Goal: Information Seeking & Learning: Learn about a topic

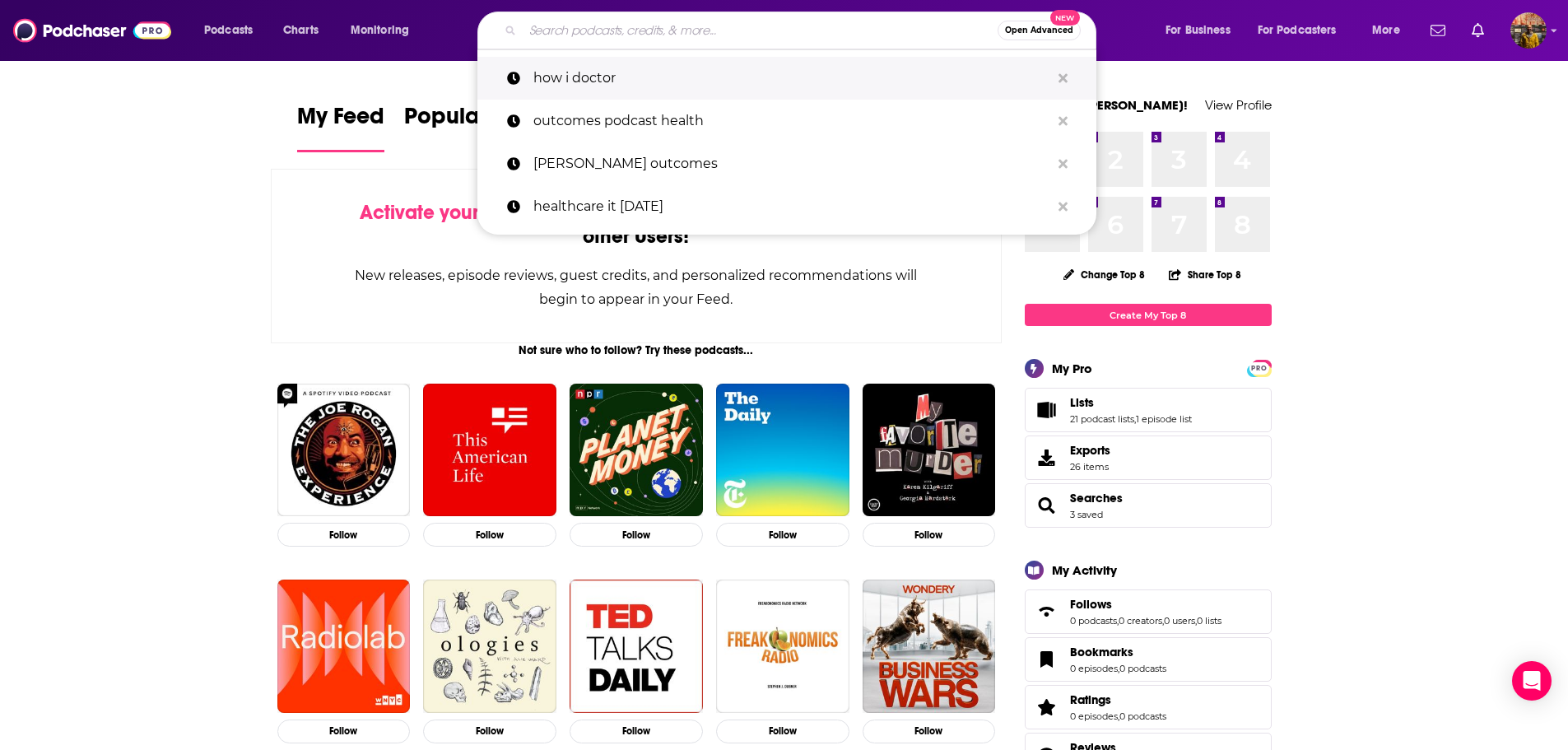
click at [540, 76] on p "how i doctor" at bounding box center [792, 78] width 517 height 43
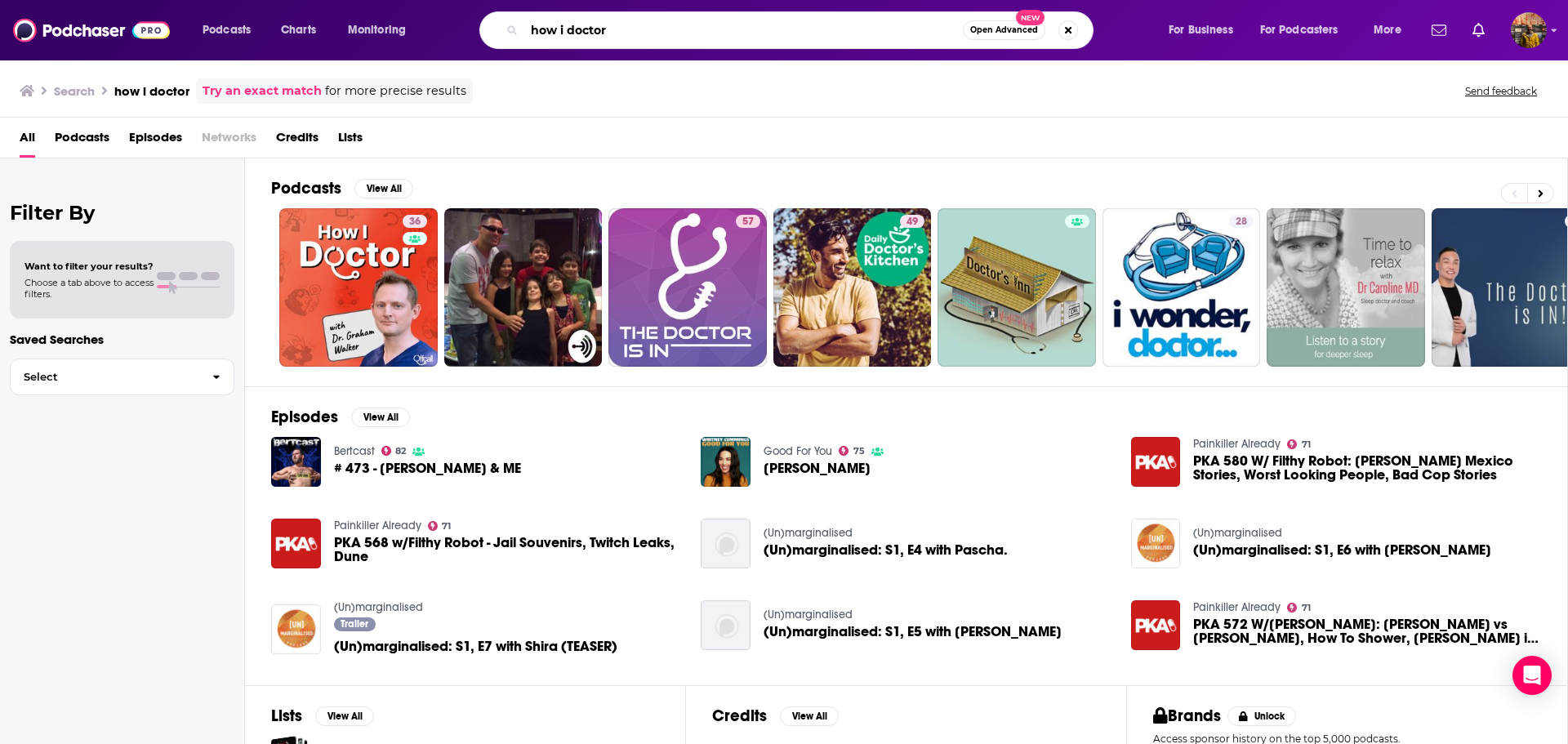
drag, startPoint x: 636, startPoint y: 22, endPoint x: 512, endPoint y: 29, distance: 124.2
click at [512, 29] on div "how i doctor Open Advanced New" at bounding box center [786, 30] width 614 height 38
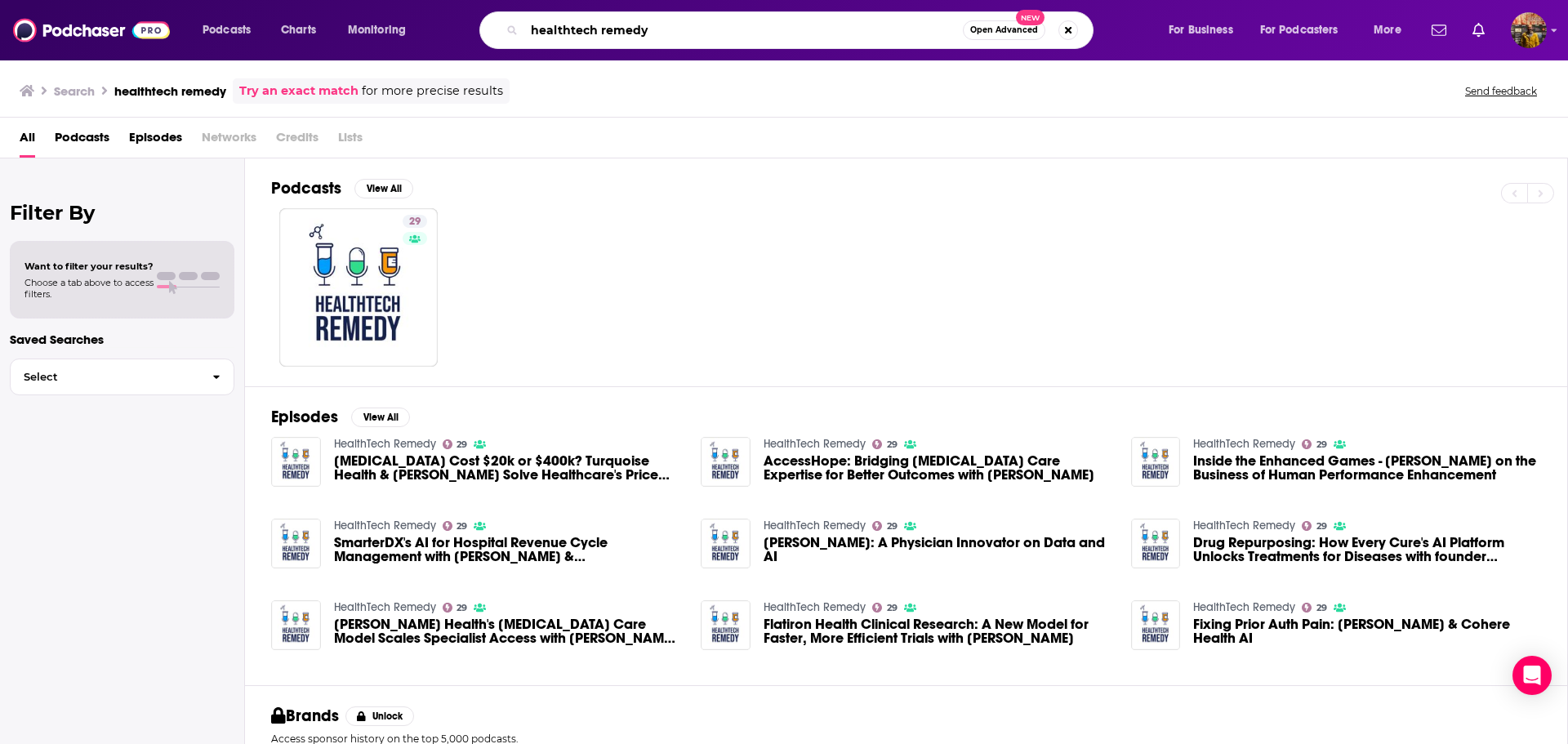
drag, startPoint x: 697, startPoint y: 25, endPoint x: 172, endPoint y: -22, distance: 527.1
click at [172, 0] on html "Podcasts Charts Monitoring healthtech remedy Open Advanced New For Business For…" at bounding box center [784, 372] width 1568 height 744
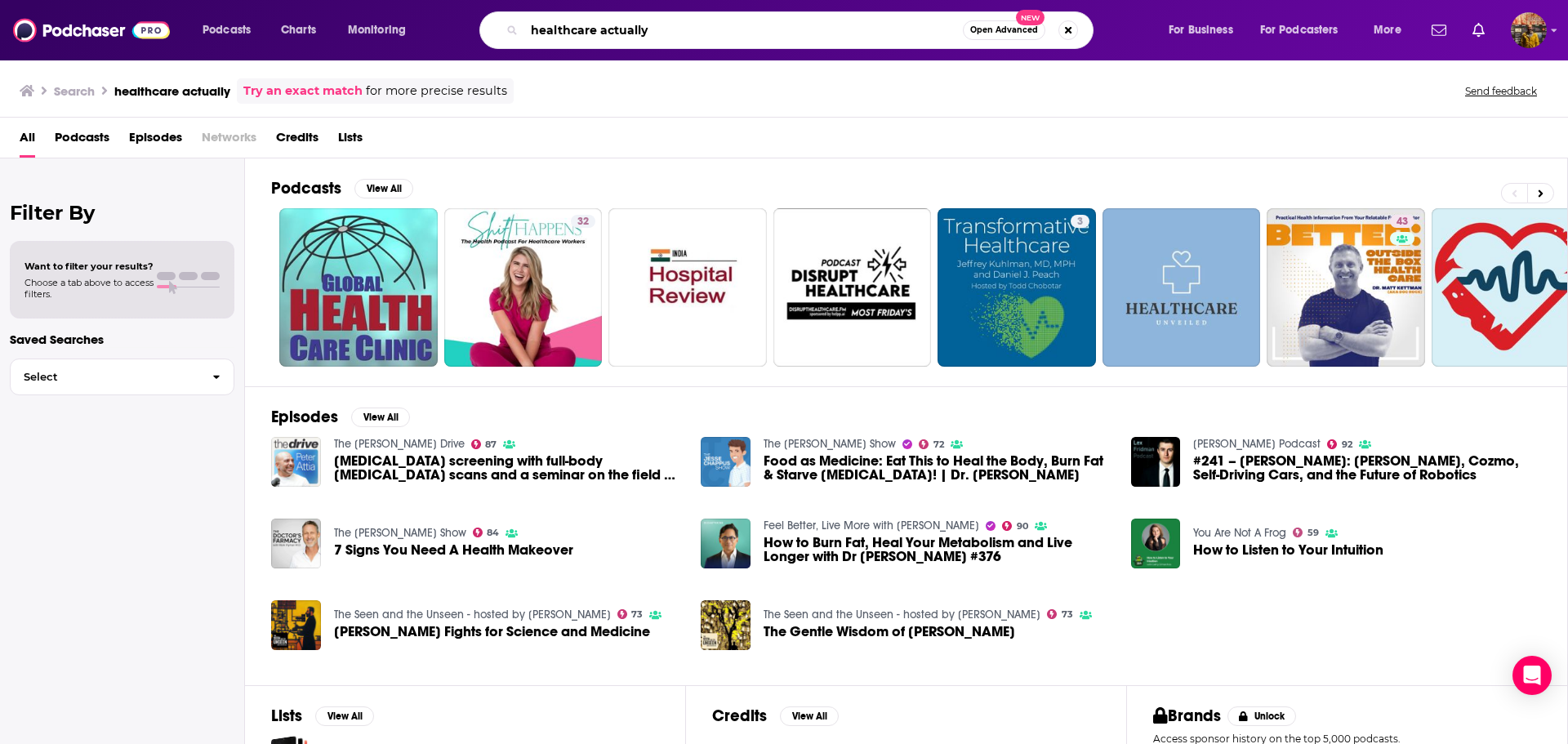
click at [711, 23] on input "healthcare actually" at bounding box center [743, 30] width 439 height 26
click at [531, 22] on input "healthcare actually"" at bounding box center [743, 30] width 439 height 26
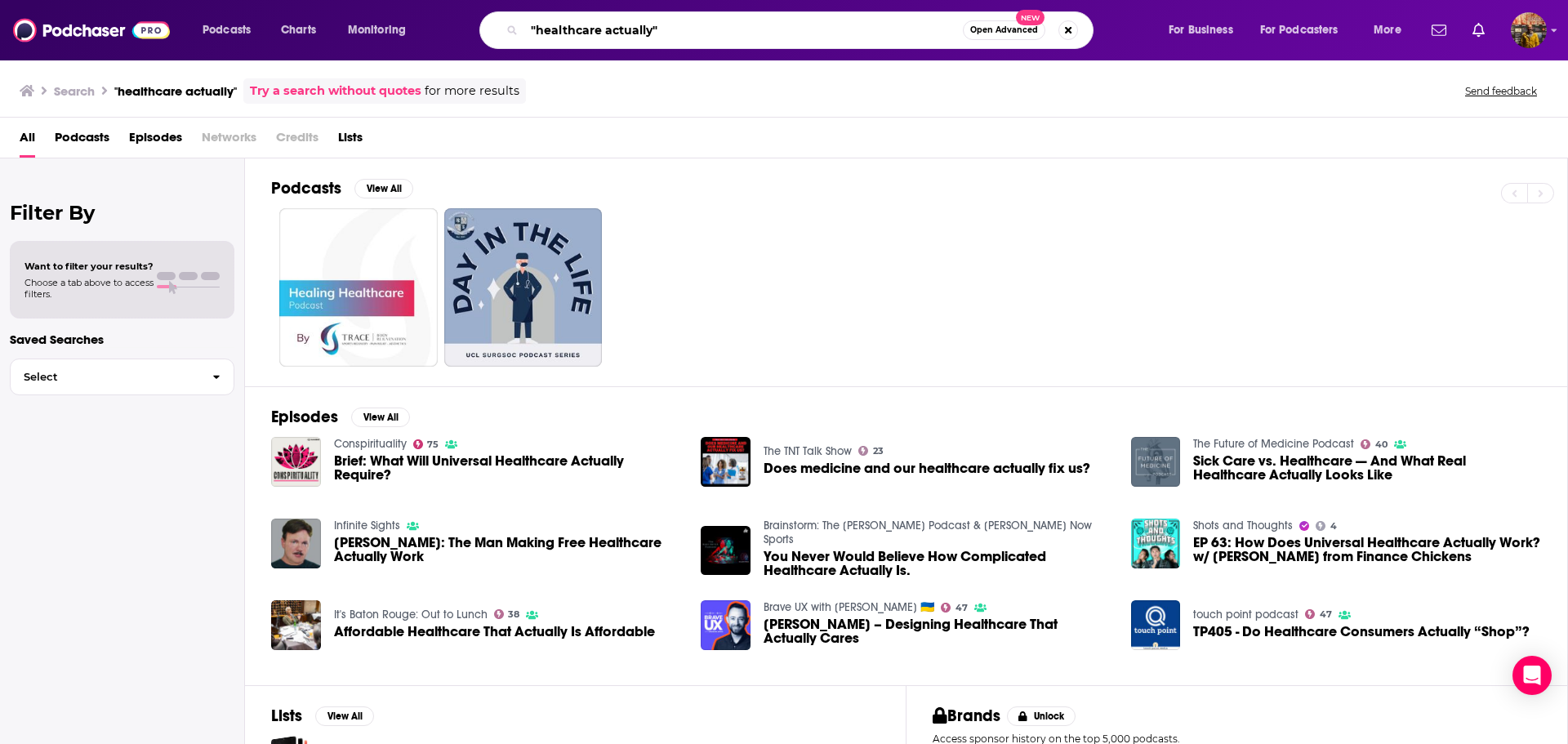
drag, startPoint x: 710, startPoint y: 28, endPoint x: 147, endPoint y: 8, distance: 563.4
click at [147, 8] on div "Podcasts Charts Monitoring "healthcare actually" Open Advanced New For Business…" at bounding box center [784, 30] width 1568 height 60
type input "medical innovation podcast"
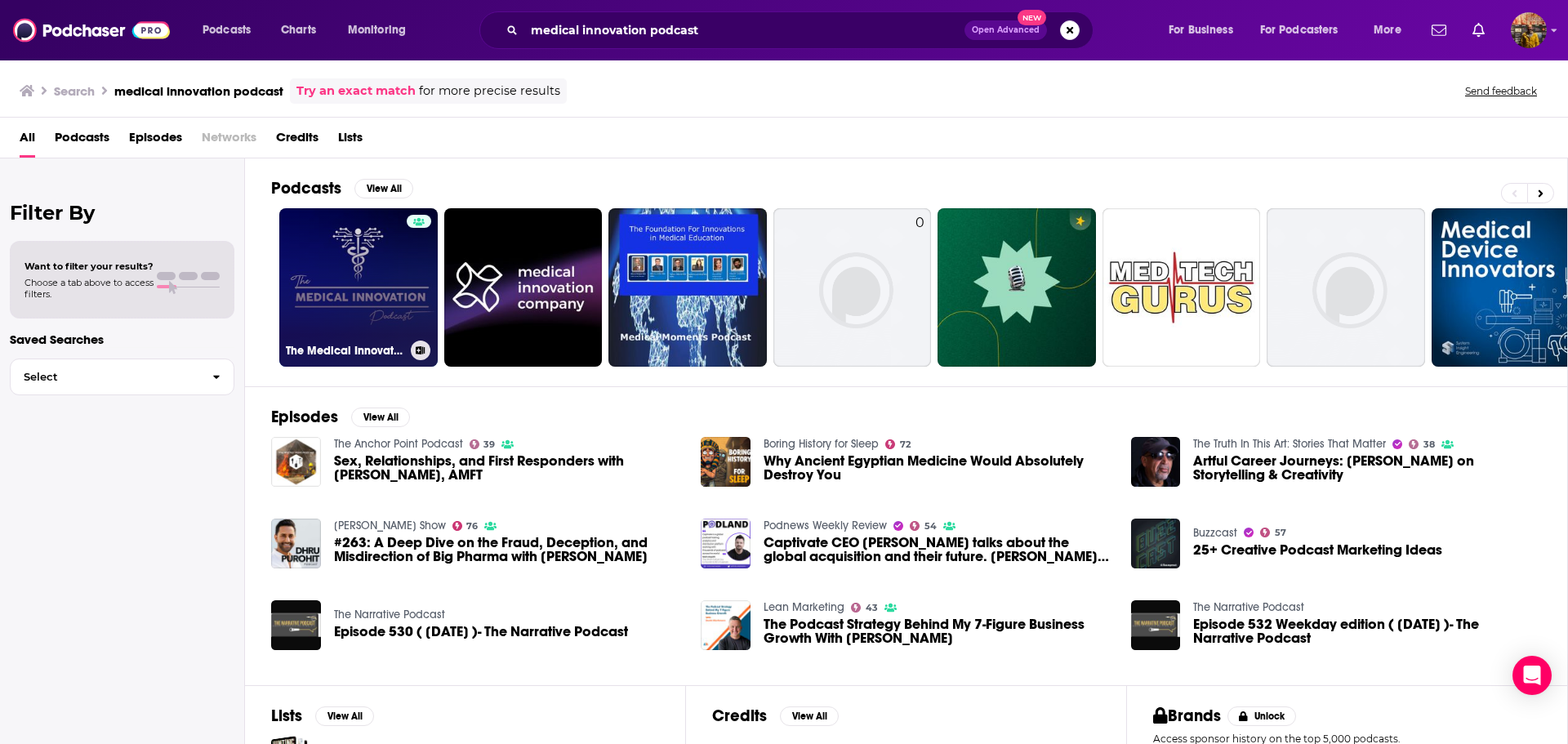
click at [391, 270] on link "The Medical Innovation Podcast" at bounding box center [358, 287] width 159 height 159
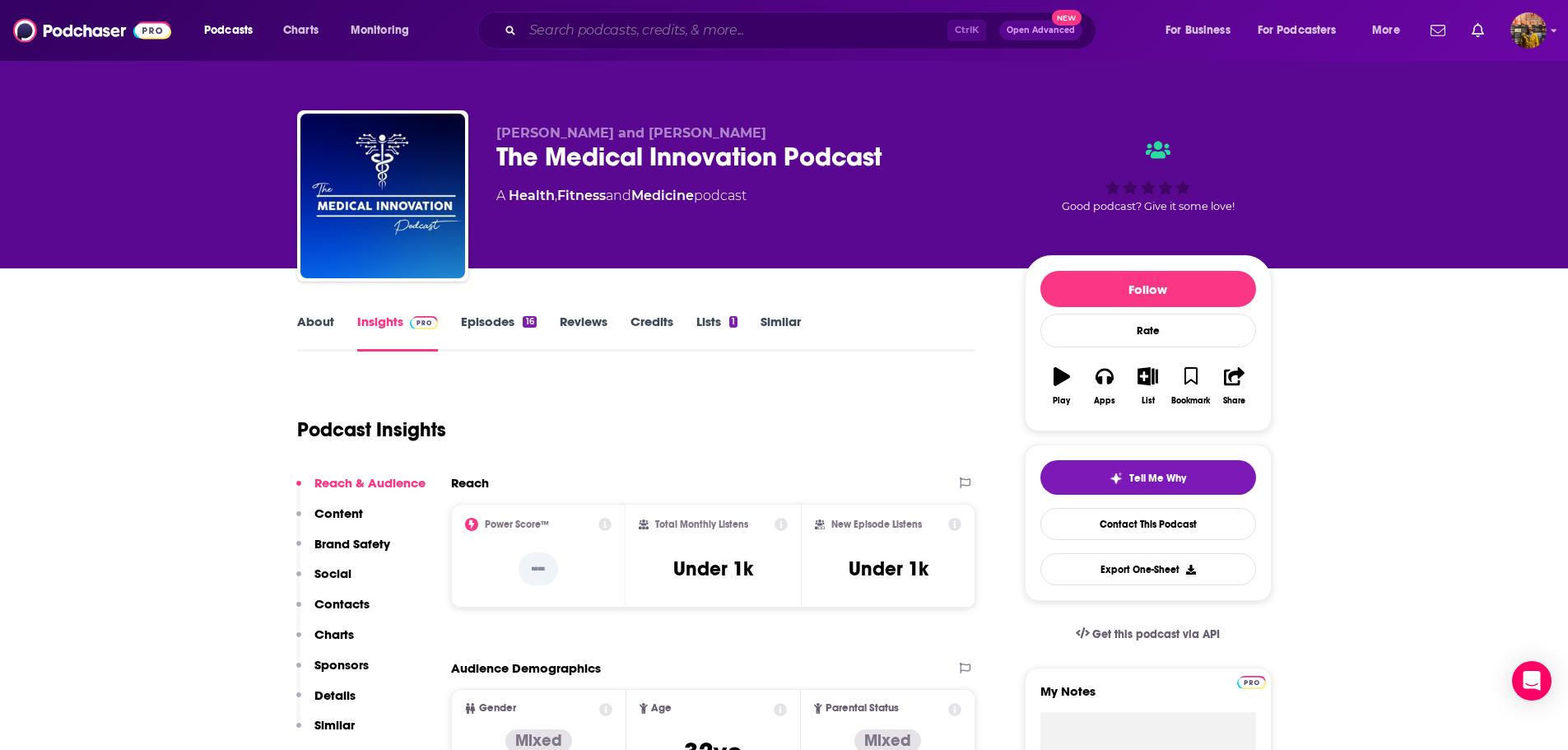
click at [633, 22] on input "Search podcasts, credits, & more..." at bounding box center [735, 30] width 425 height 27
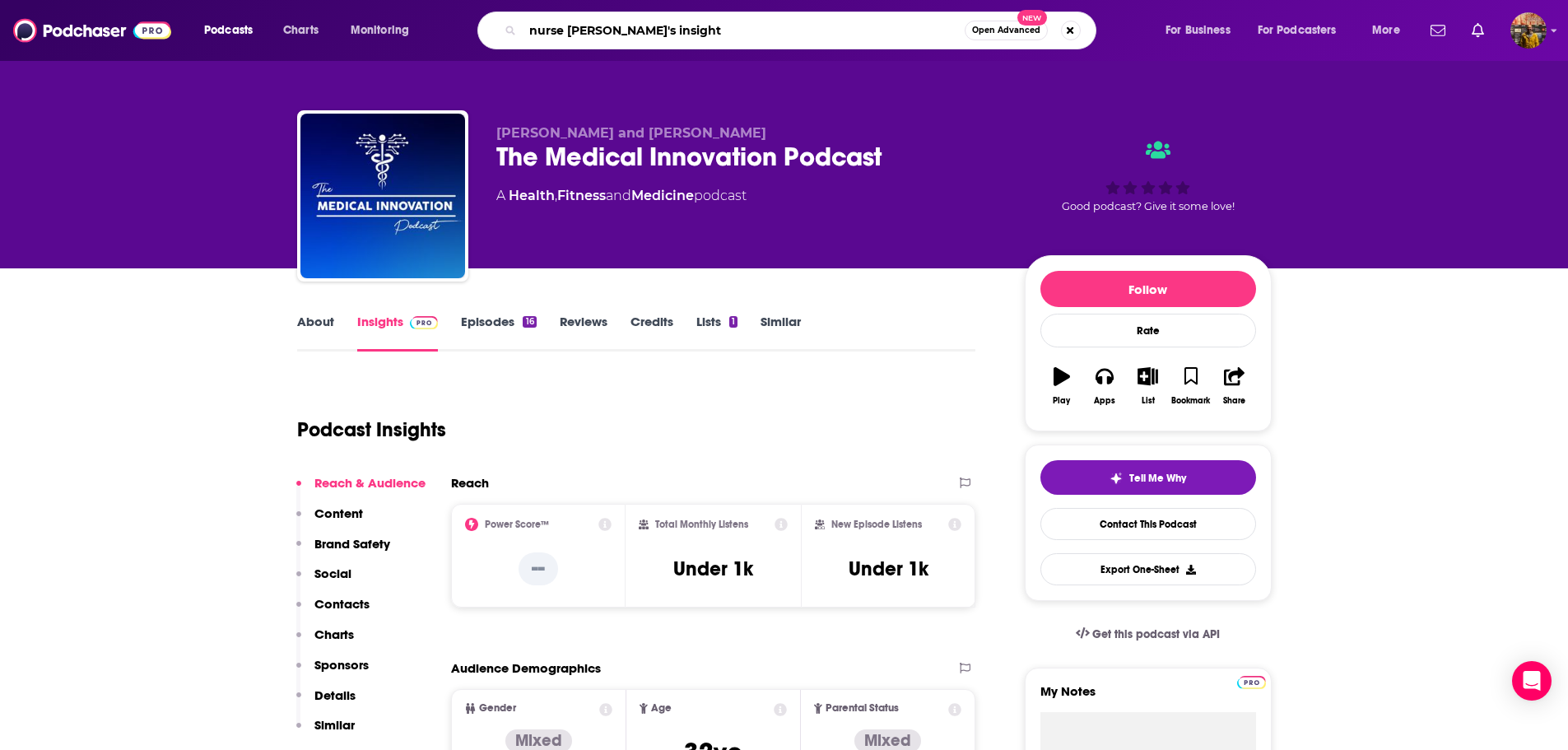
type input "nurse [PERSON_NAME]'s insights"
click at [716, 27] on input "nurse [PERSON_NAME]'s insights" at bounding box center [743, 30] width 442 height 27
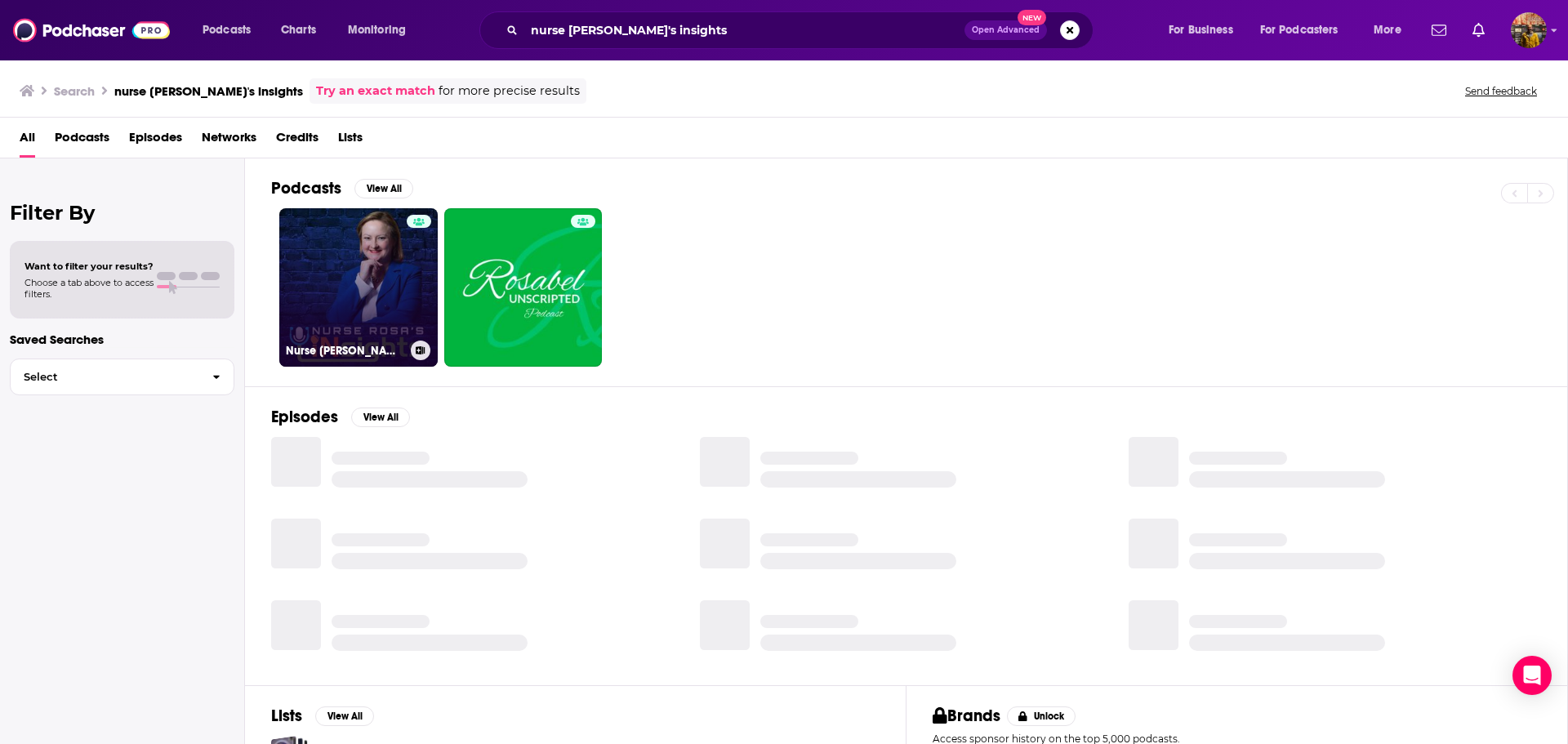
click at [308, 278] on link "Nurse [PERSON_NAME]'s INsights" at bounding box center [358, 287] width 159 height 159
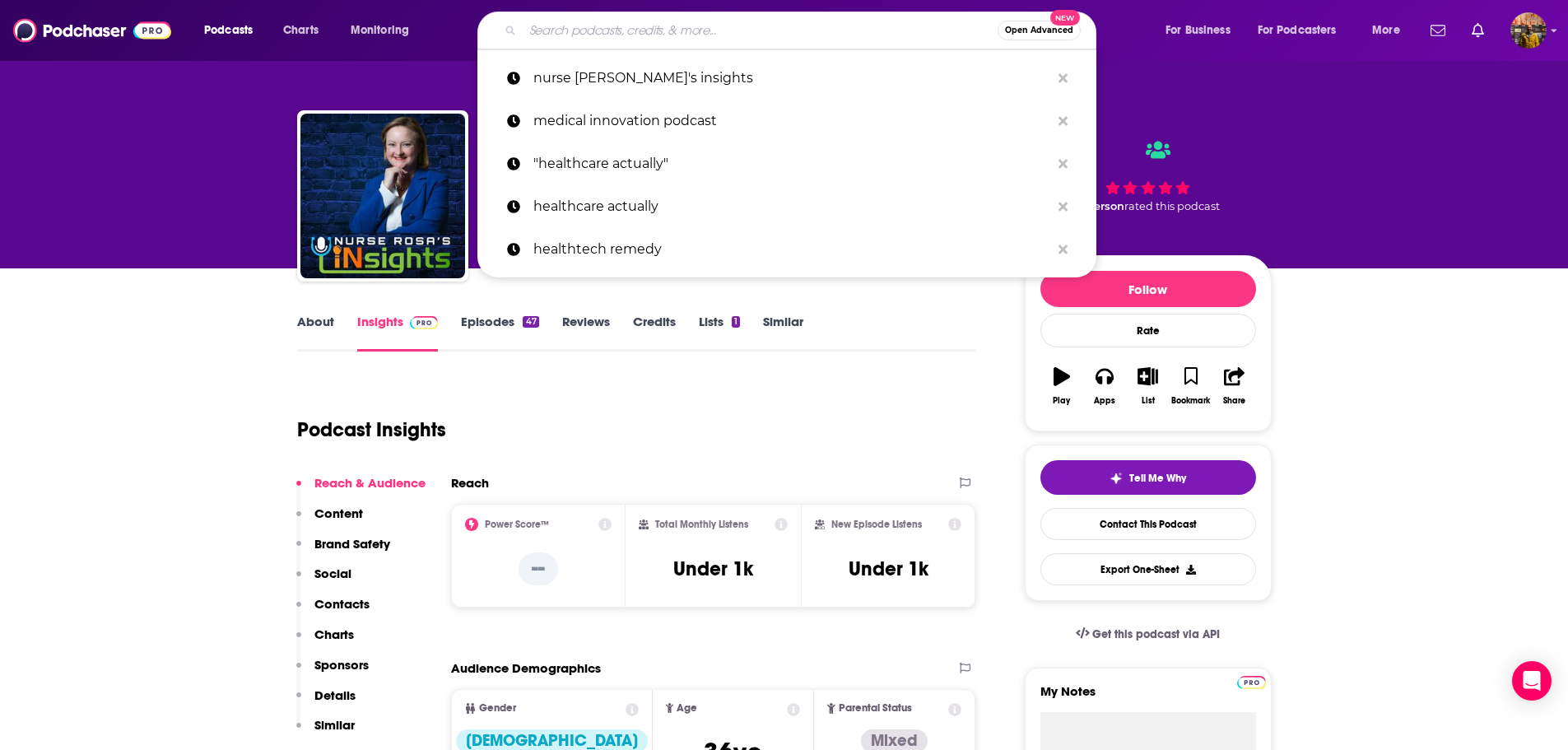
click at [704, 37] on input "Search podcasts, credits, & more..." at bounding box center [760, 30] width 475 height 27
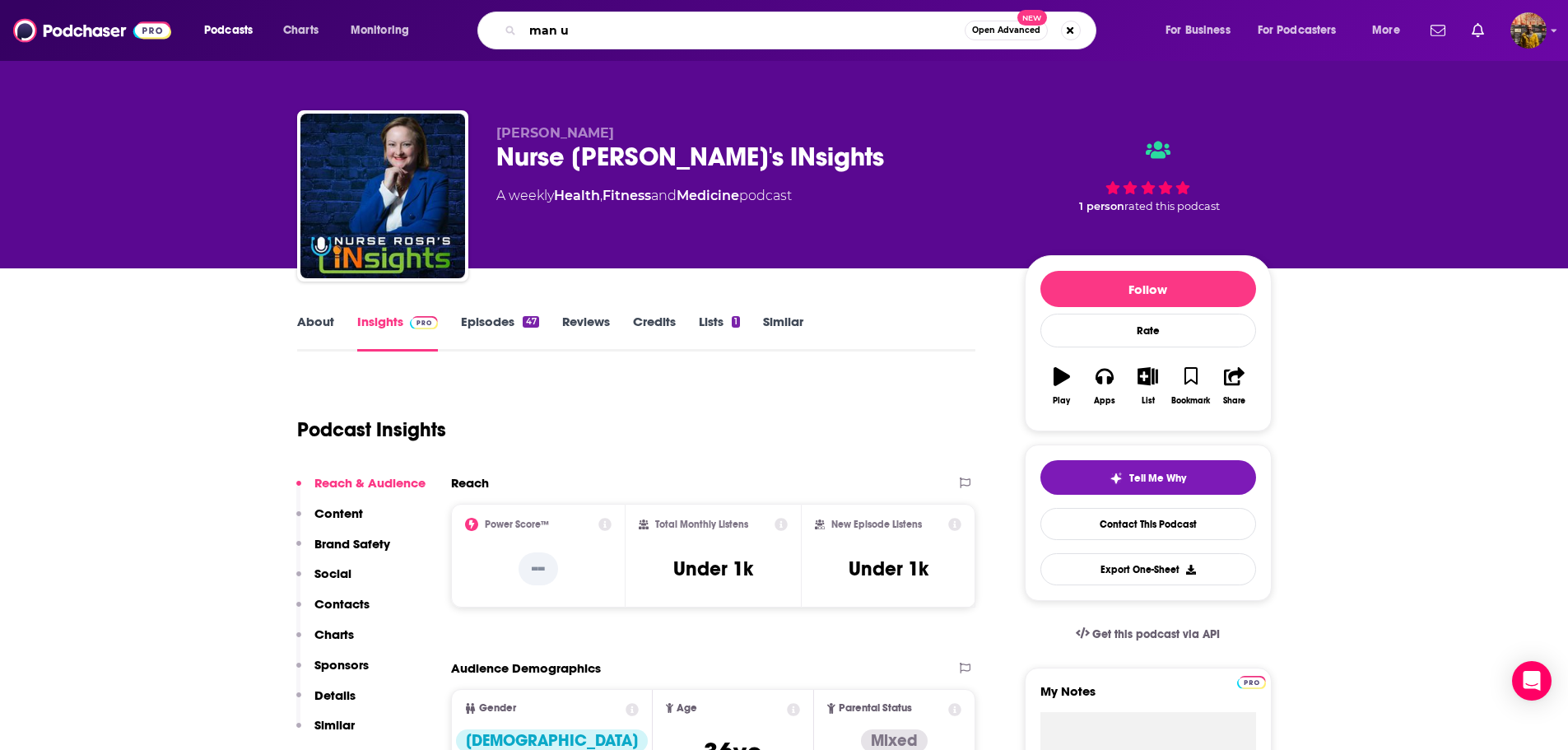
type input "man up"
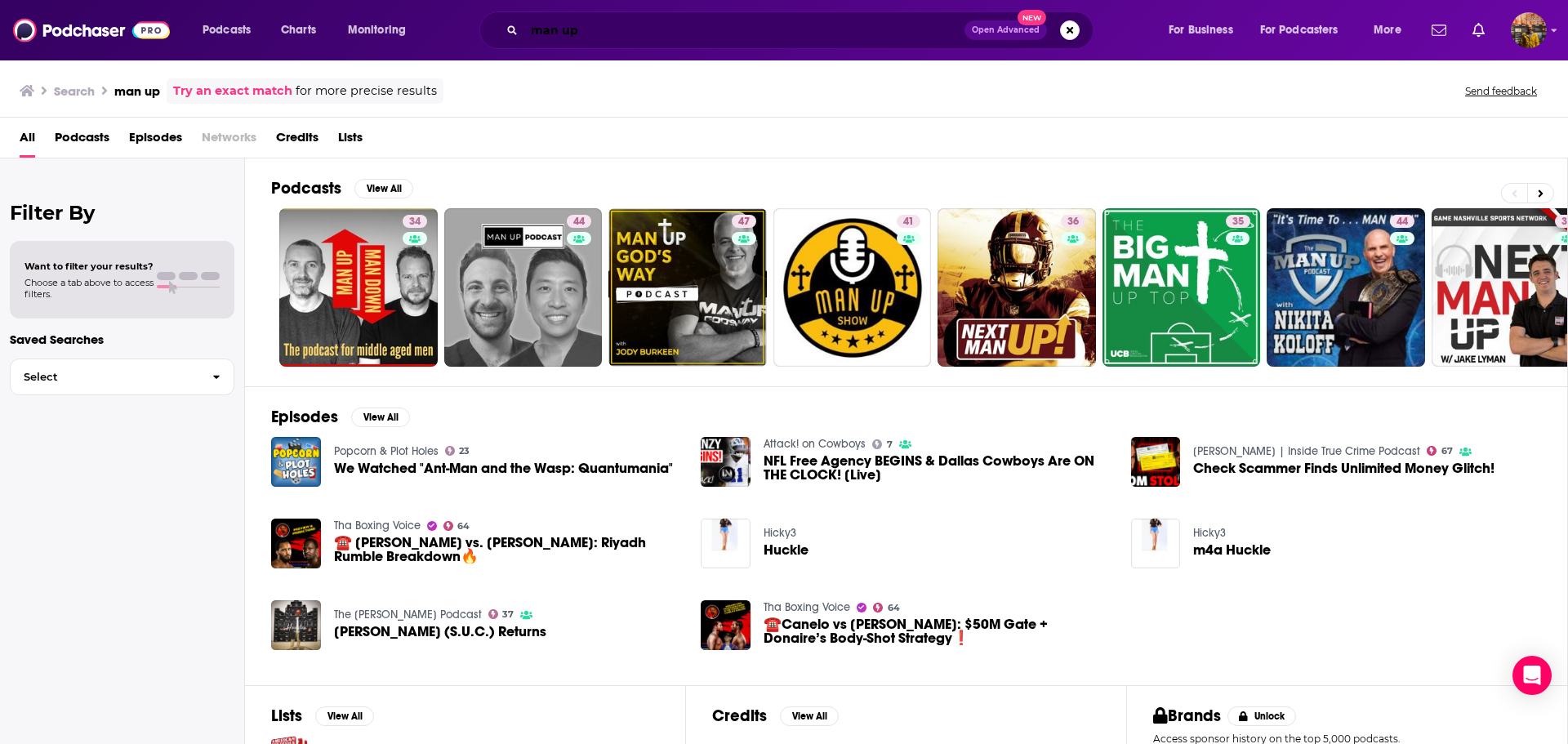
click at [679, 33] on input "man up" at bounding box center [744, 30] width 441 height 26
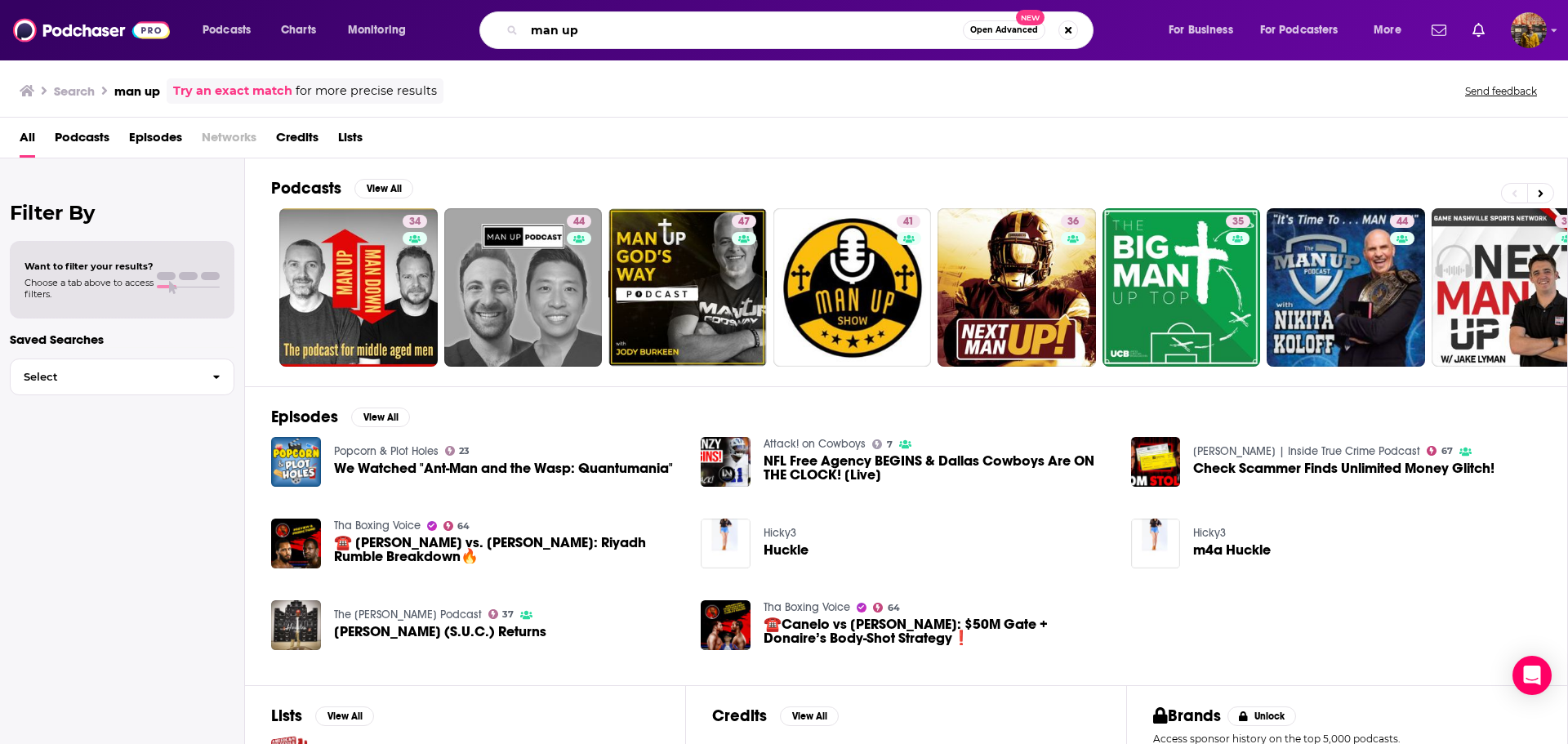
click at [679, 33] on input "man up" at bounding box center [743, 30] width 439 height 26
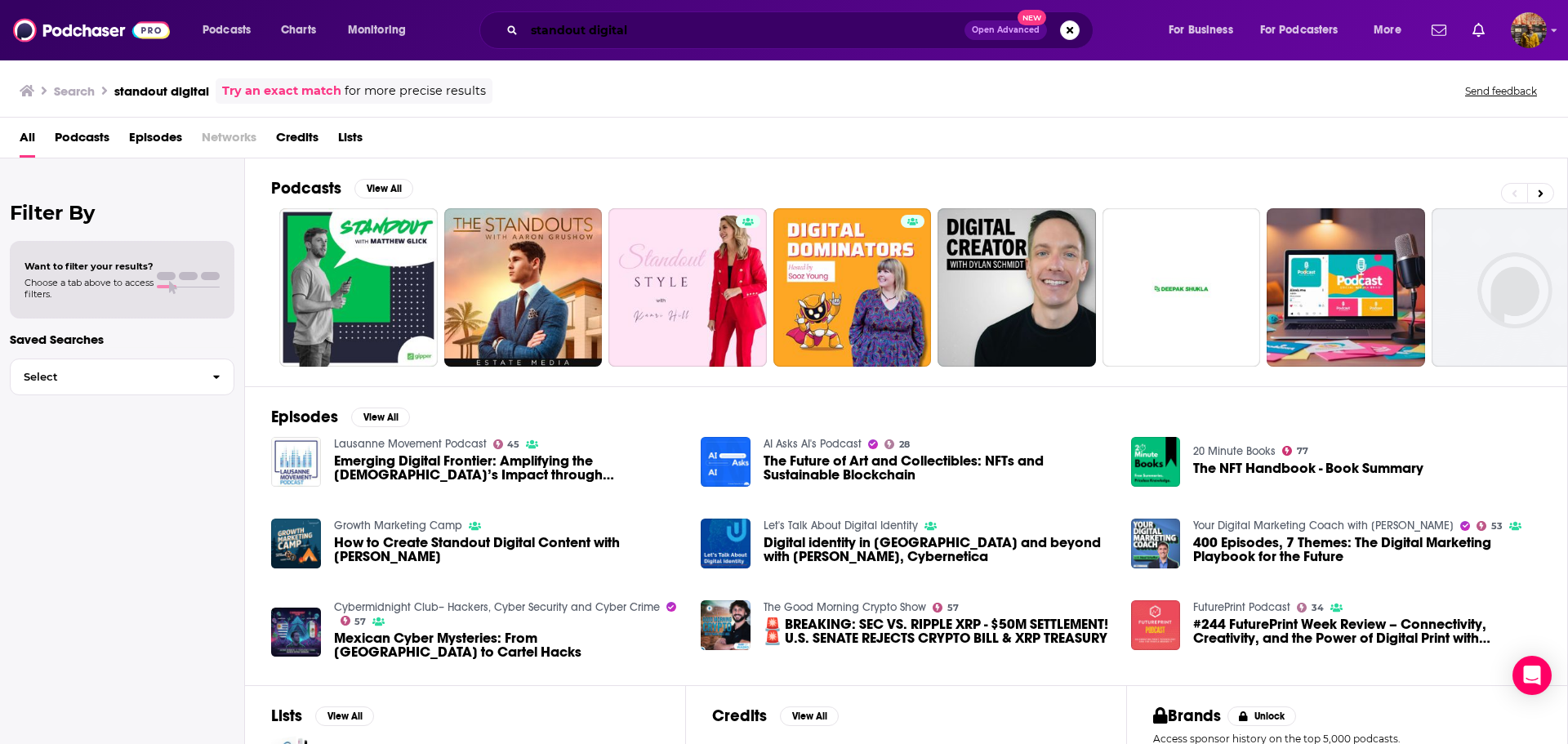
click at [567, 36] on input "standout digital" at bounding box center [744, 30] width 441 height 26
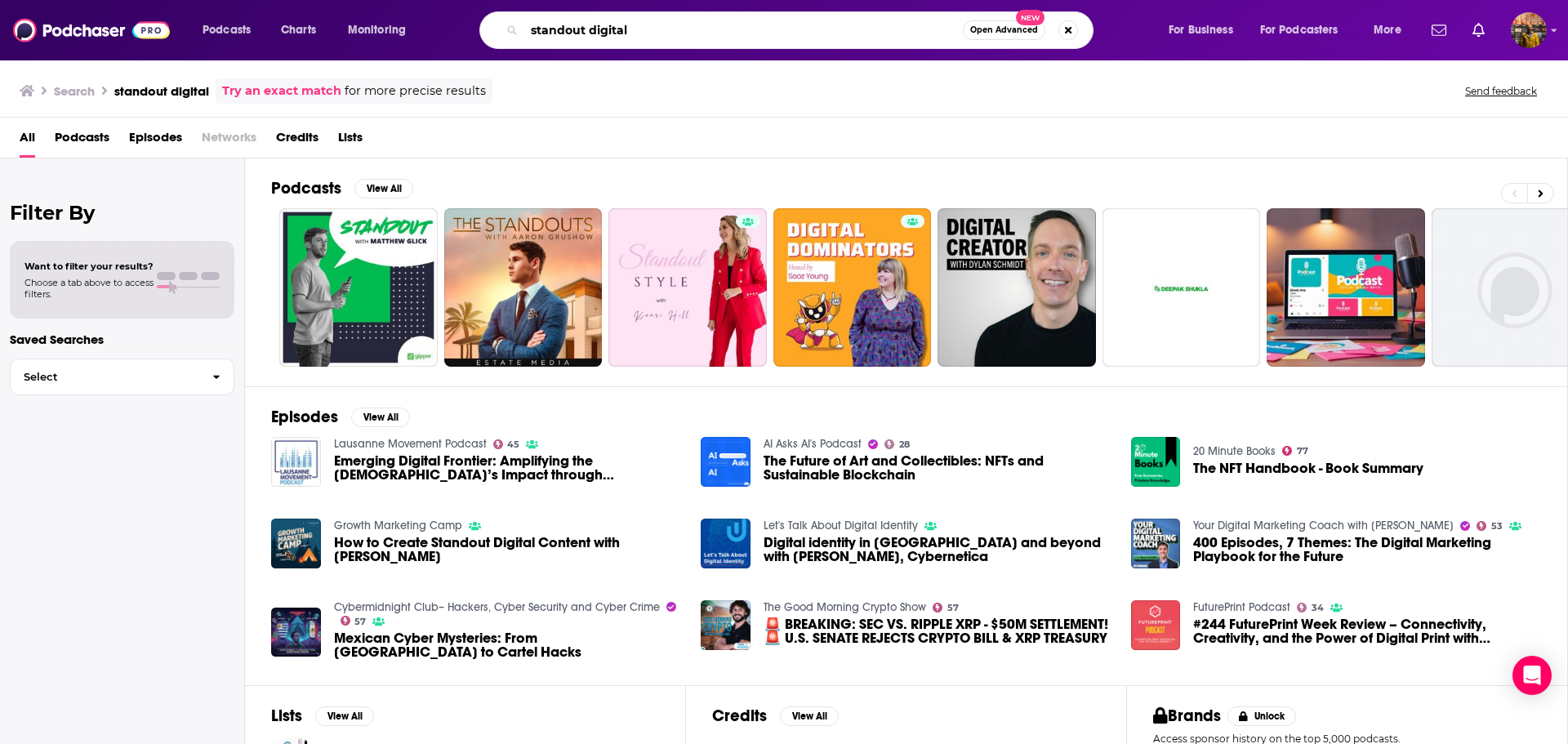
click at [567, 36] on input "standout digital" at bounding box center [743, 30] width 439 height 26
type input "pulsepoint path"
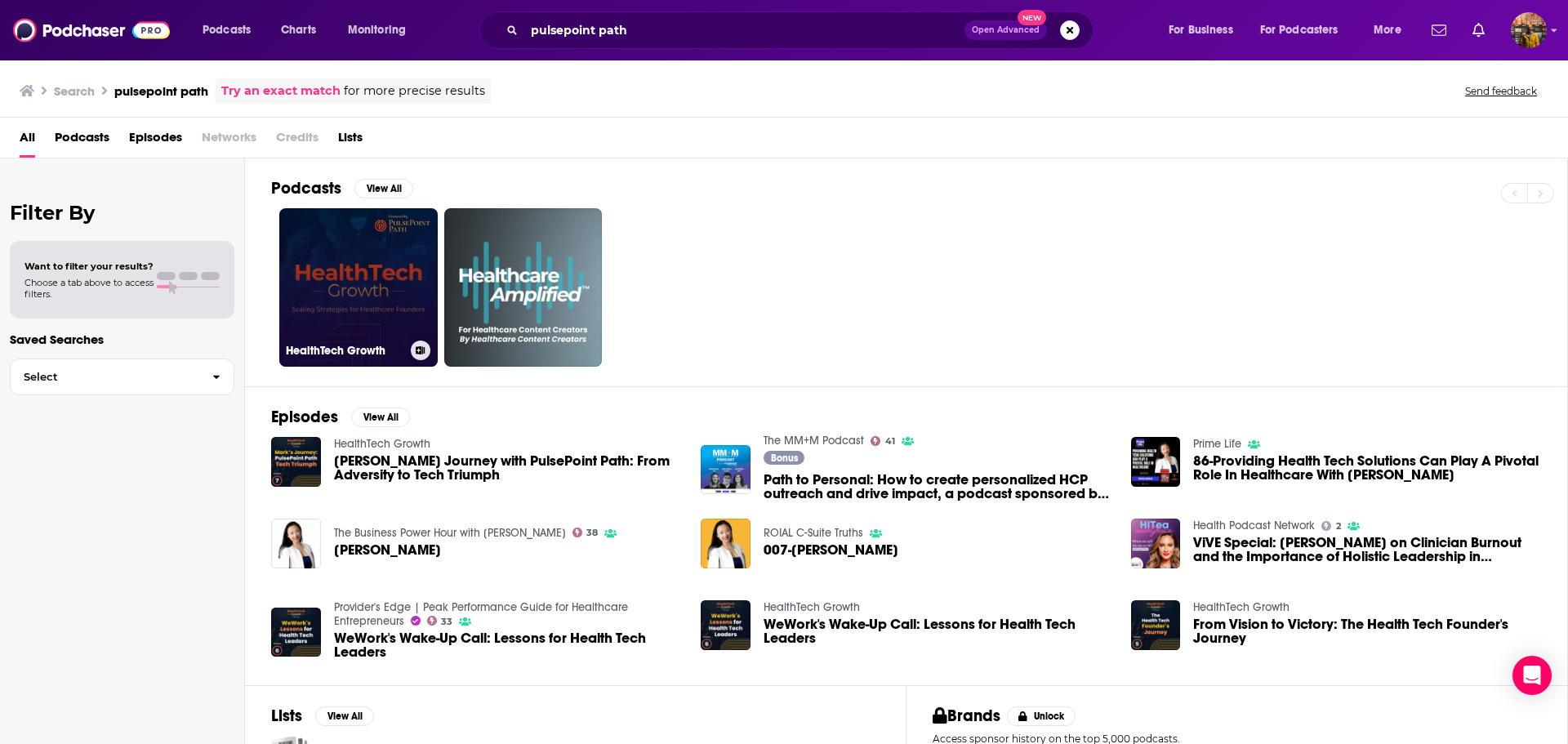
click at [403, 268] on link "HealthTech Growth" at bounding box center [358, 287] width 159 height 159
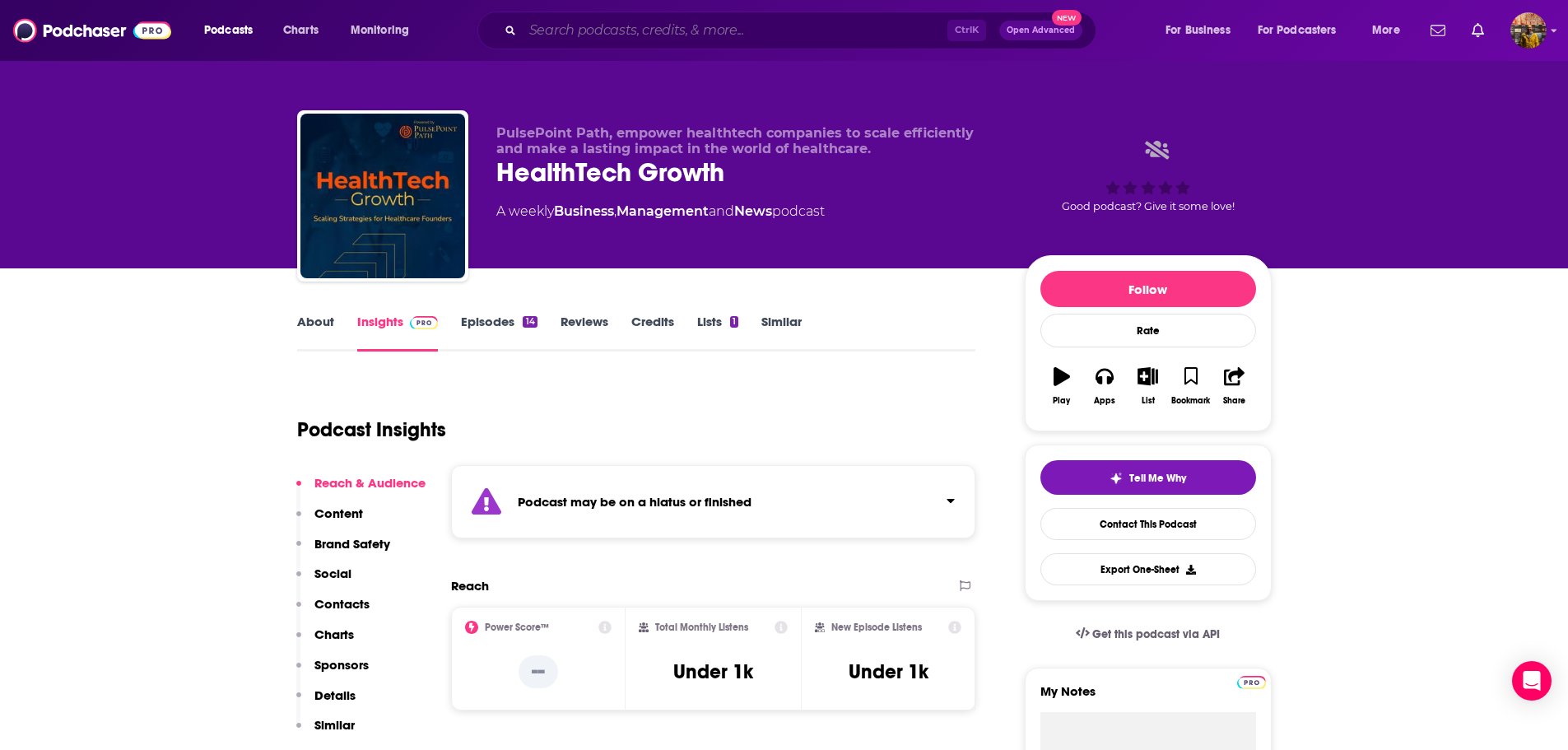
click at [685, 28] on input "Search podcasts, credits, & more..." at bounding box center [735, 30] width 425 height 27
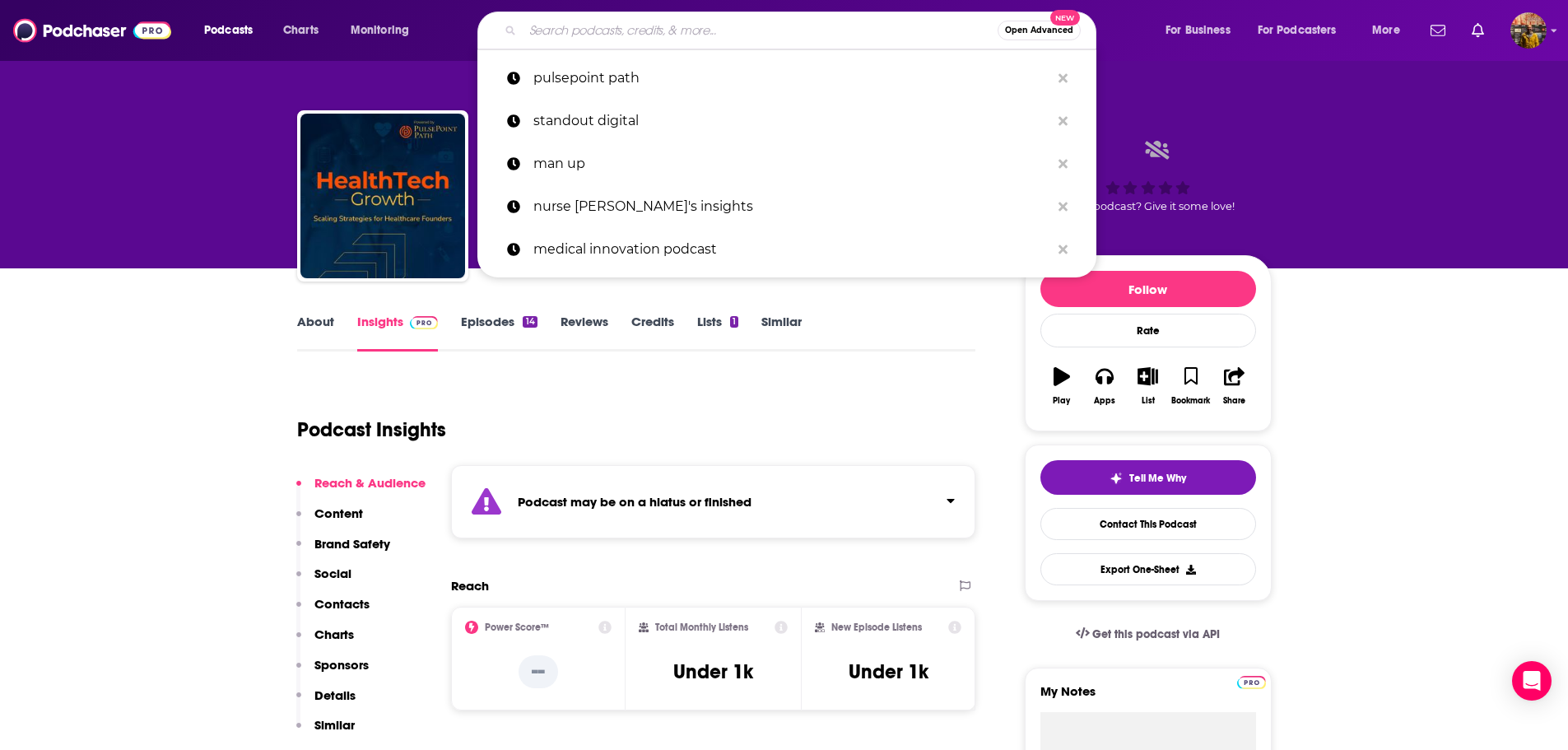
click at [685, 28] on input "Search podcasts, credits, & more..." at bounding box center [760, 30] width 475 height 27
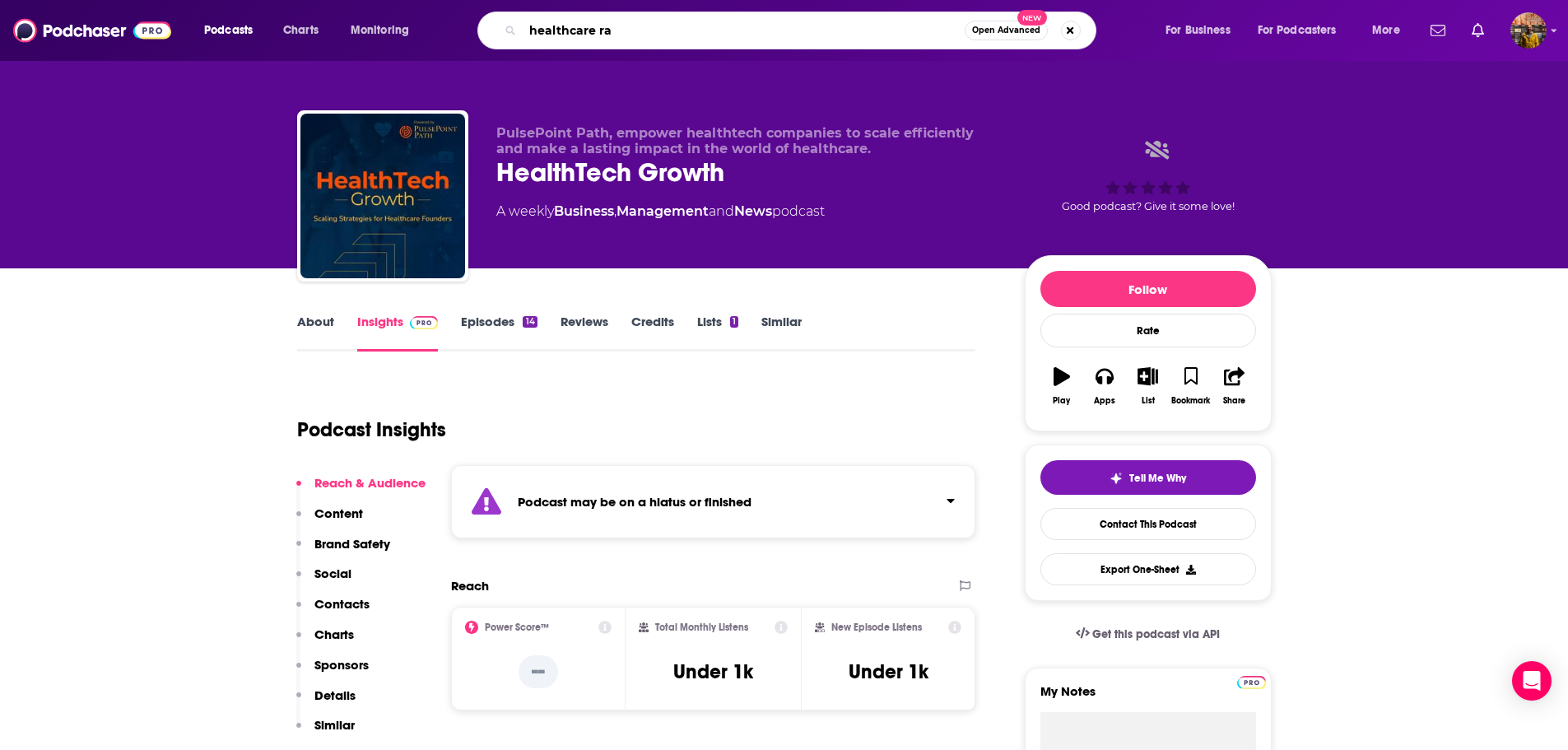
type input "healthcare rap"
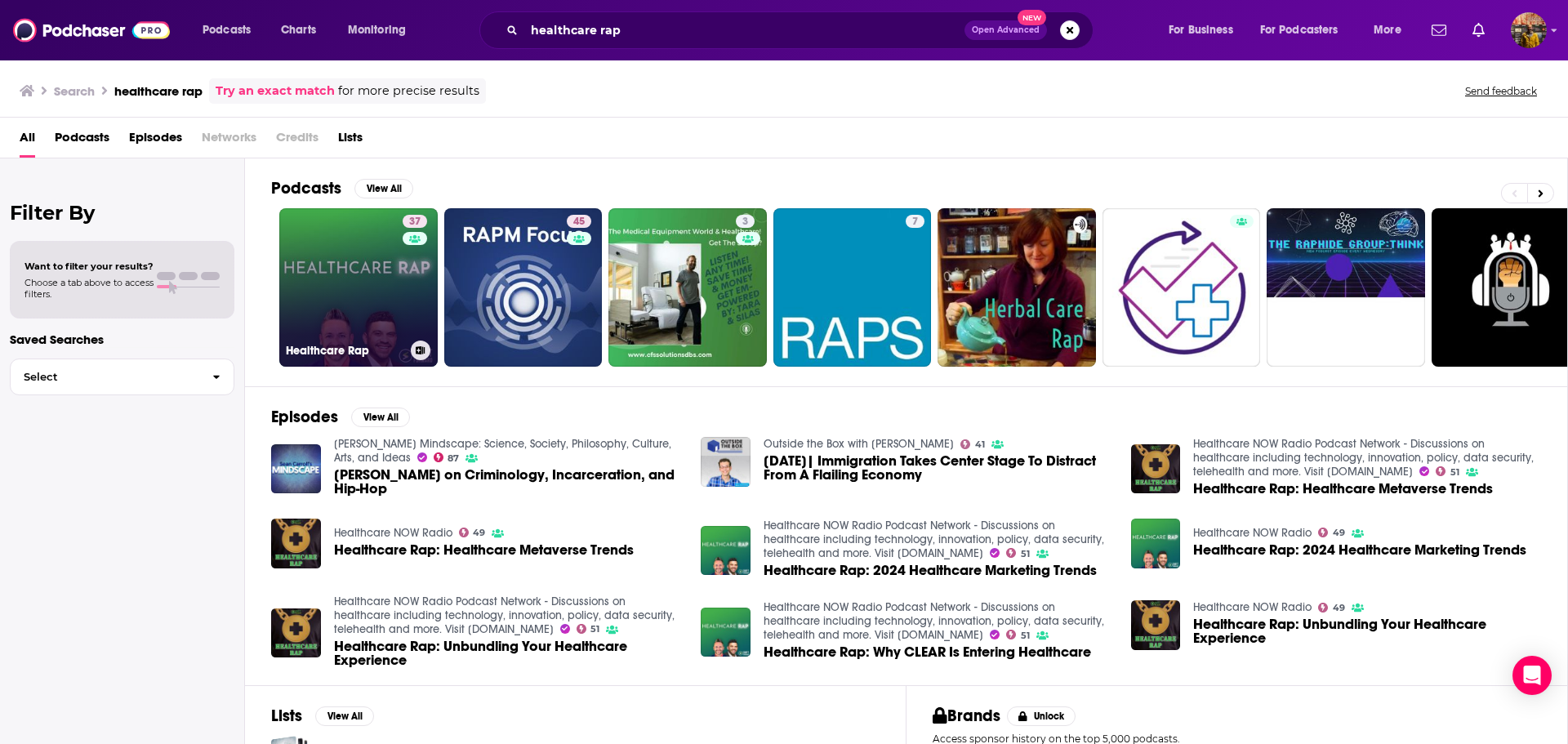
click at [385, 277] on link "37 Healthcare Rap" at bounding box center [358, 287] width 159 height 159
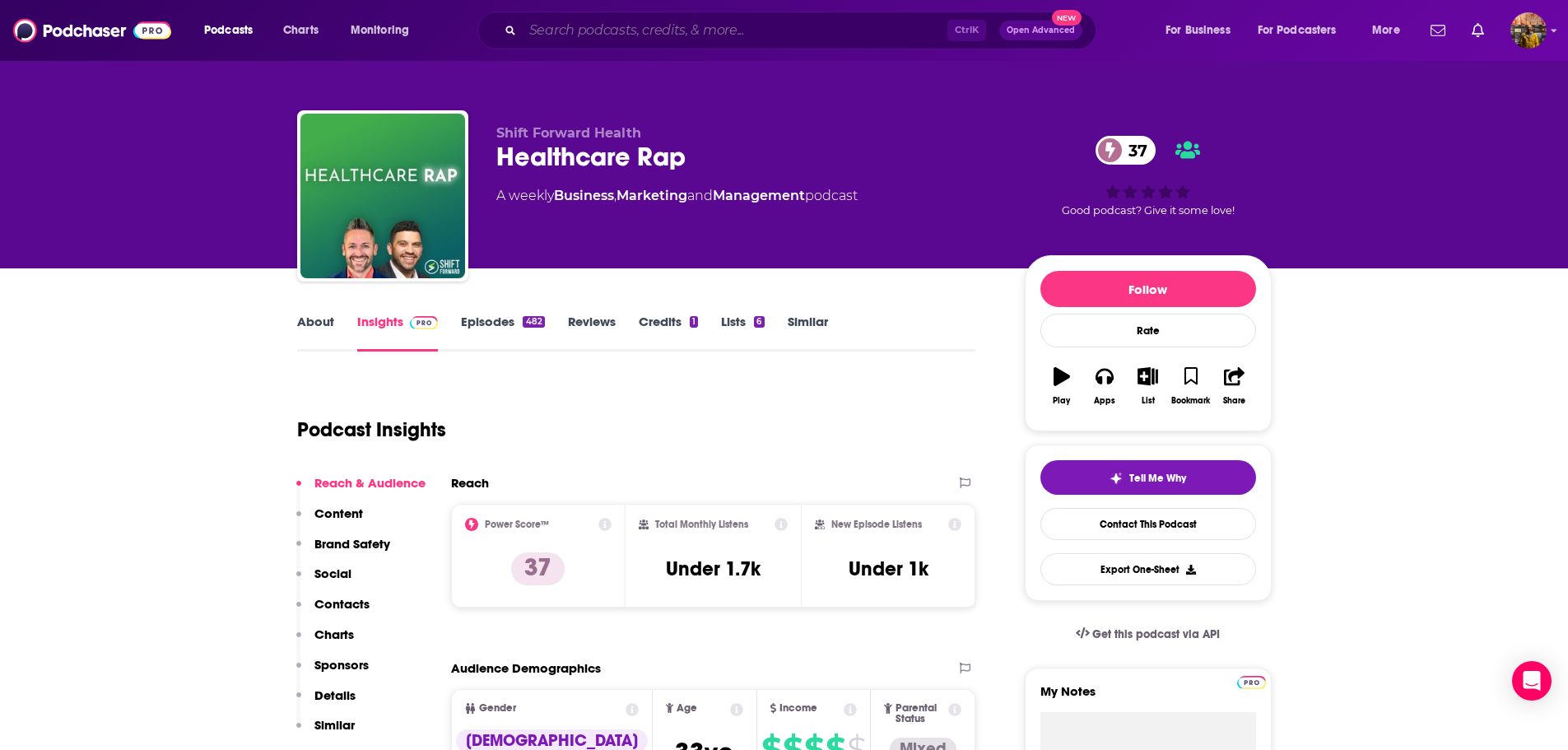
click at [667, 24] on input "Search podcasts, credits, & more..." at bounding box center [735, 30] width 425 height 27
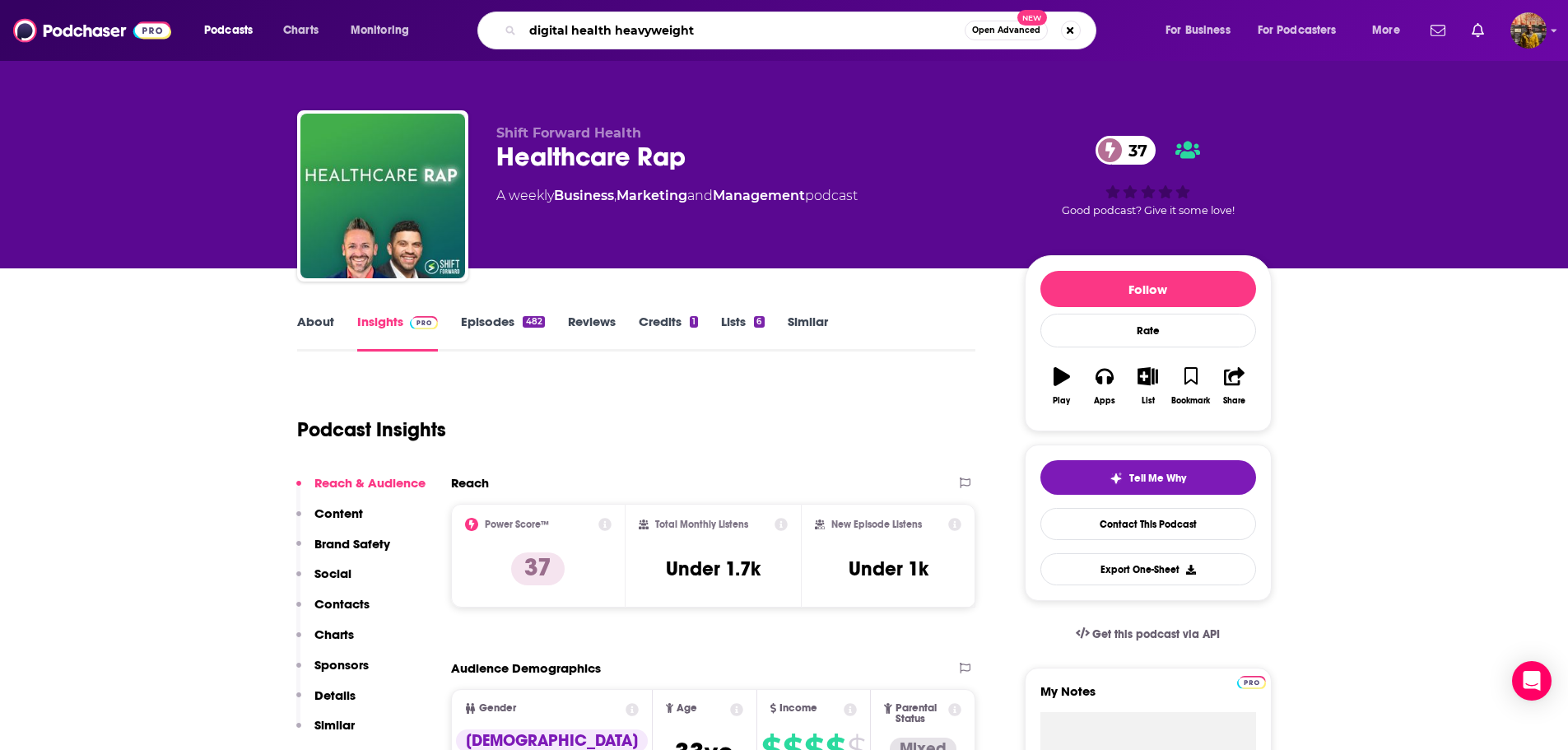
type input "digital health heavyweights"
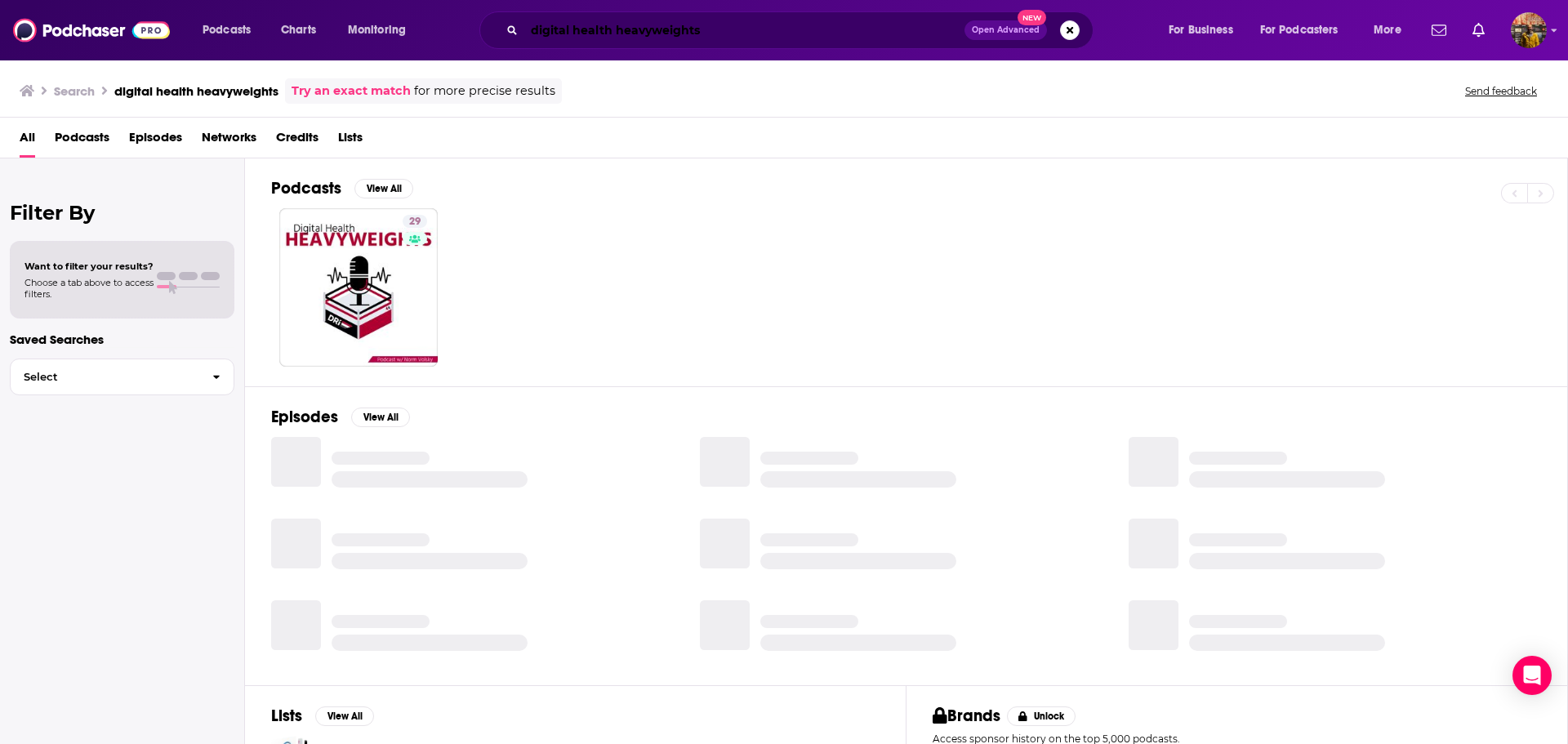
click at [661, 23] on input "digital health heavyweights" at bounding box center [744, 30] width 441 height 26
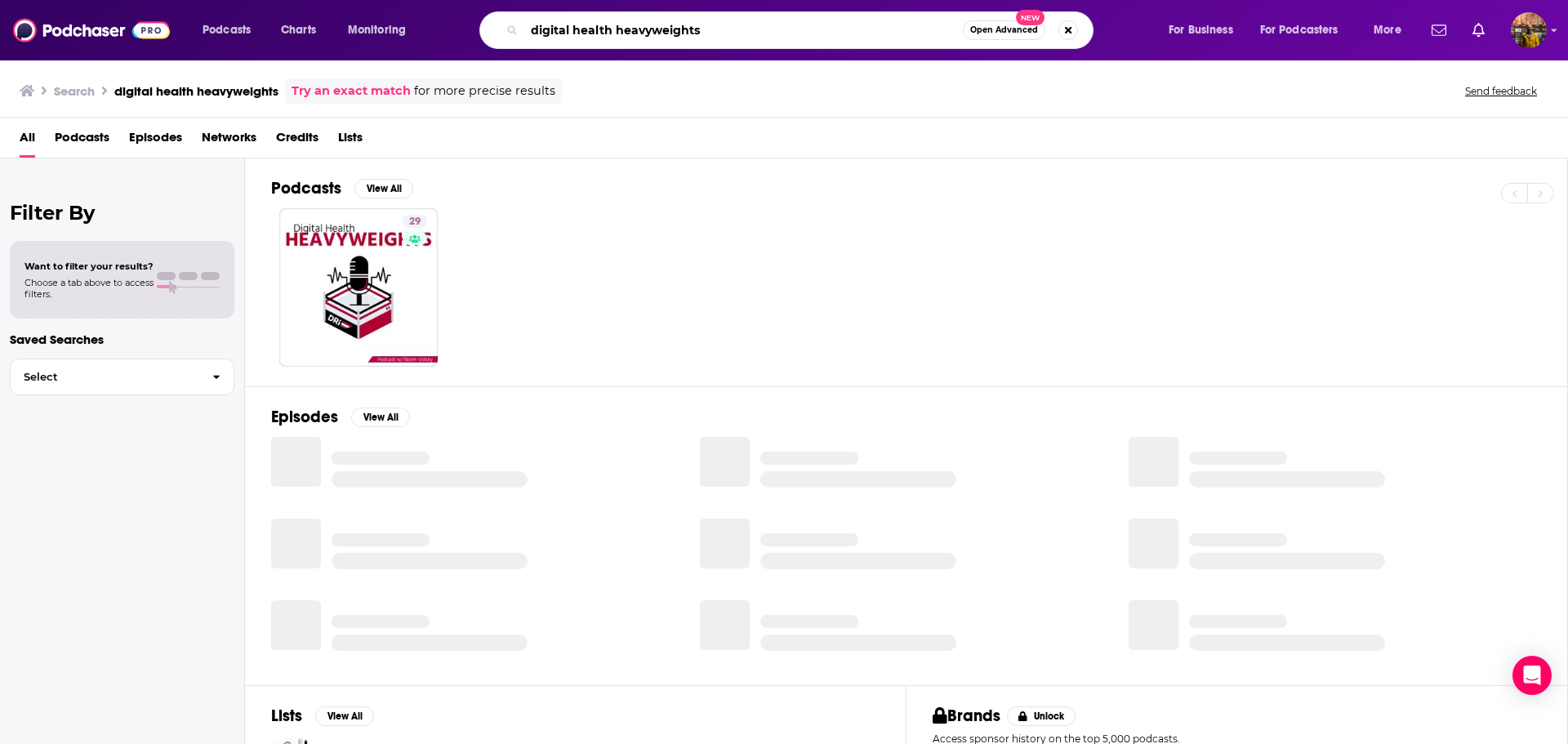
click at [661, 23] on input "digital health heavyweights" at bounding box center [743, 30] width 439 height 26
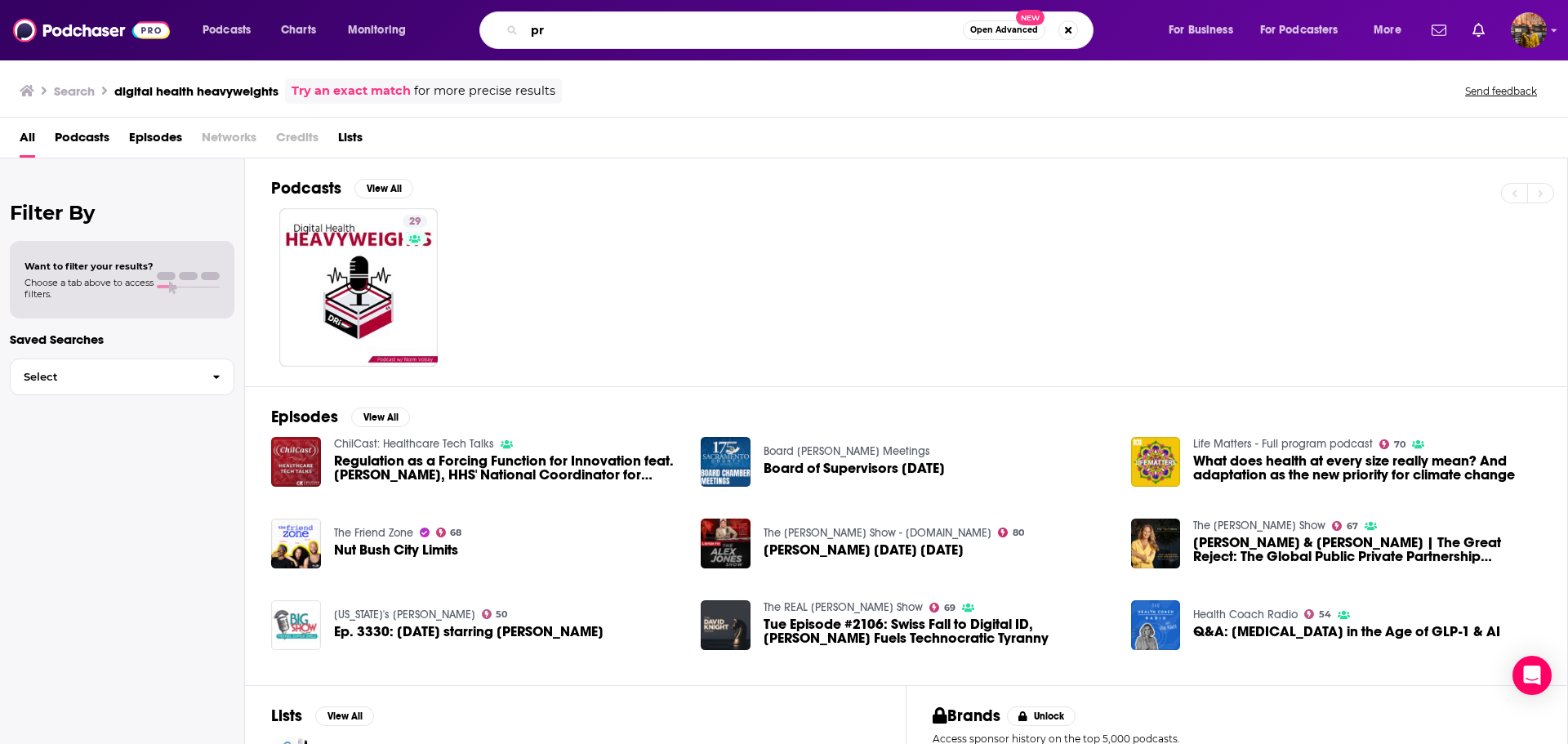
type input "p"
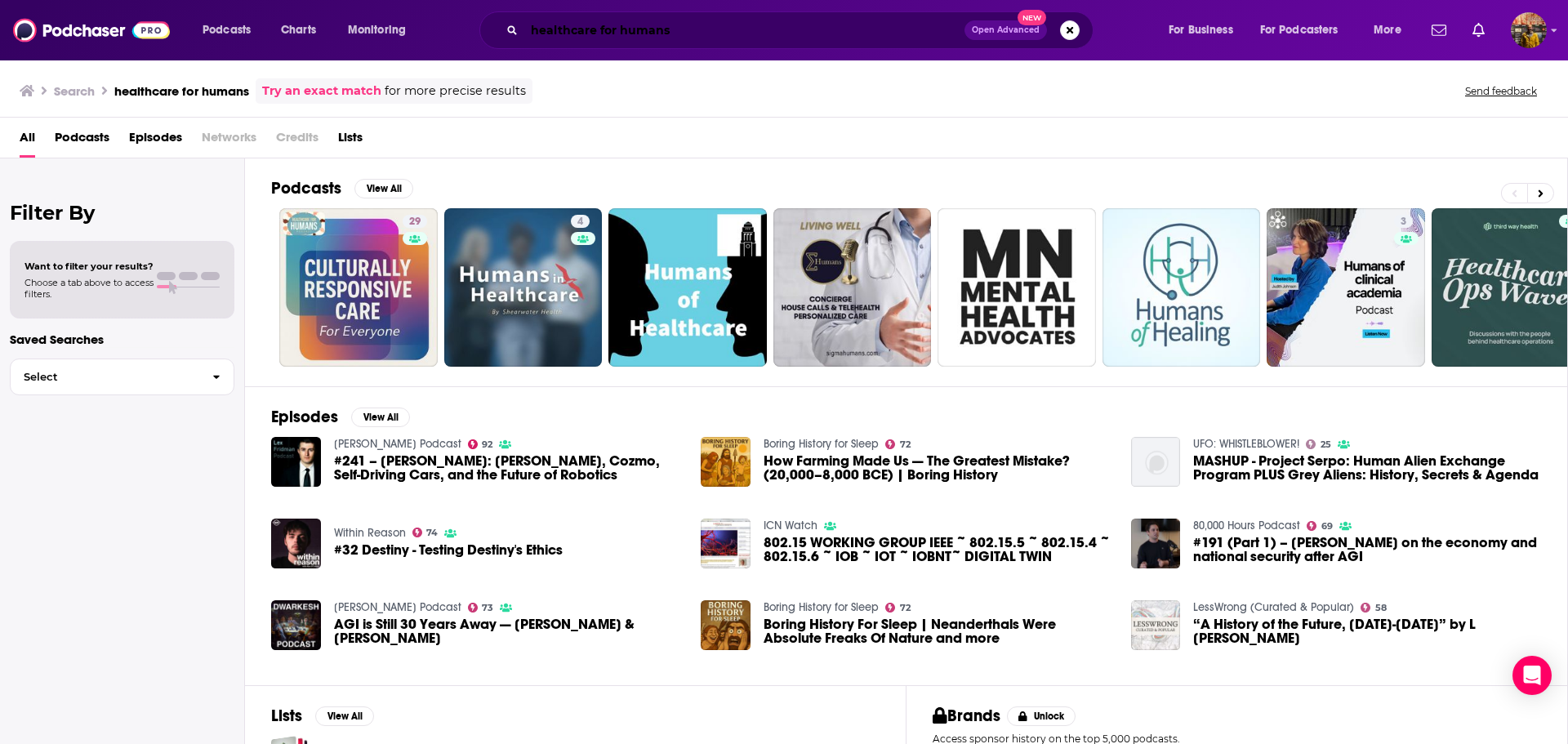
click at [661, 25] on input "healthcare for humans" at bounding box center [744, 30] width 441 height 26
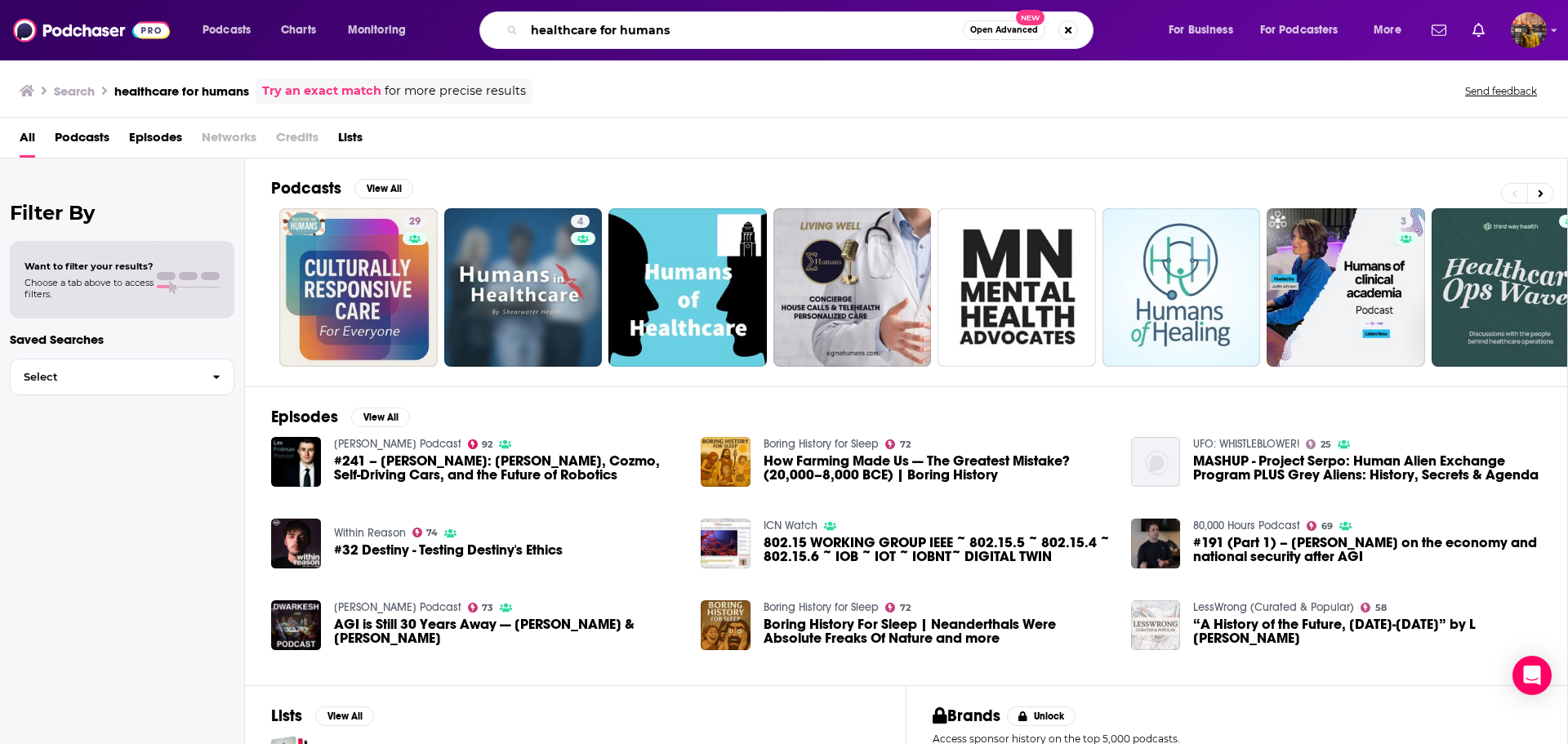
click at [661, 25] on input "healthcare for humans" at bounding box center [743, 30] width 439 height 26
click at [741, 30] on input "healthcare for humans" at bounding box center [743, 30] width 439 height 26
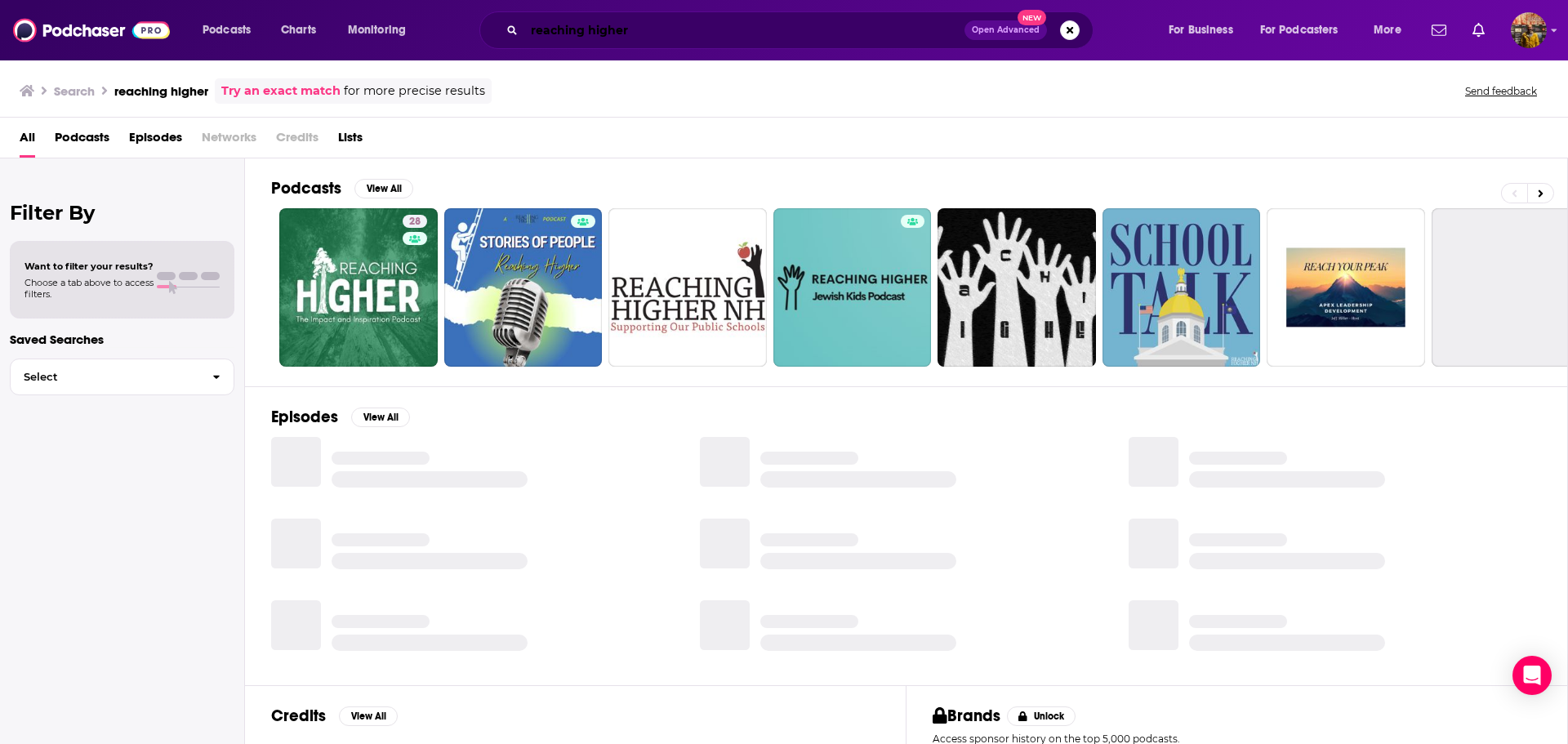
click at [742, 28] on input "reaching higher" at bounding box center [744, 30] width 441 height 26
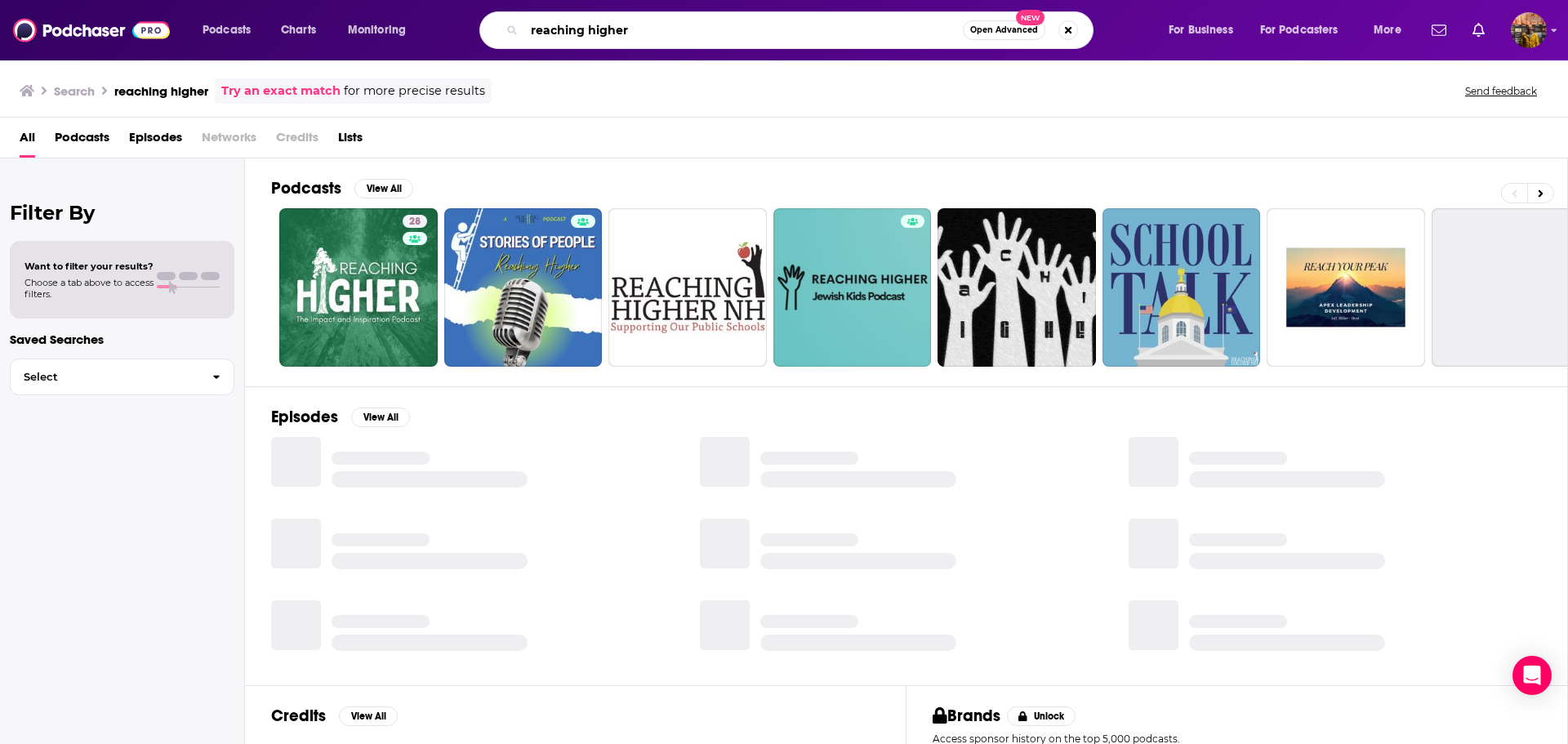
click at [742, 28] on input "reaching higher" at bounding box center [743, 30] width 439 height 26
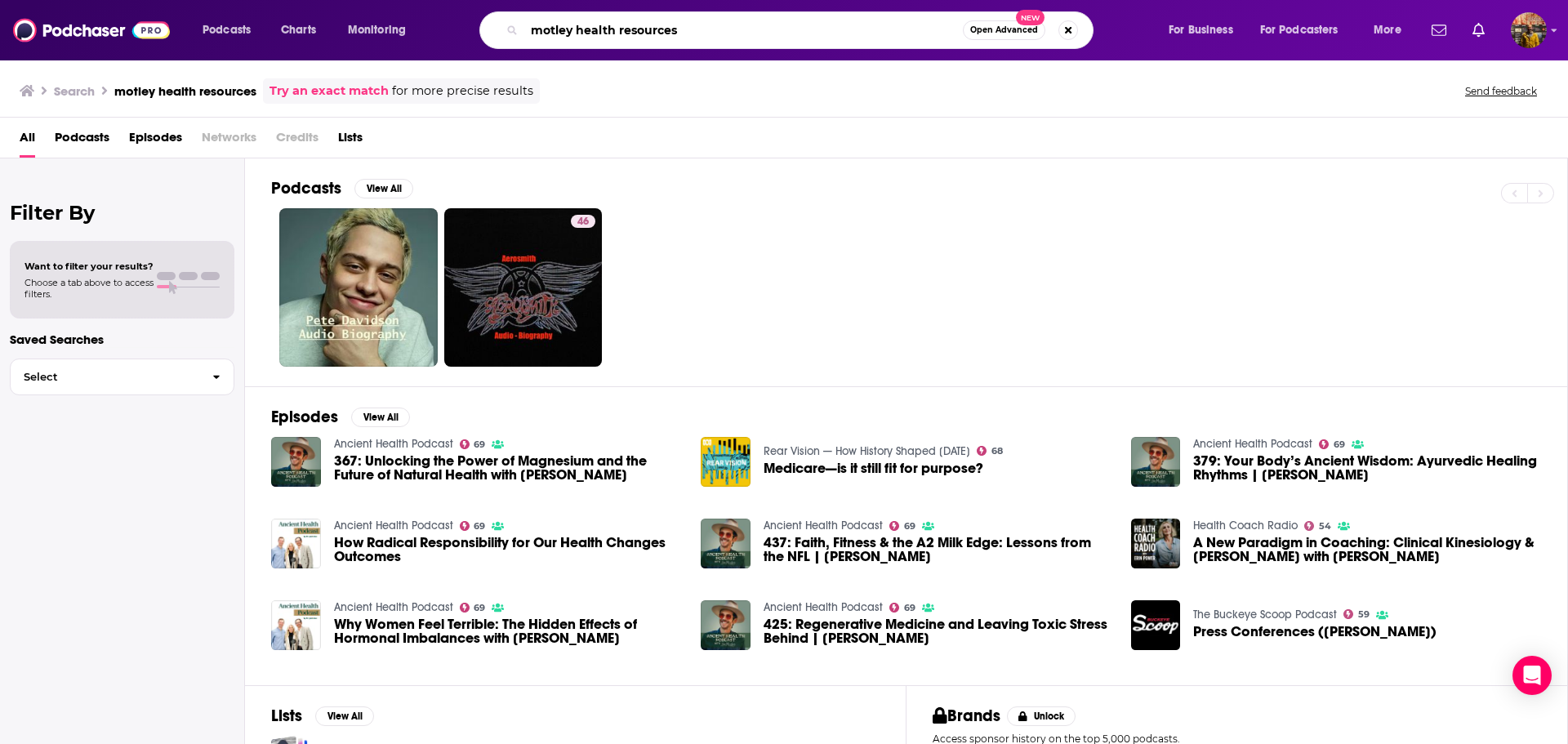
click at [742, 28] on input "motley health resources" at bounding box center [743, 30] width 439 height 26
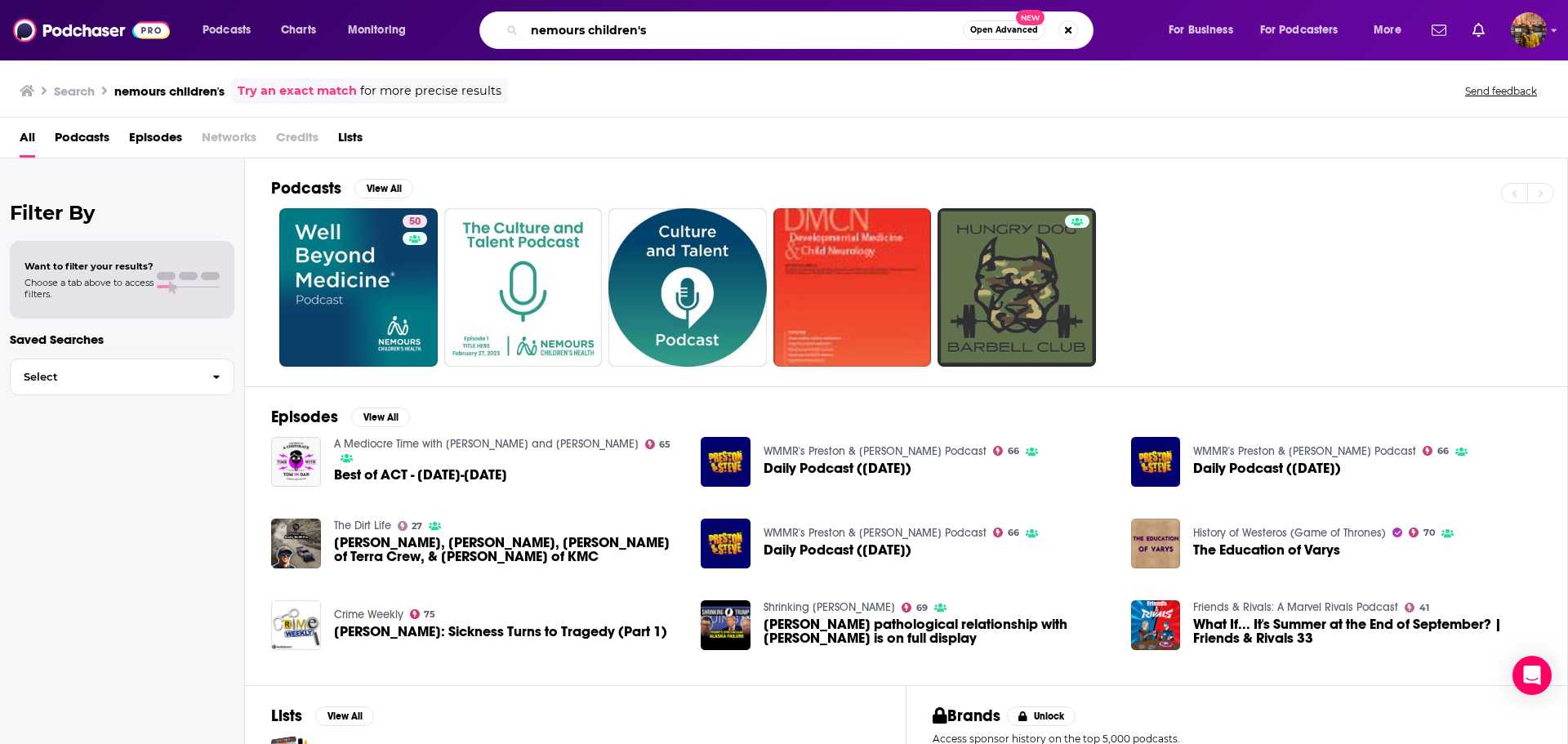
click at [742, 28] on input "nemours children's" at bounding box center [743, 30] width 439 height 26
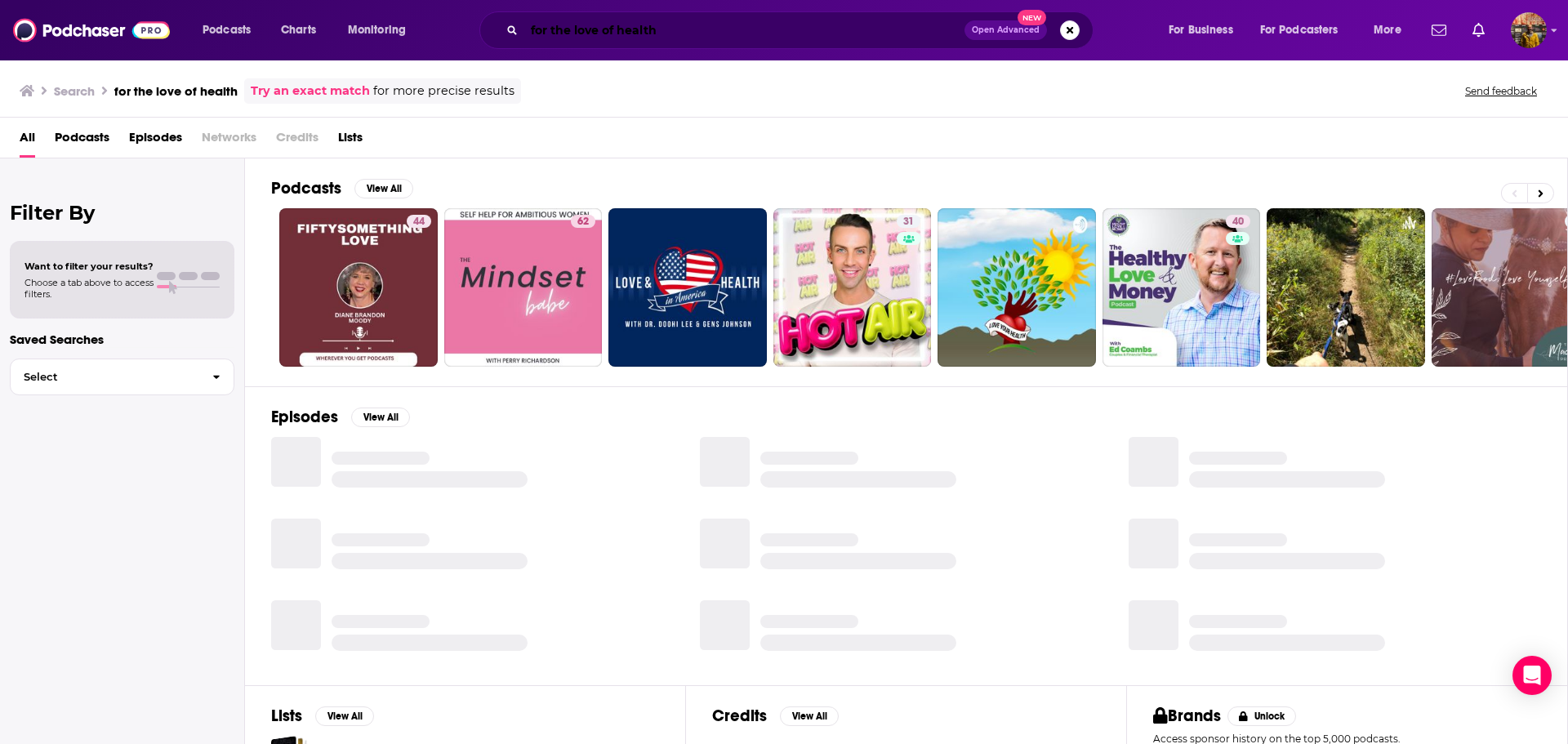
click at [742, 28] on input "for the love of health" at bounding box center [744, 30] width 441 height 26
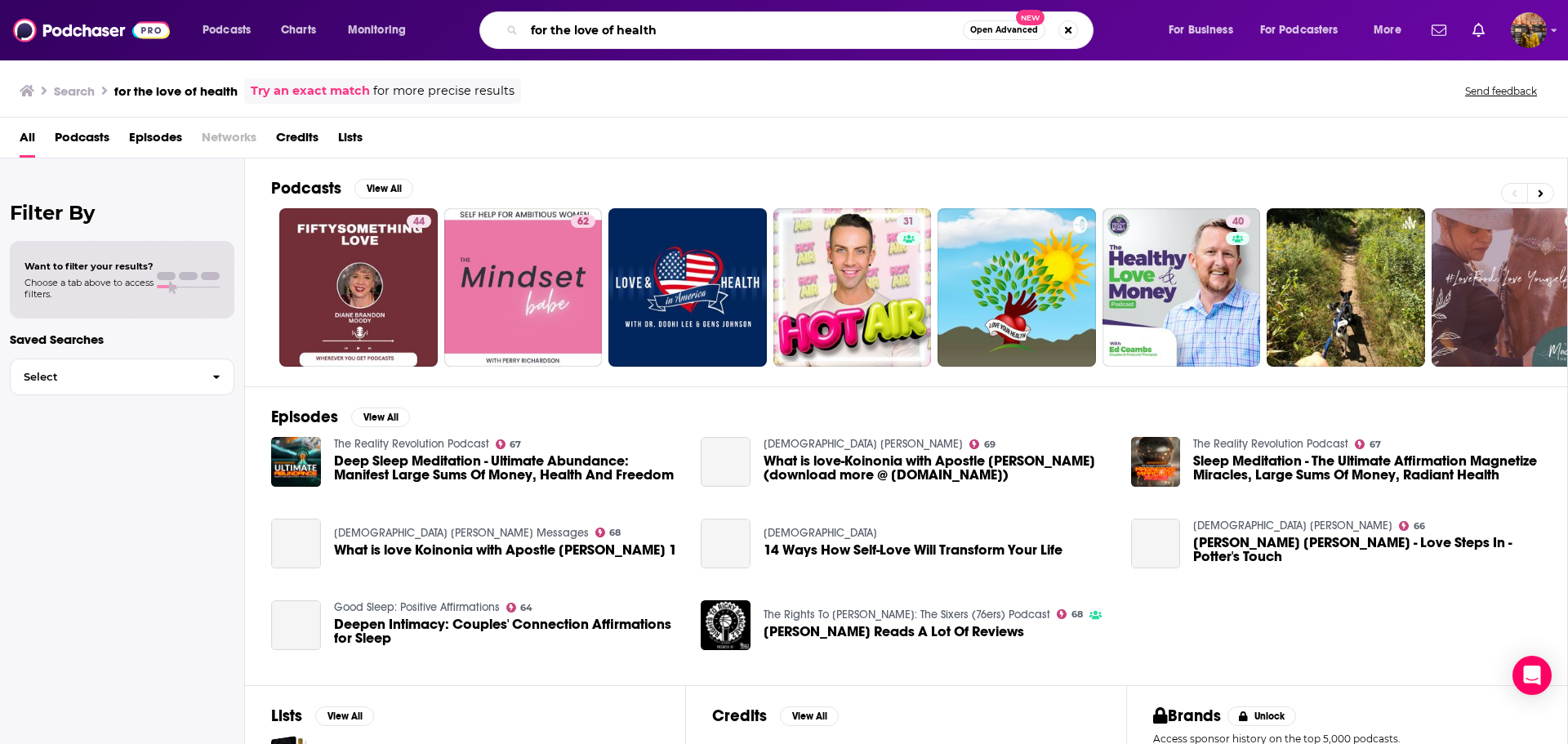
click at [742, 28] on input "for the love of health" at bounding box center [743, 30] width 439 height 26
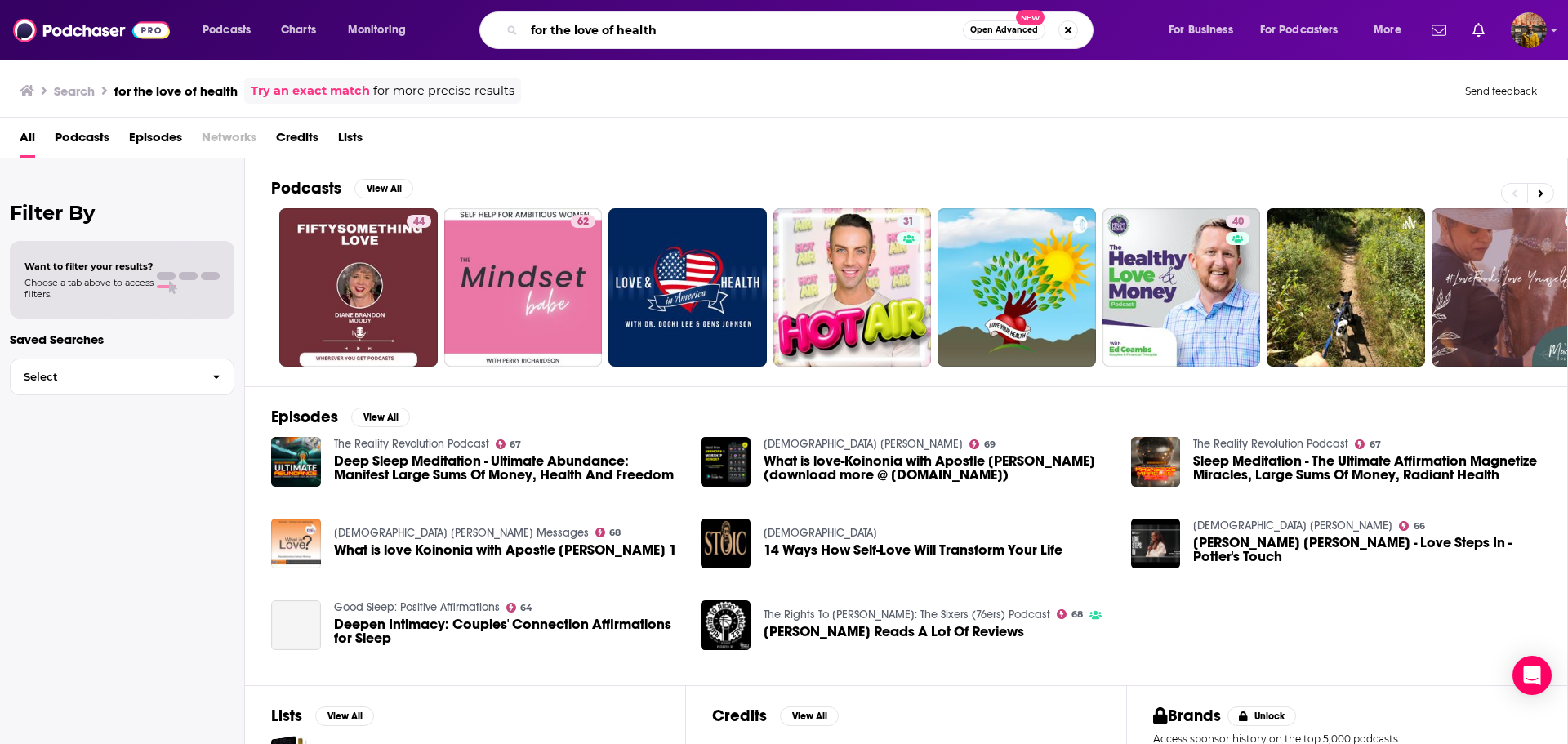
click at [742, 28] on input "for the love of health" at bounding box center [743, 30] width 439 height 26
type input "[DEMOGRAPHIC_DATA]"
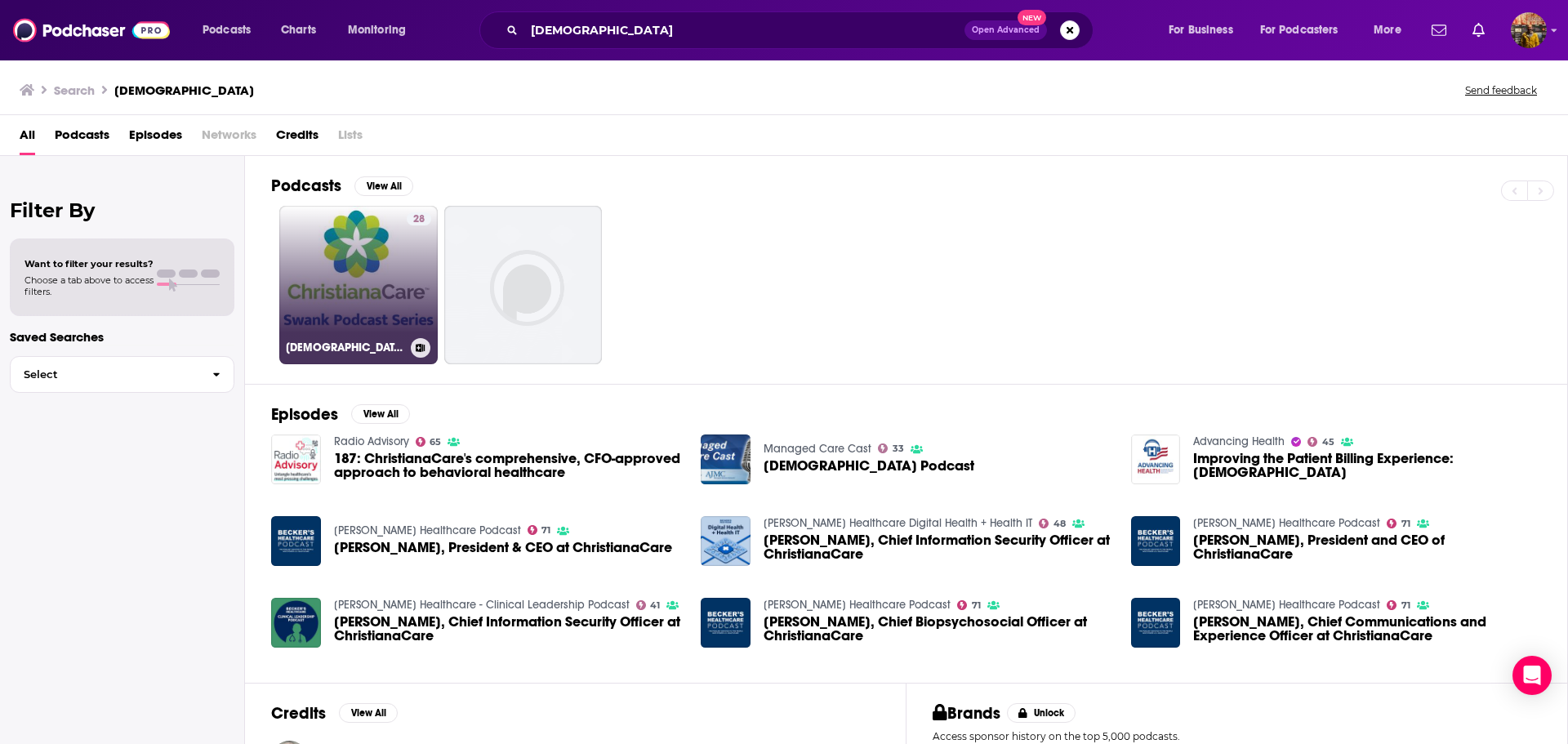
click at [368, 269] on link "28 [DEMOGRAPHIC_DATA] Swank Podcast Series" at bounding box center [358, 285] width 159 height 159
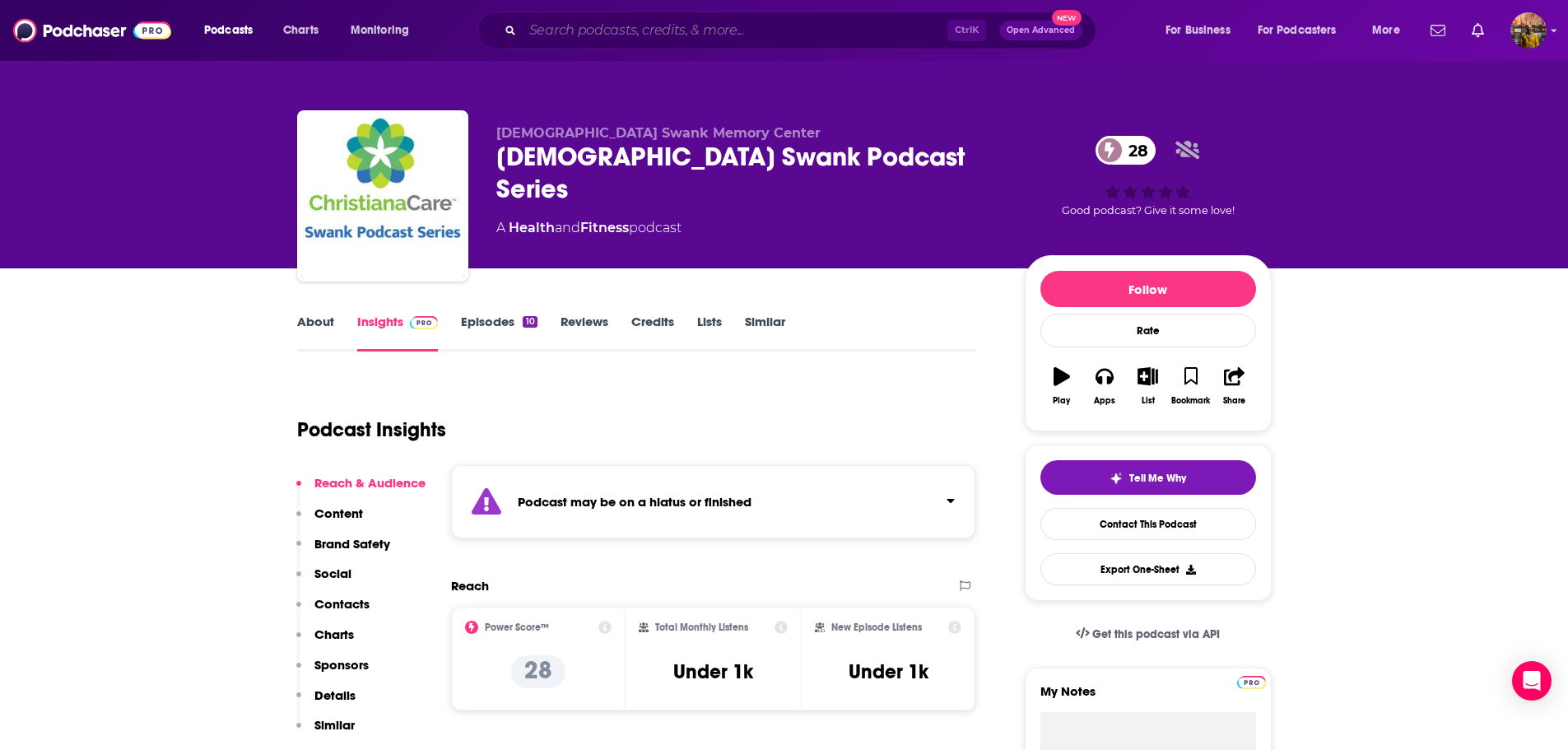
click at [680, 32] on input "Search podcasts, credits, & more..." at bounding box center [735, 30] width 425 height 27
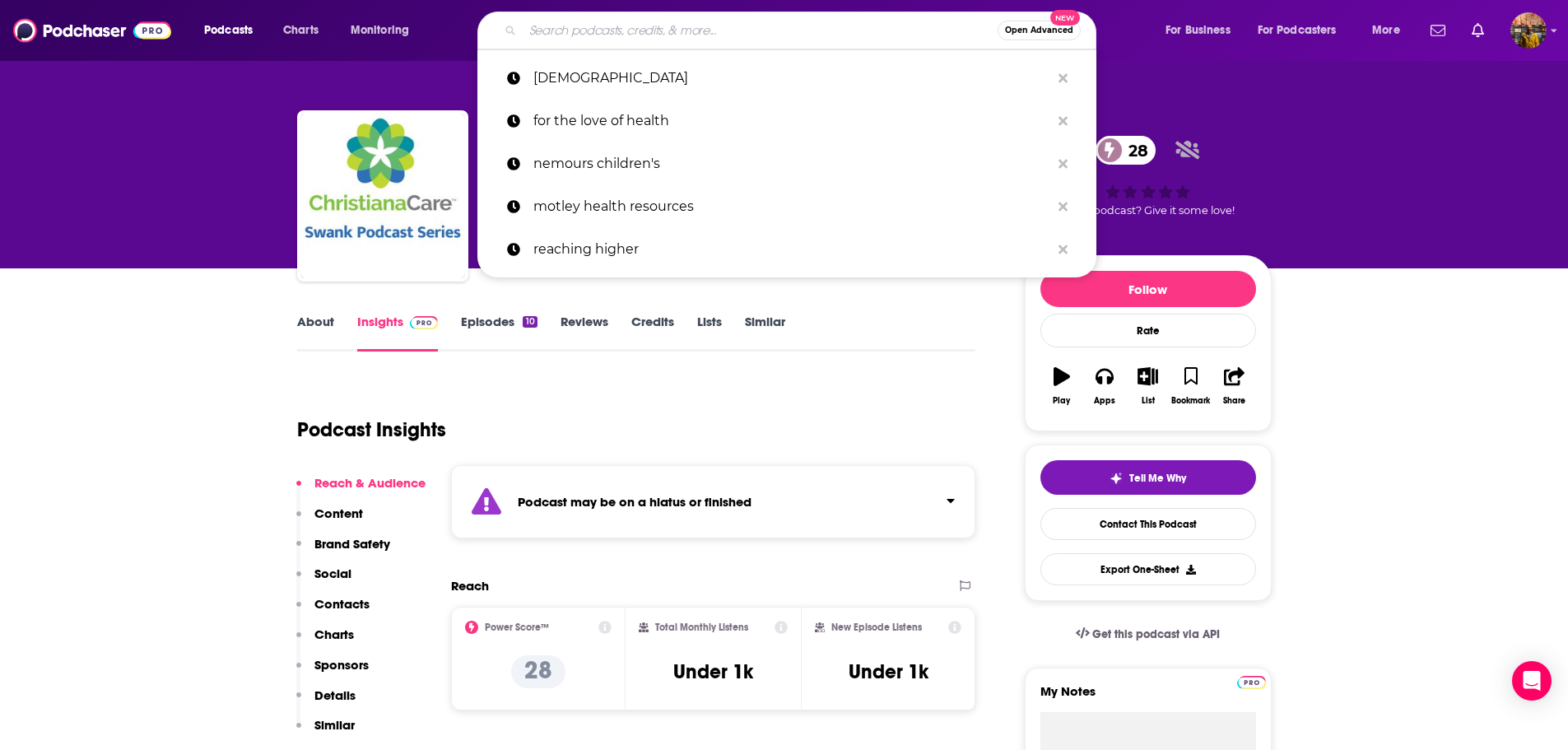
click at [680, 32] on input "Search podcasts, credits, & more..." at bounding box center [760, 30] width 475 height 27
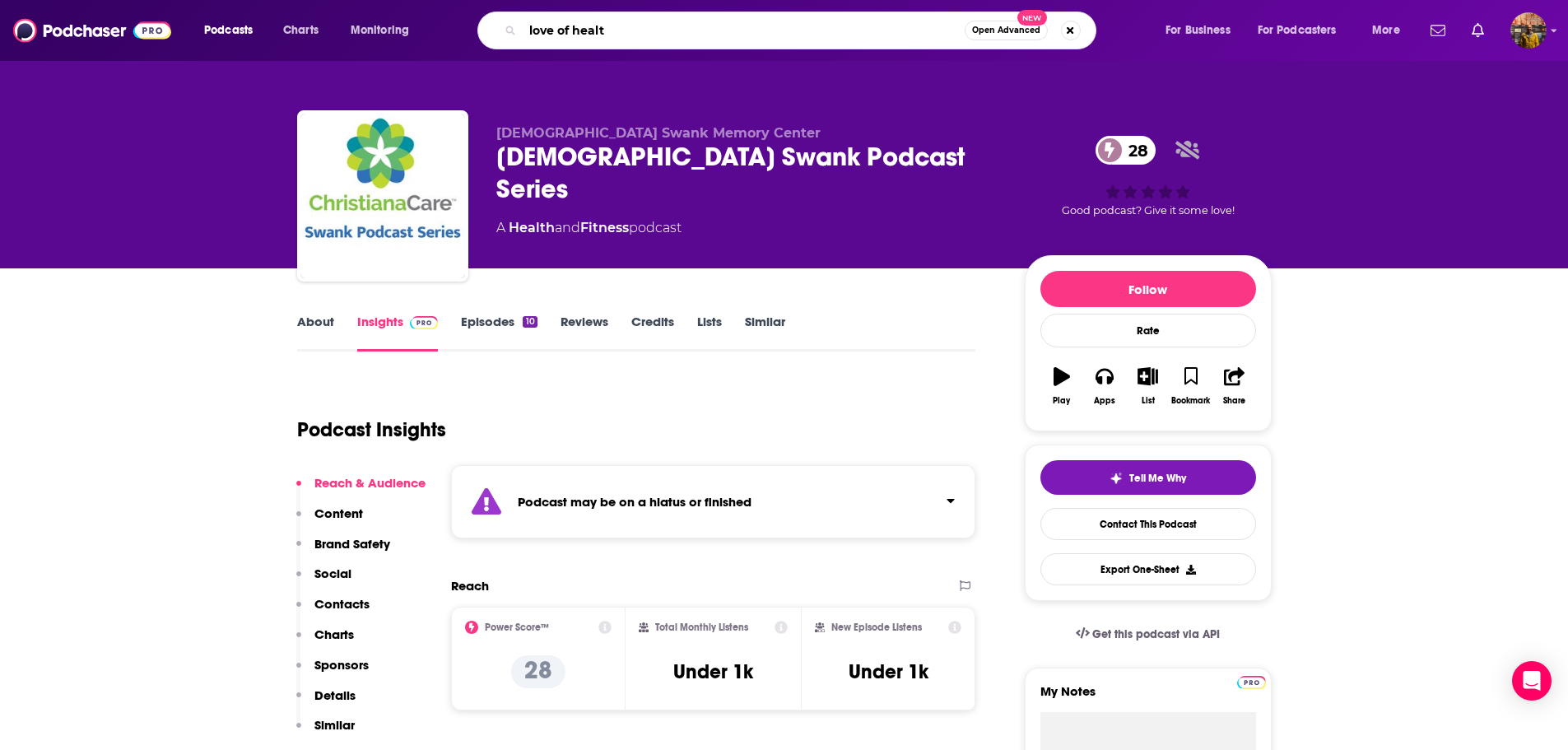
type input "love of health"
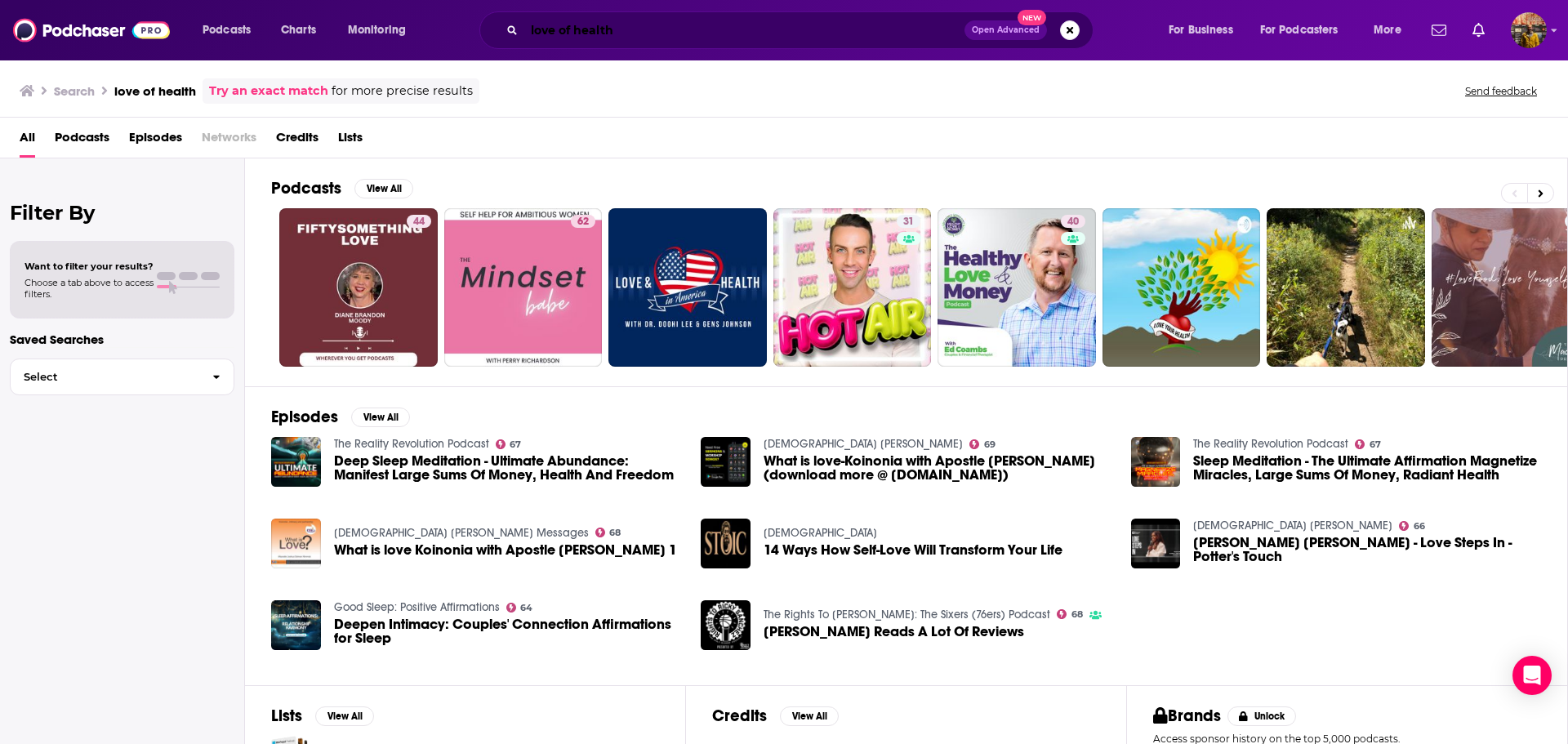
click at [571, 22] on input "love of health" at bounding box center [744, 30] width 441 height 26
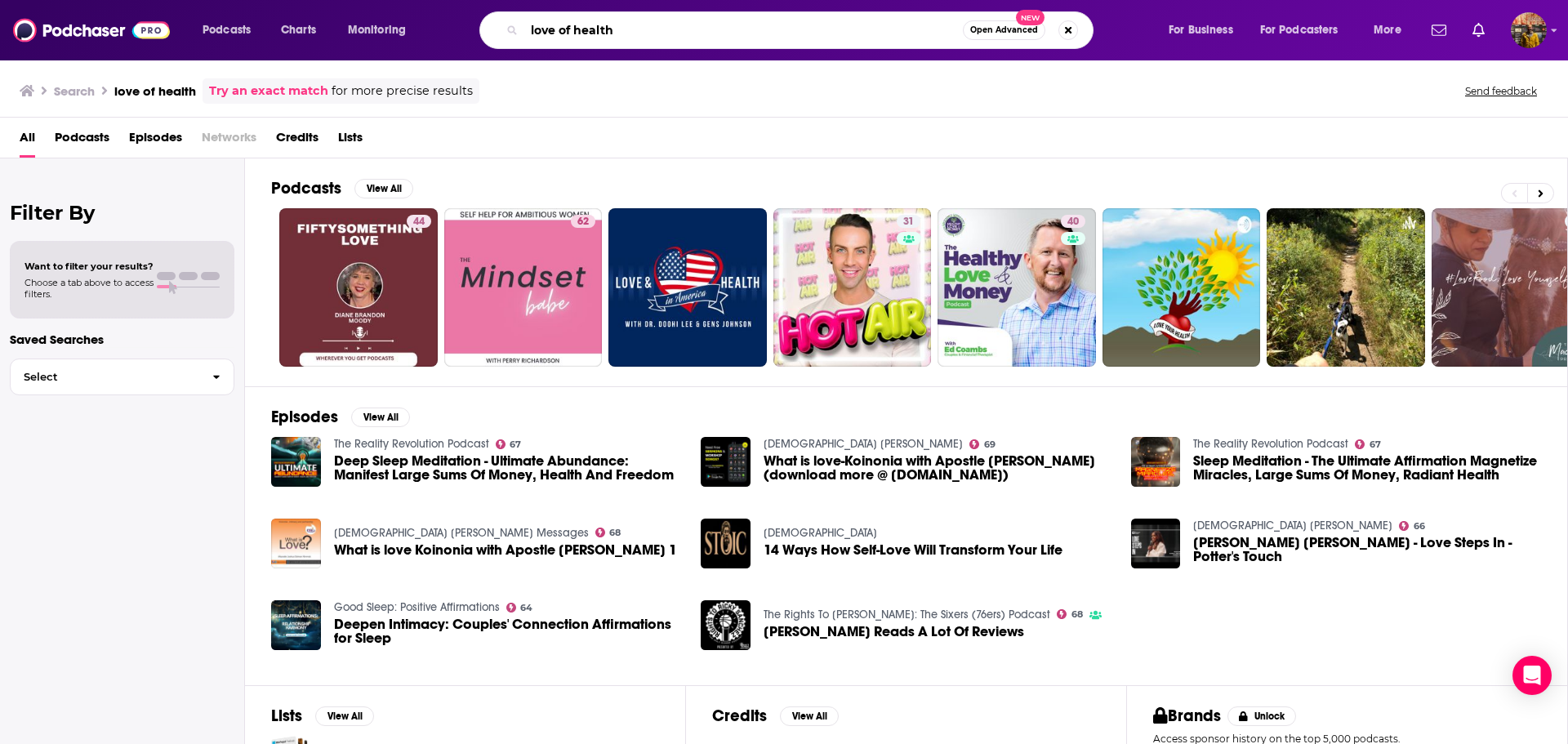
click at [571, 22] on input "love of health" at bounding box center [743, 30] width 439 height 26
click at [530, 30] on input "for the love of health"" at bounding box center [743, 30] width 439 height 26
type input ":for the love of health""
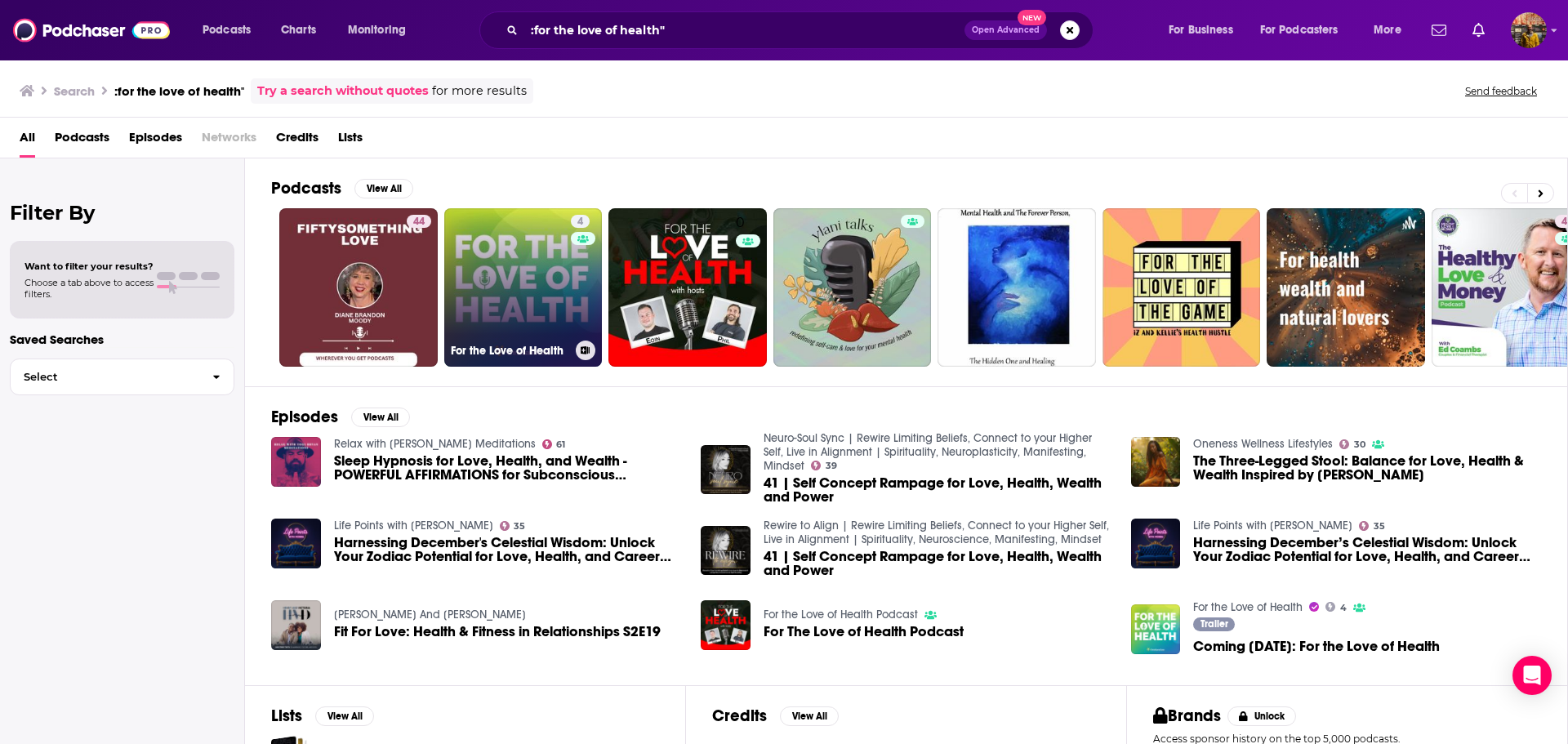
click at [542, 266] on link "4 For the Love of Health" at bounding box center [523, 287] width 159 height 159
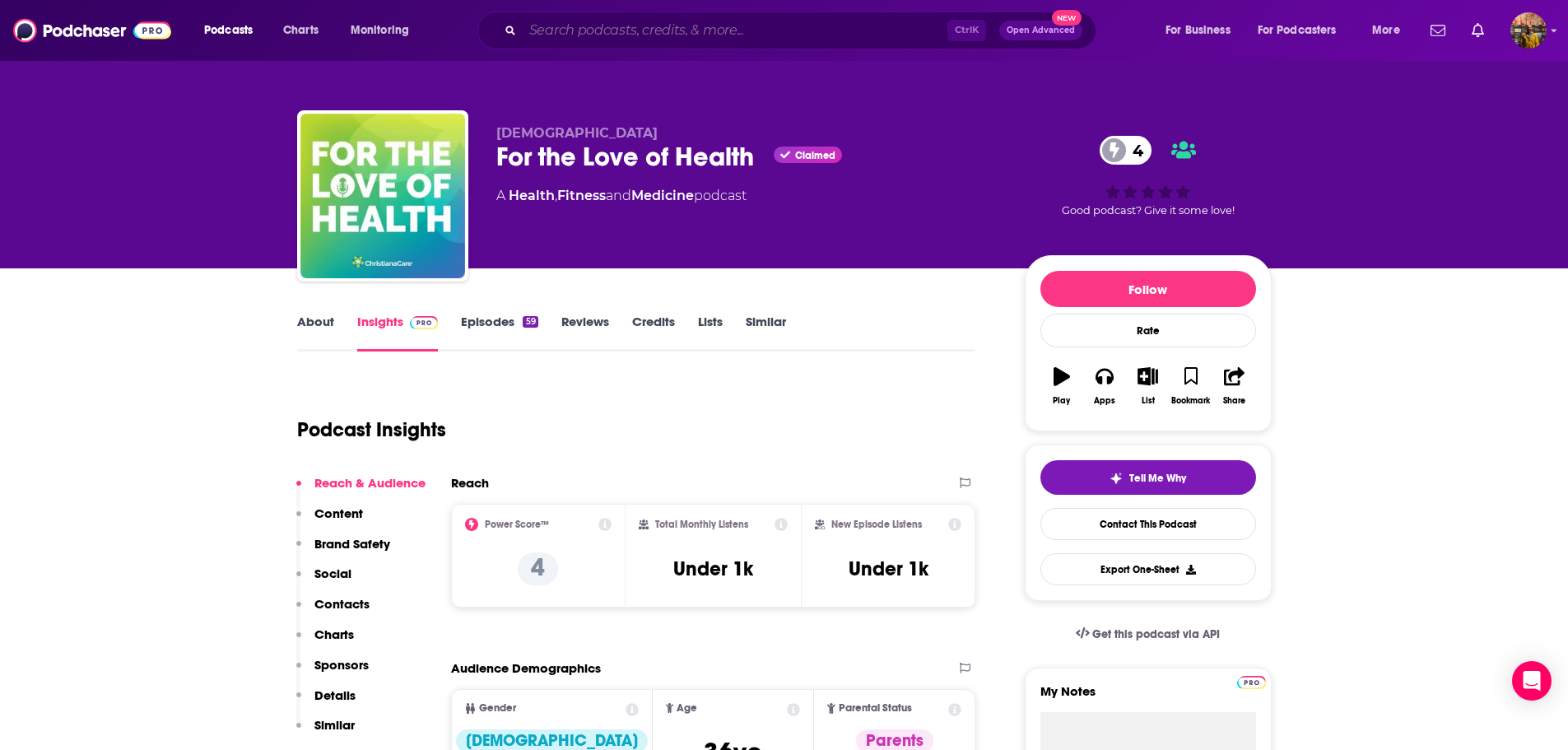
click at [657, 28] on input "Search podcasts, credits, & more..." at bounding box center [735, 30] width 425 height 27
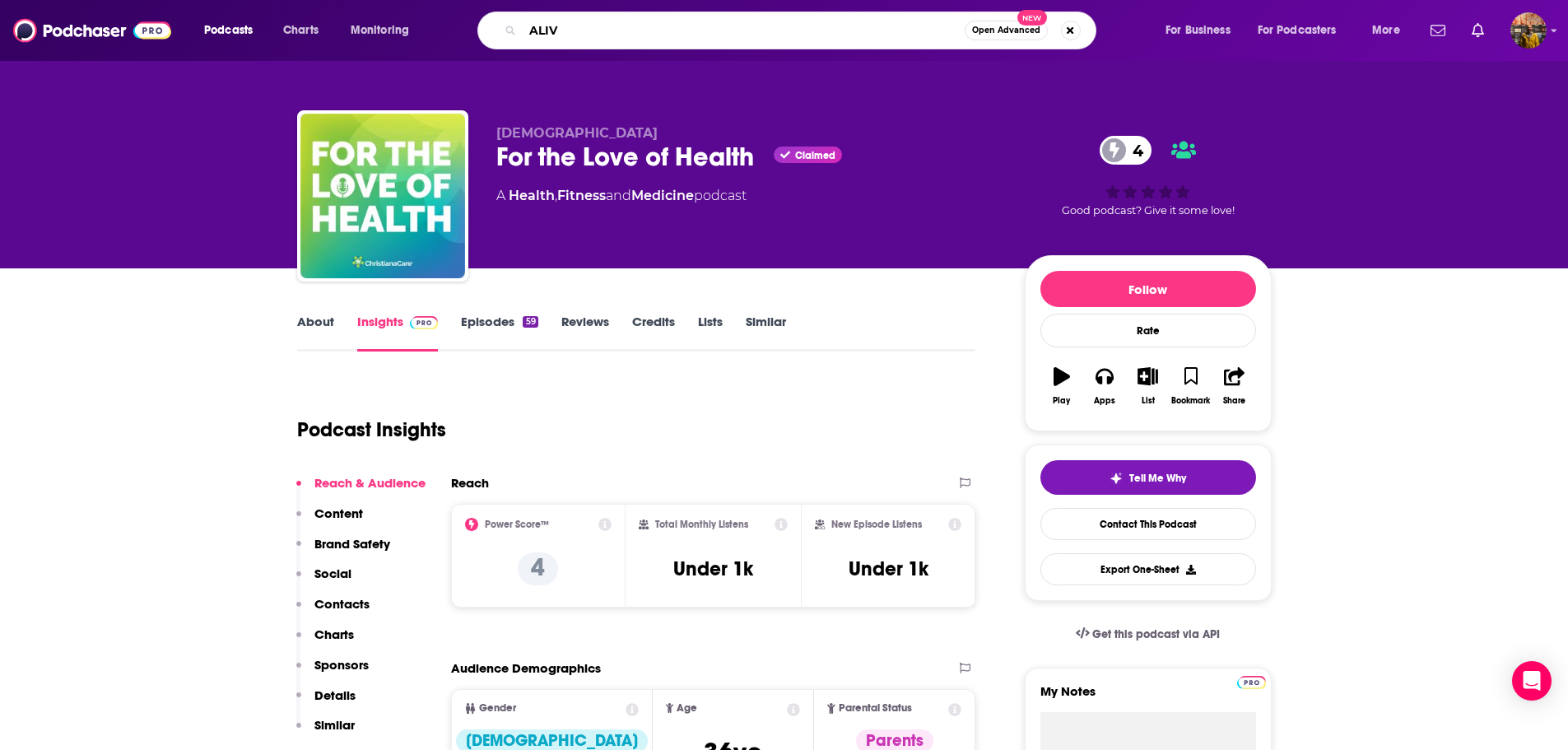
type input "ALIVE"
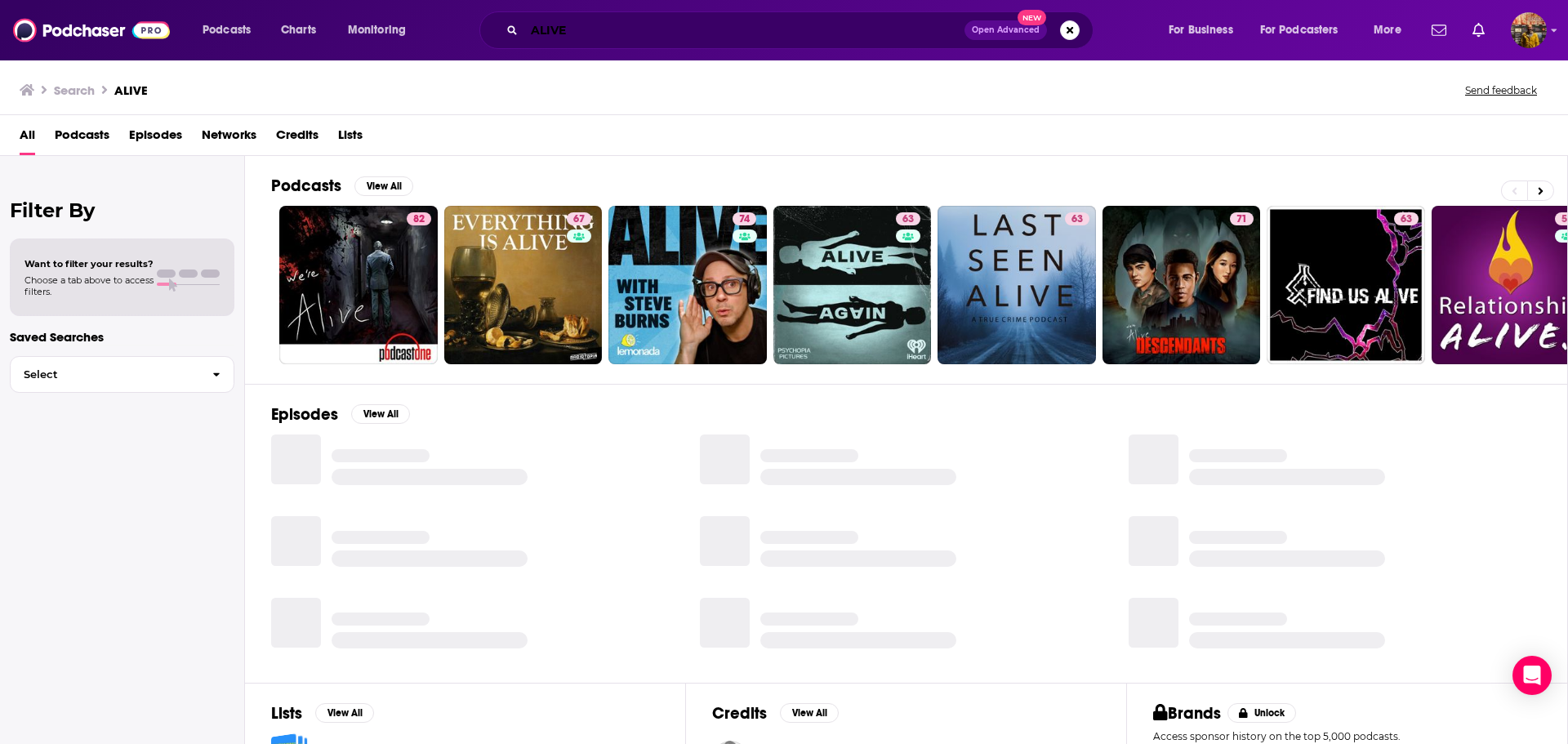
click at [652, 28] on input "ALIVE" at bounding box center [744, 30] width 441 height 26
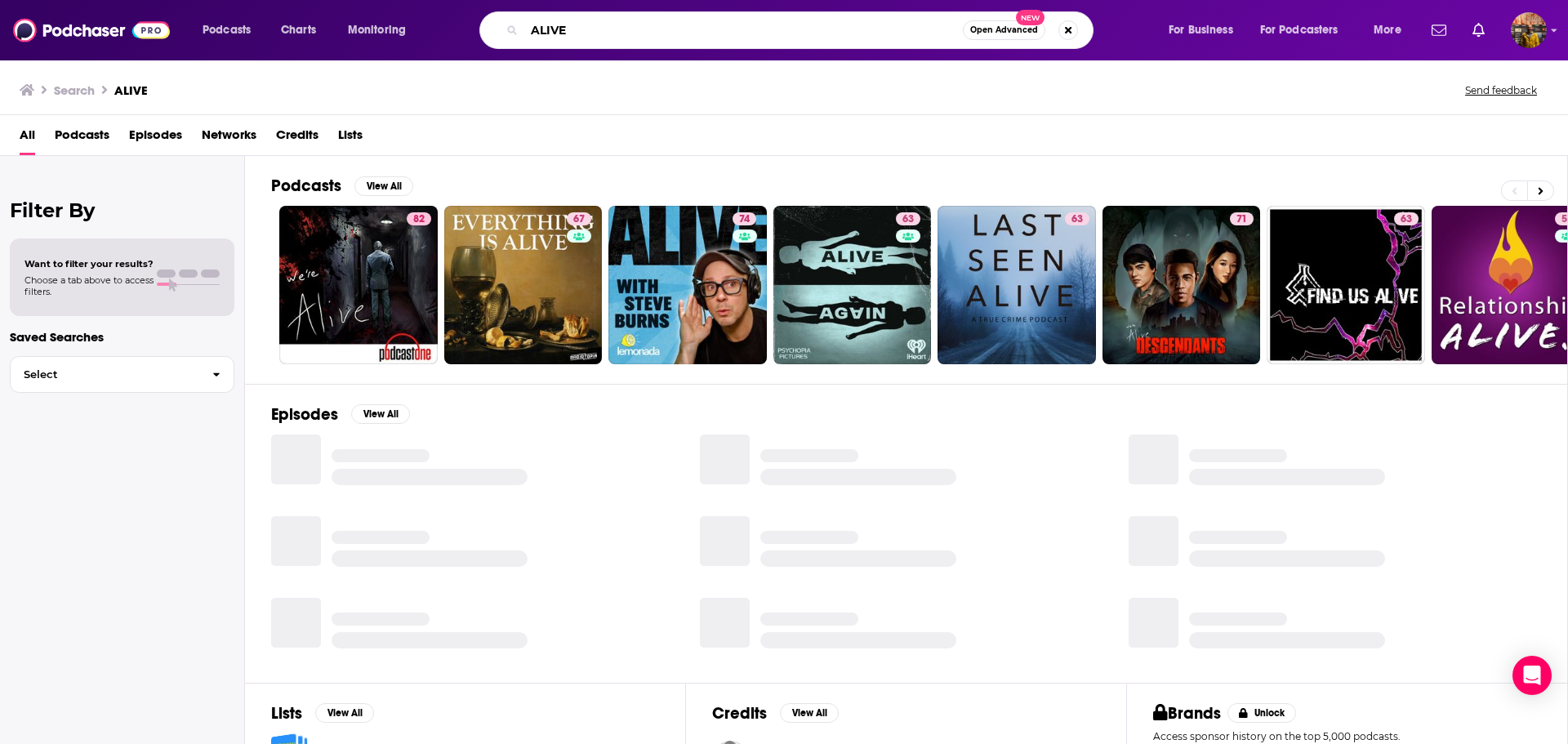
click at [652, 28] on input "ALIVE" at bounding box center [743, 30] width 439 height 26
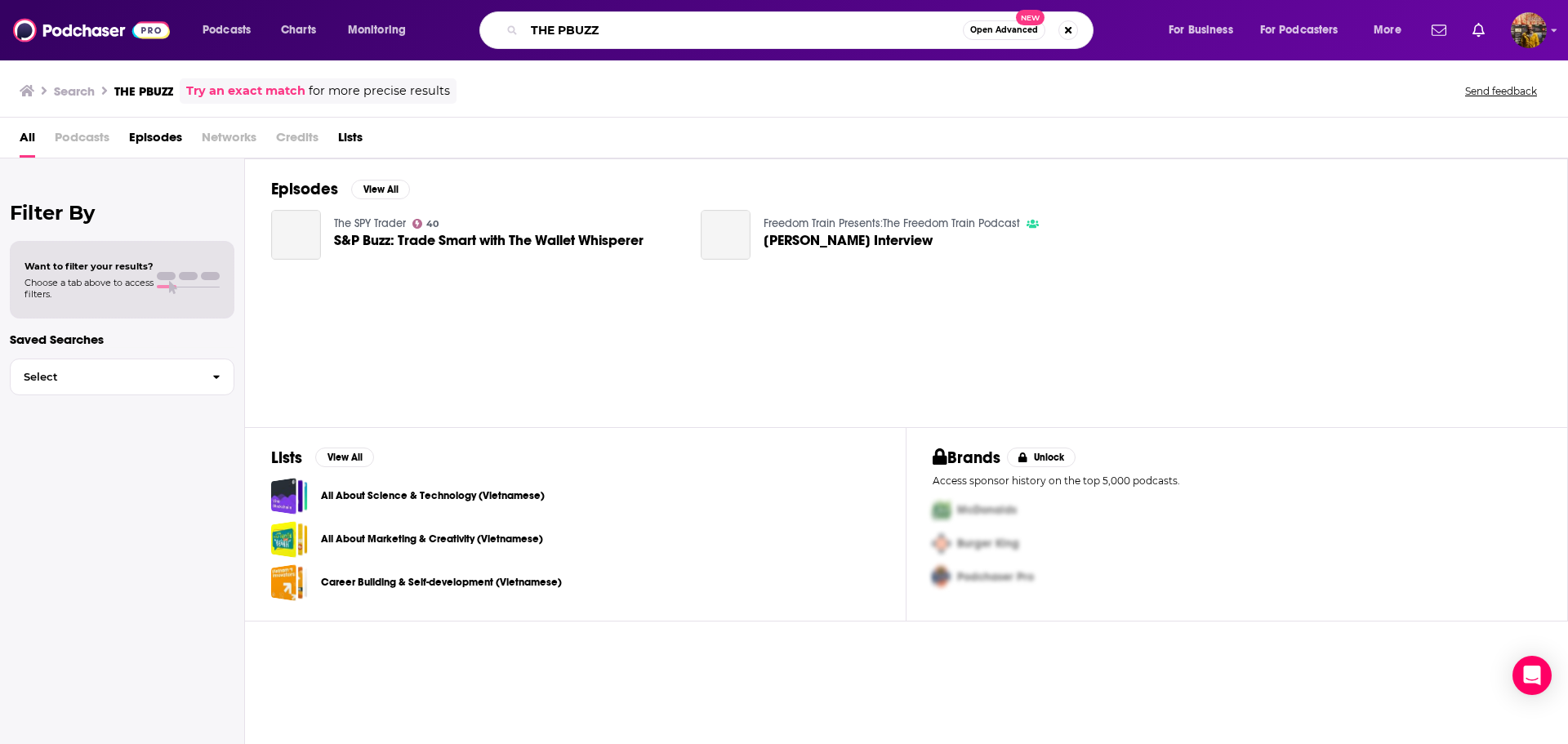
click at [654, 28] on input "THE PBUZZ" at bounding box center [743, 30] width 439 height 26
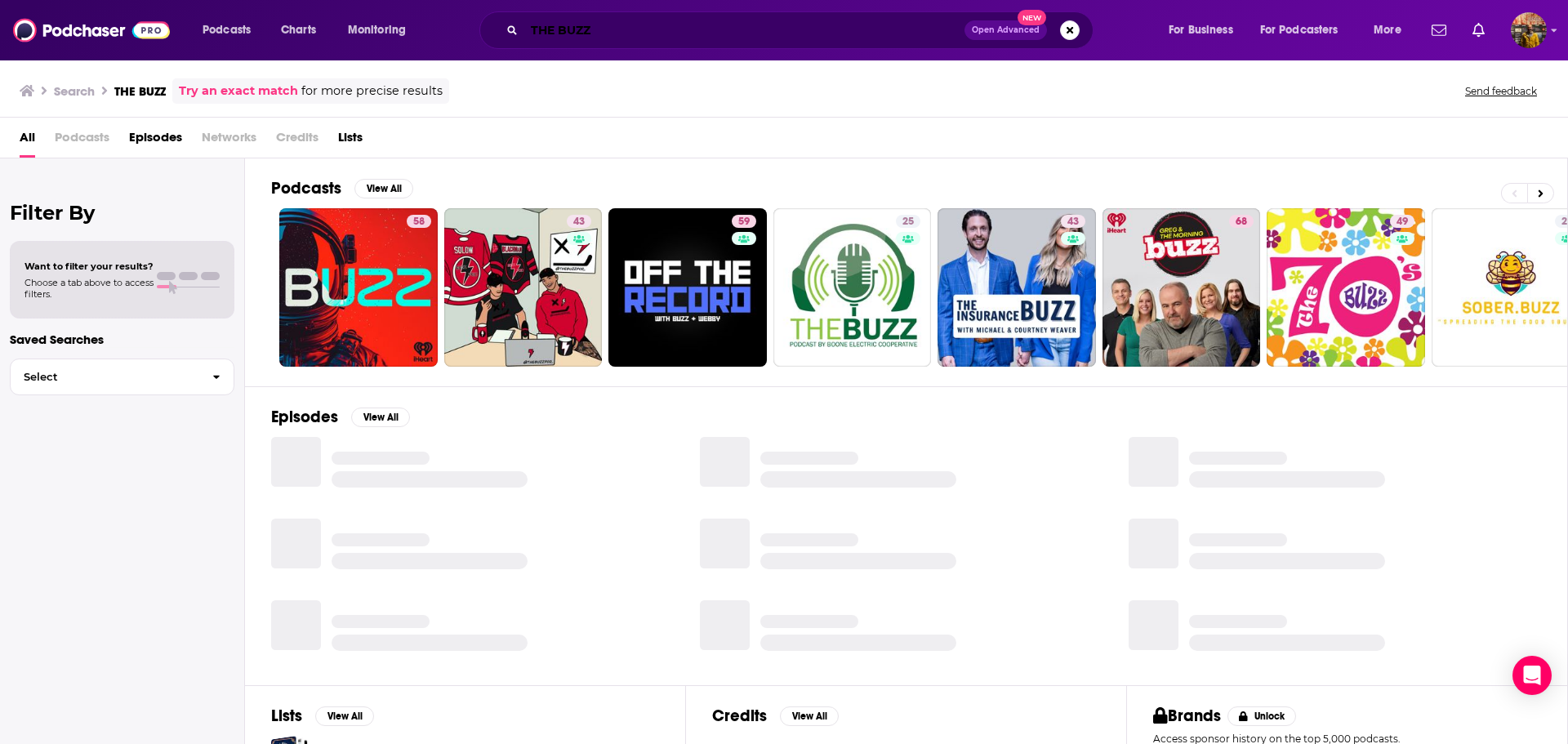
click at [672, 37] on input "THE BUZZ" at bounding box center [744, 30] width 441 height 26
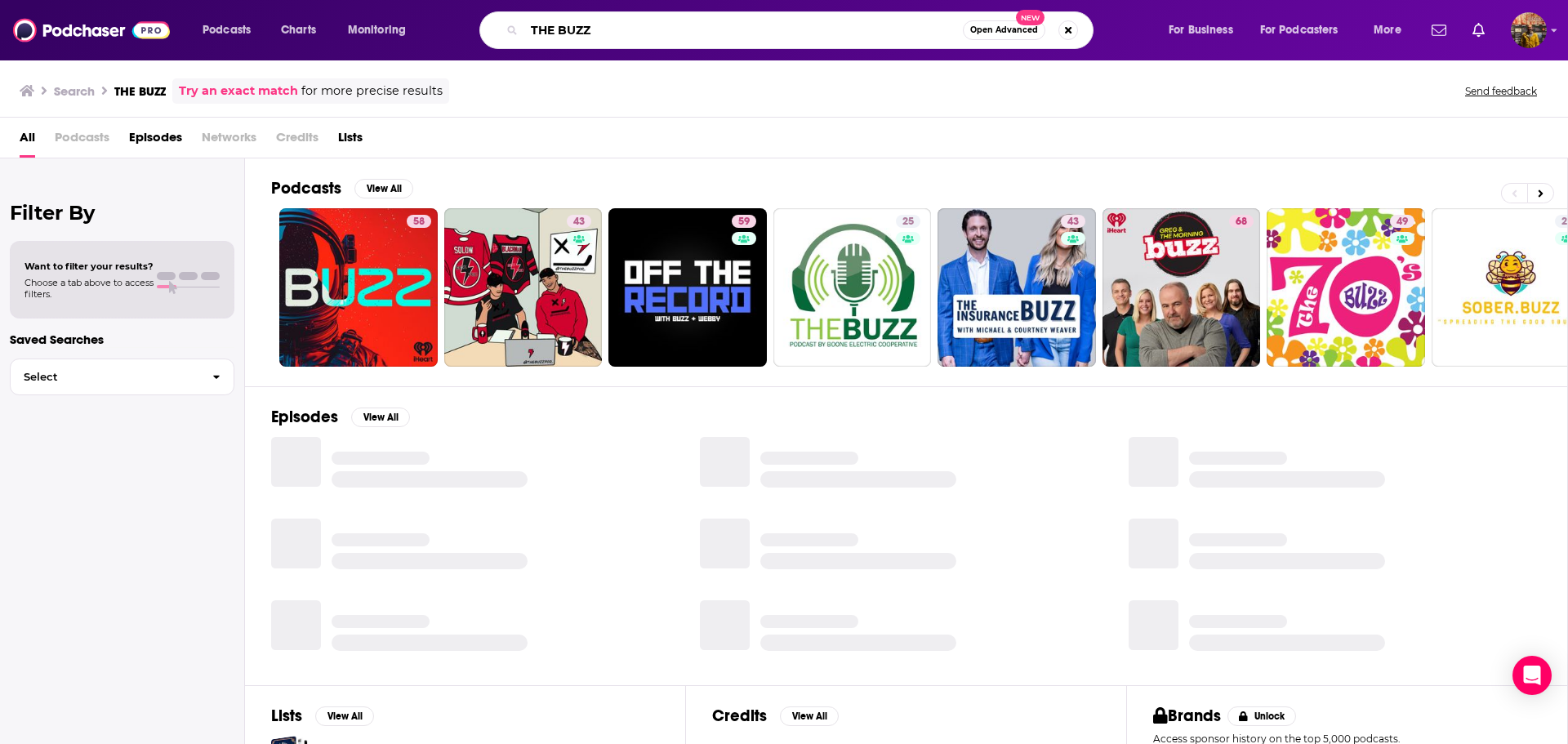
click at [672, 37] on input "THE BUZZ" at bounding box center [743, 30] width 439 height 26
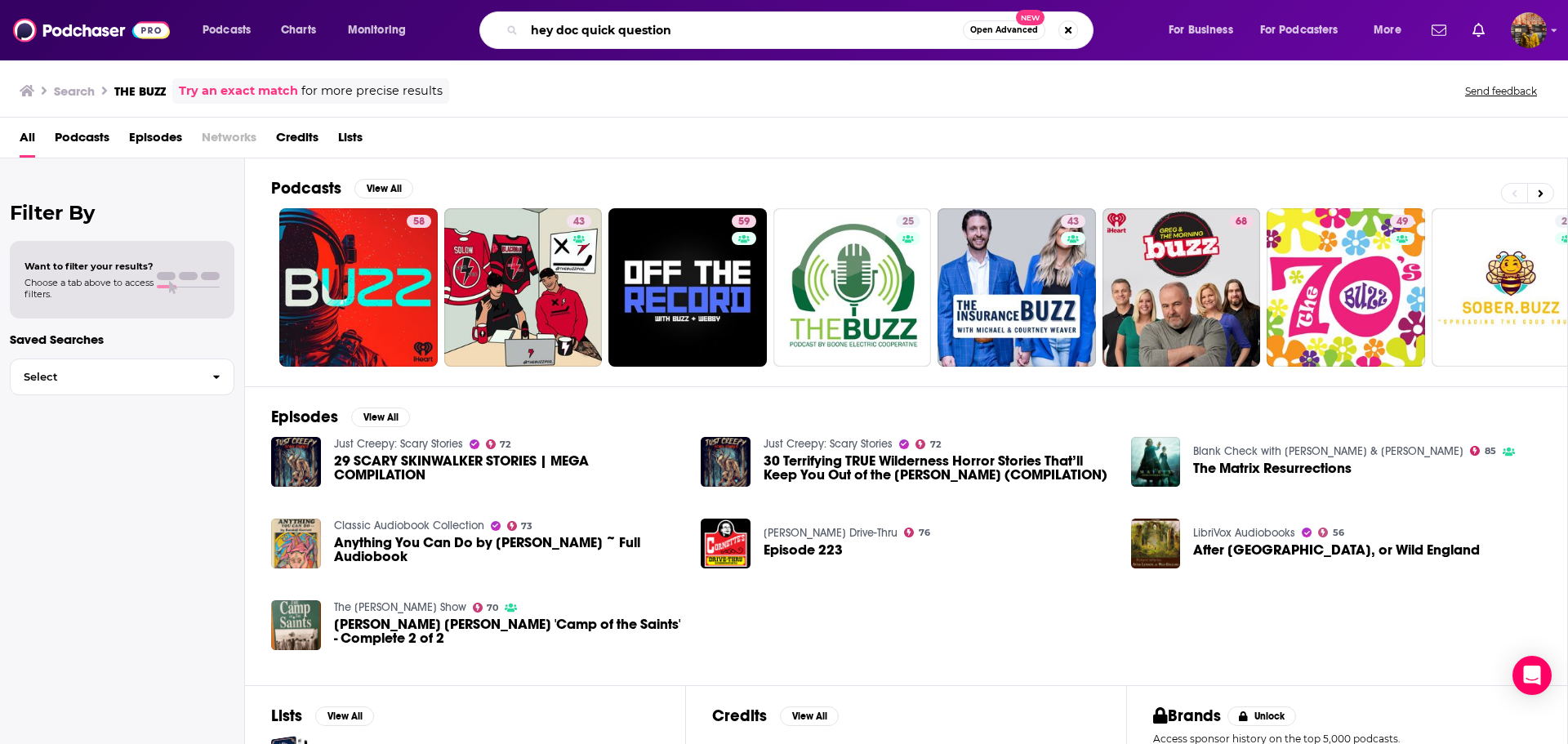
type input "hey doc quick question"
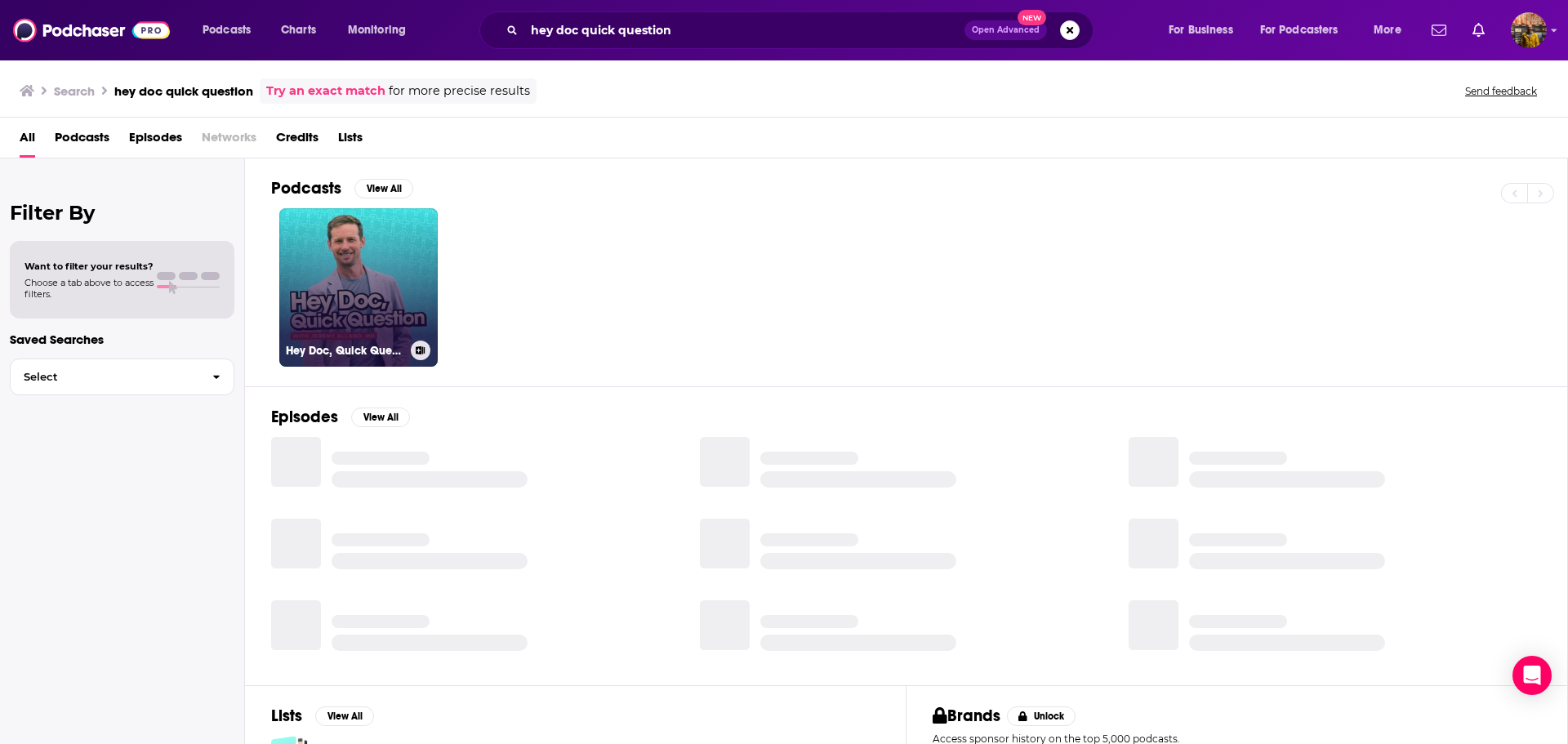
click at [295, 259] on link "Hey Doc, Quick Question" at bounding box center [358, 287] width 159 height 159
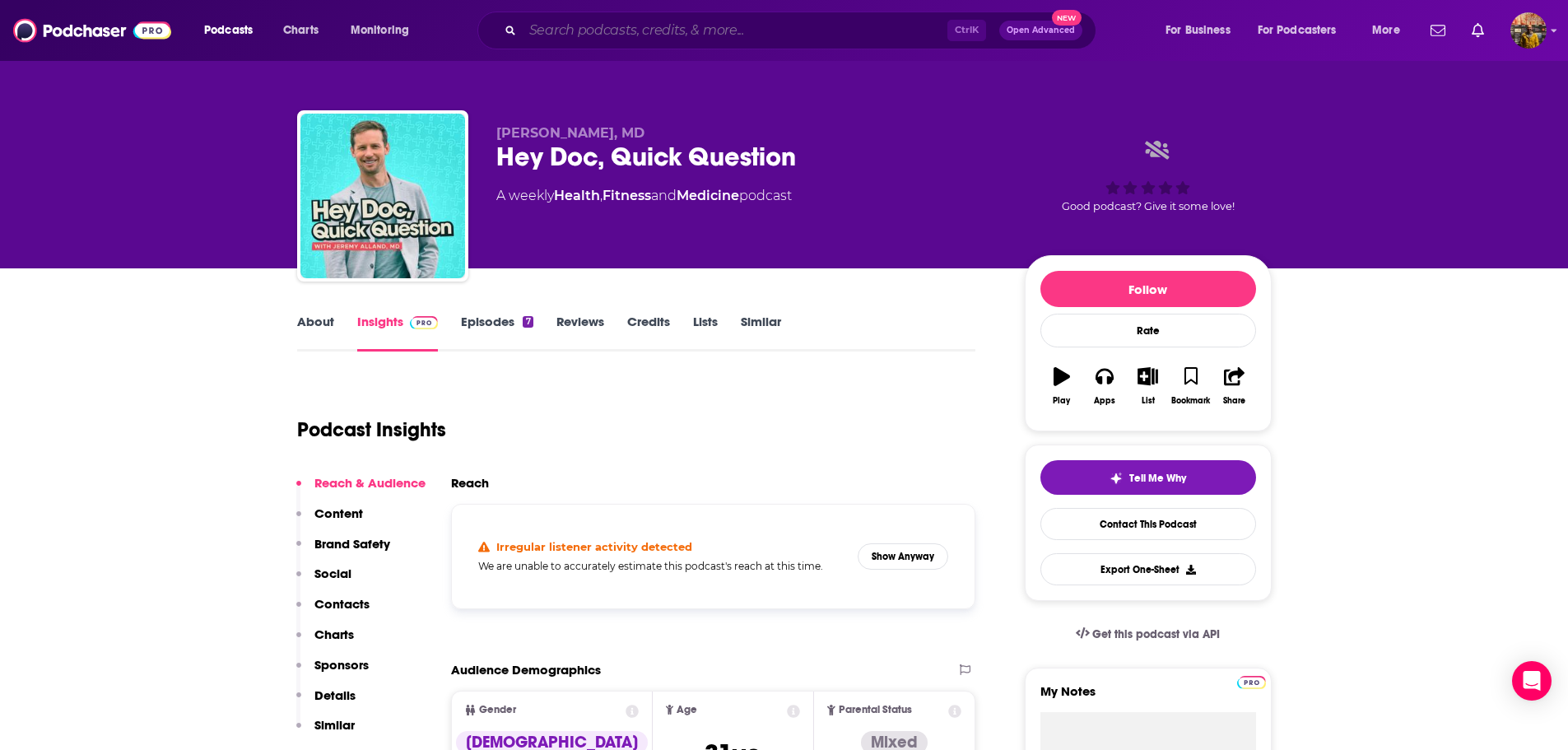
click at [632, 37] on input "Search podcasts, credits, & more..." at bounding box center [735, 30] width 425 height 27
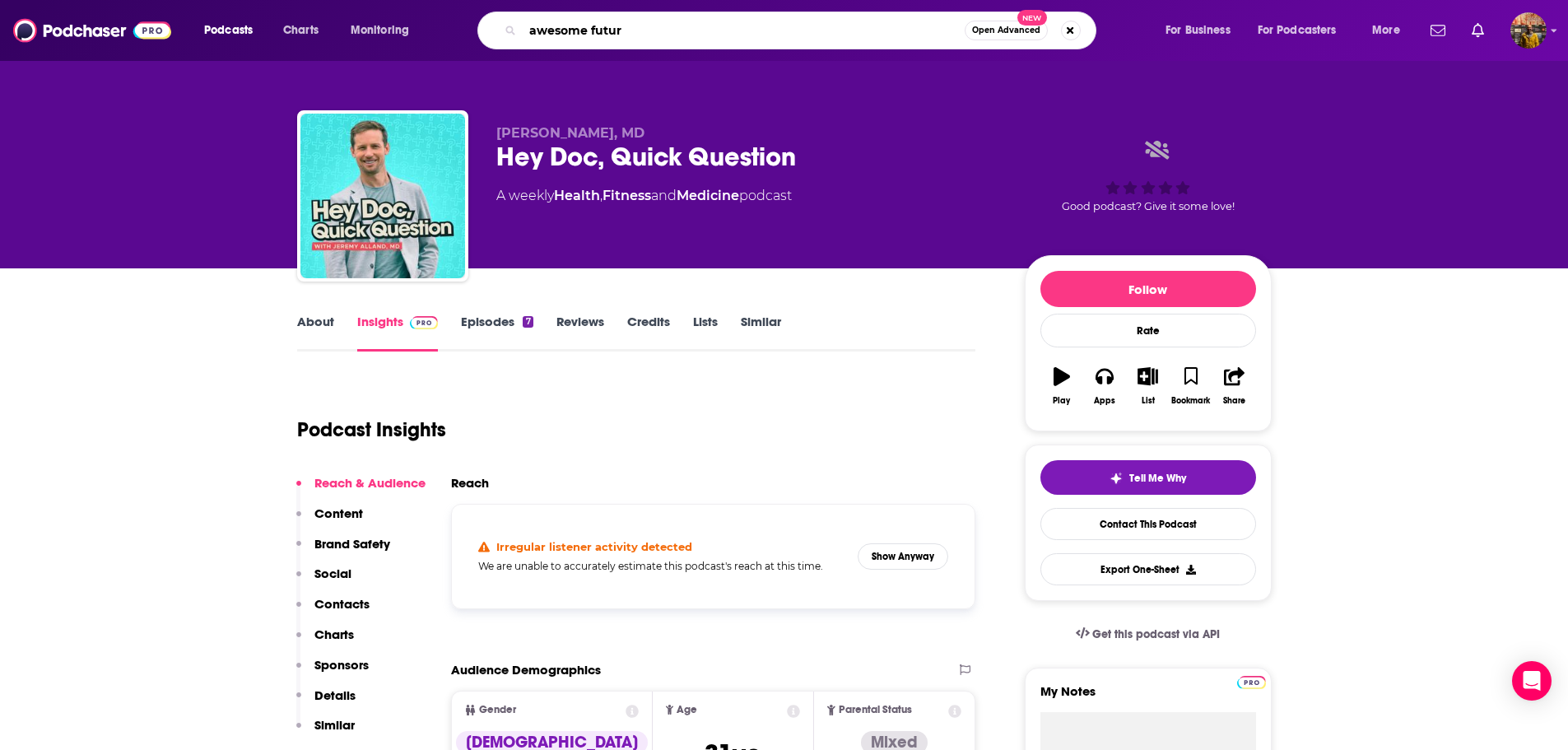
type input "awesome future"
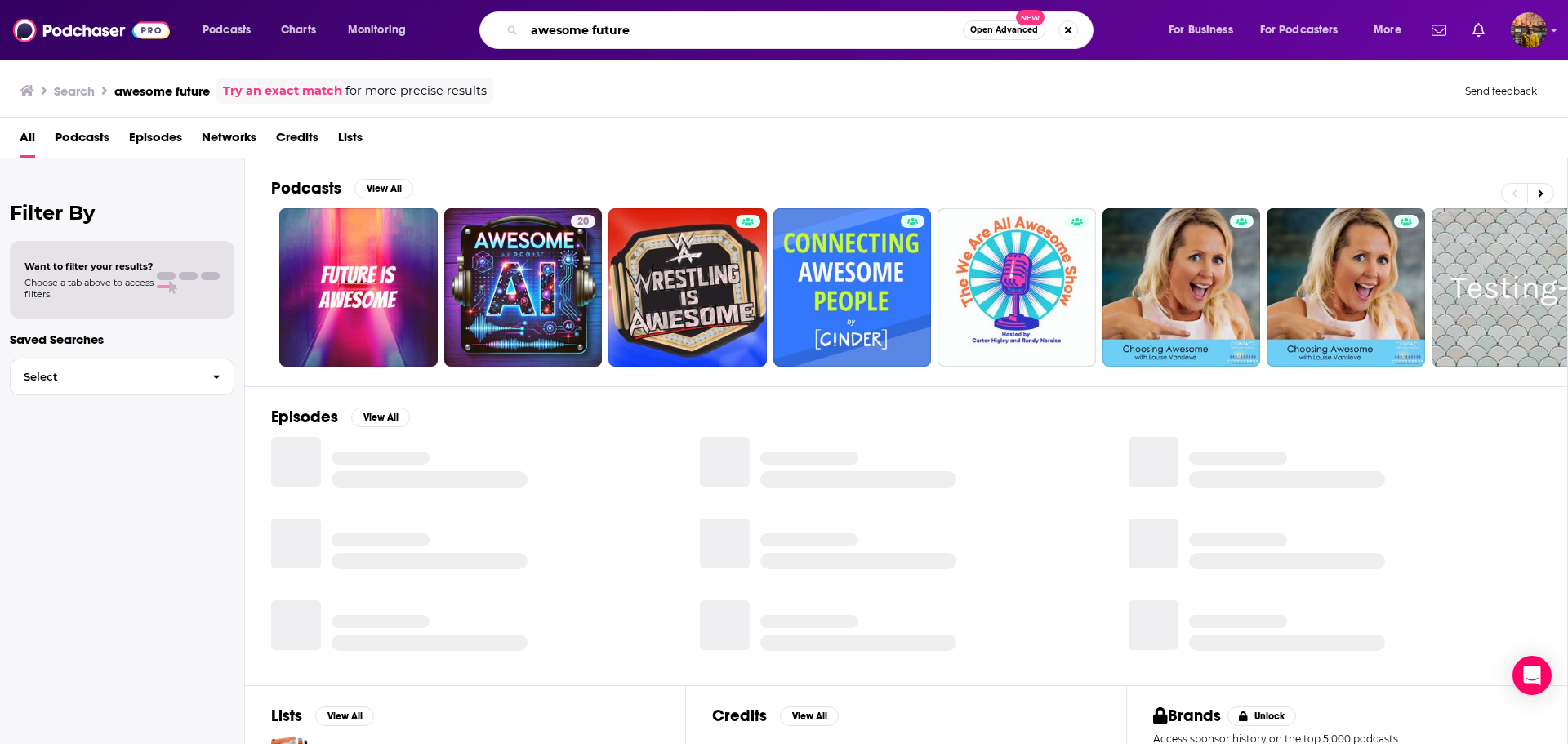
click at [627, 37] on input "awesome future" at bounding box center [743, 30] width 439 height 26
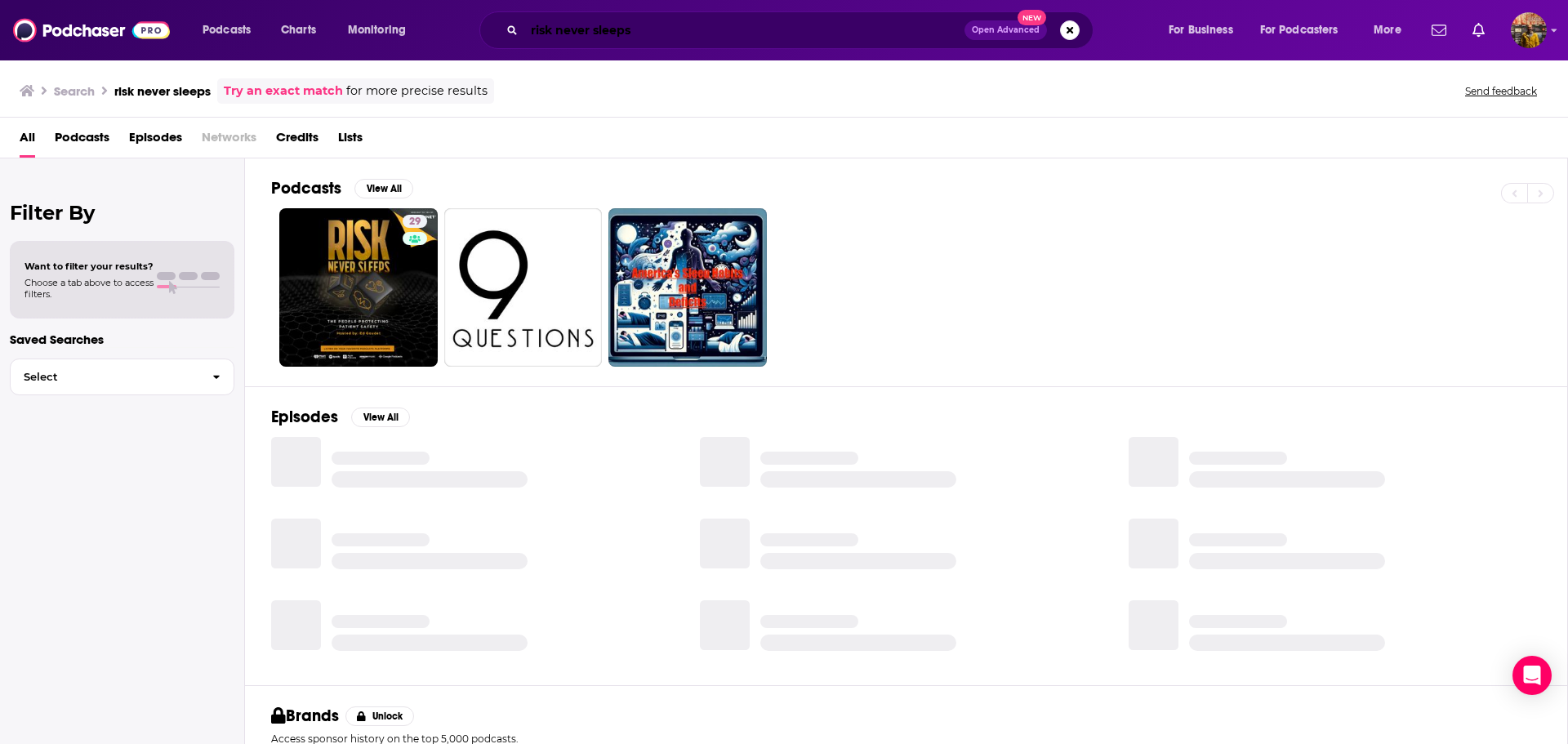
click at [627, 37] on input "risk never sleeps" at bounding box center [744, 30] width 441 height 26
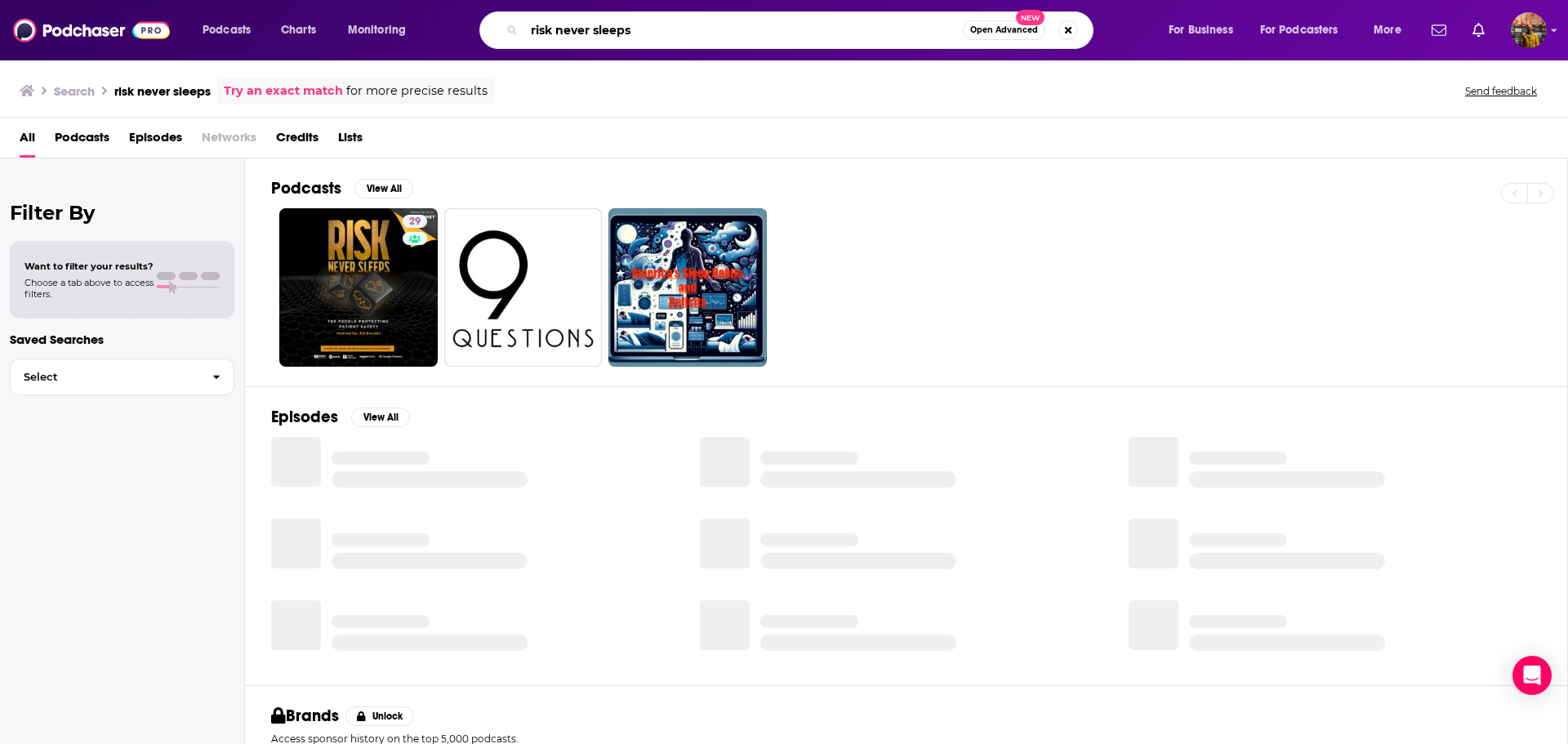
click at [627, 37] on input "risk never sleeps" at bounding box center [743, 30] width 439 height 26
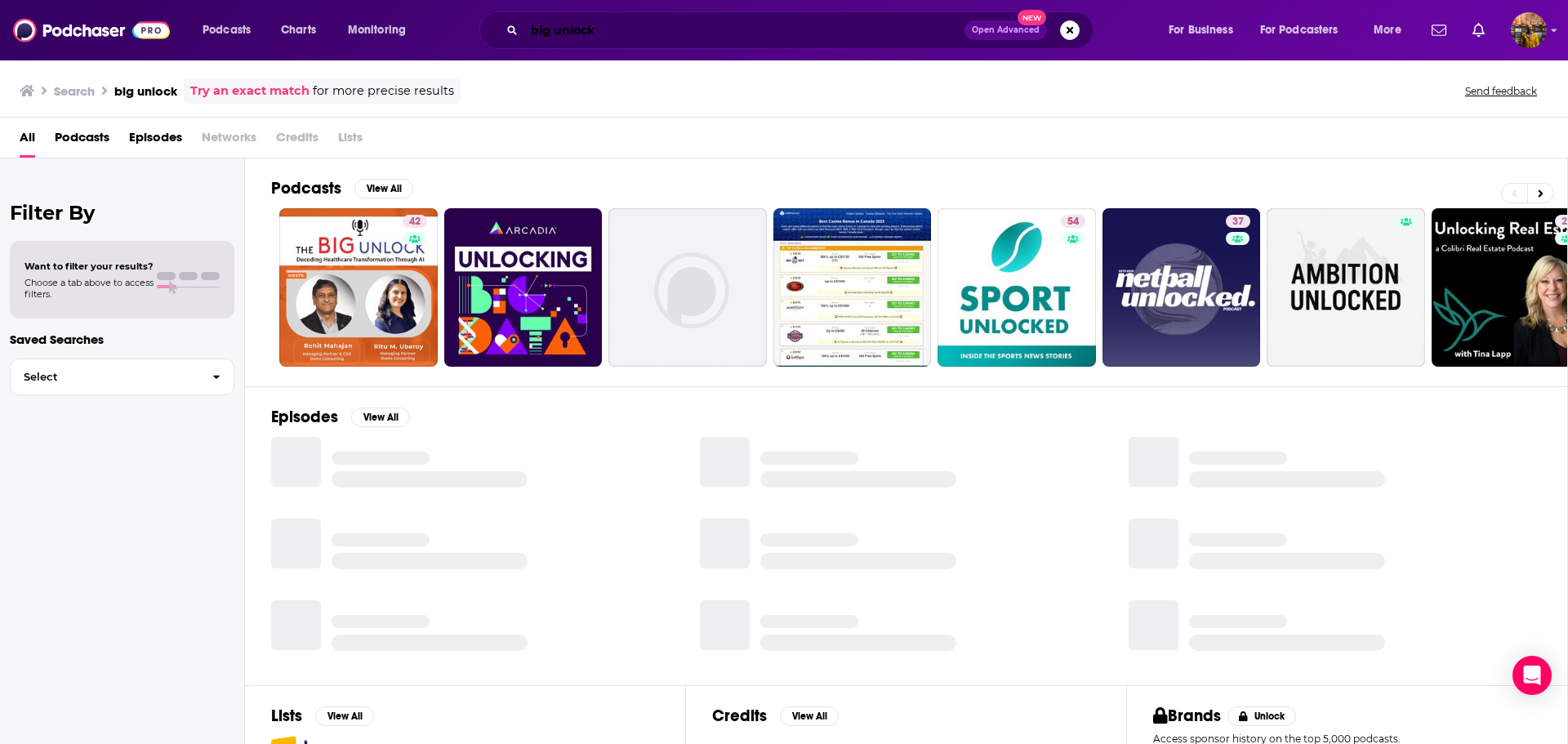
click at [627, 37] on input "big unlock" at bounding box center [744, 30] width 441 height 26
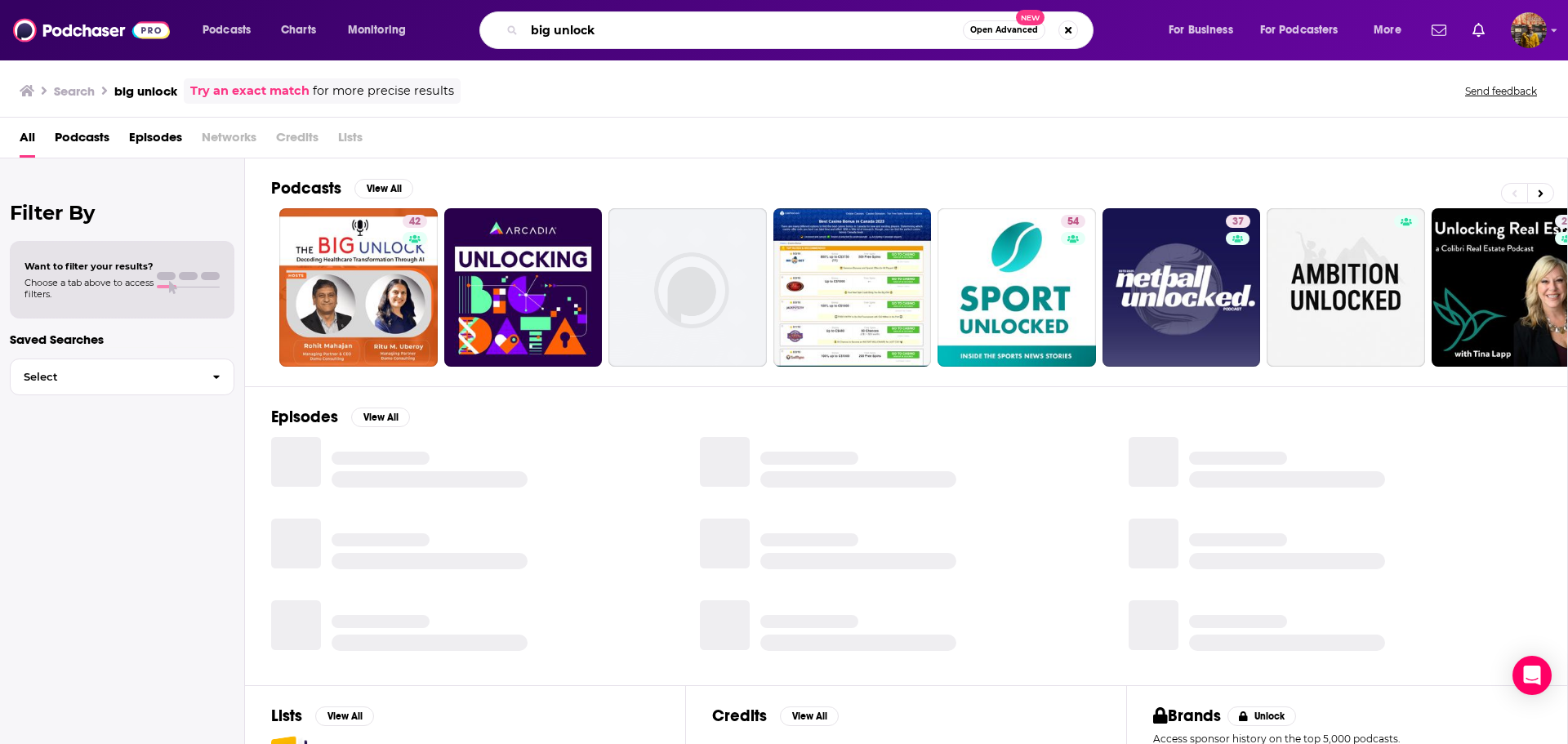
click at [627, 37] on input "big unlock" at bounding box center [743, 30] width 439 height 26
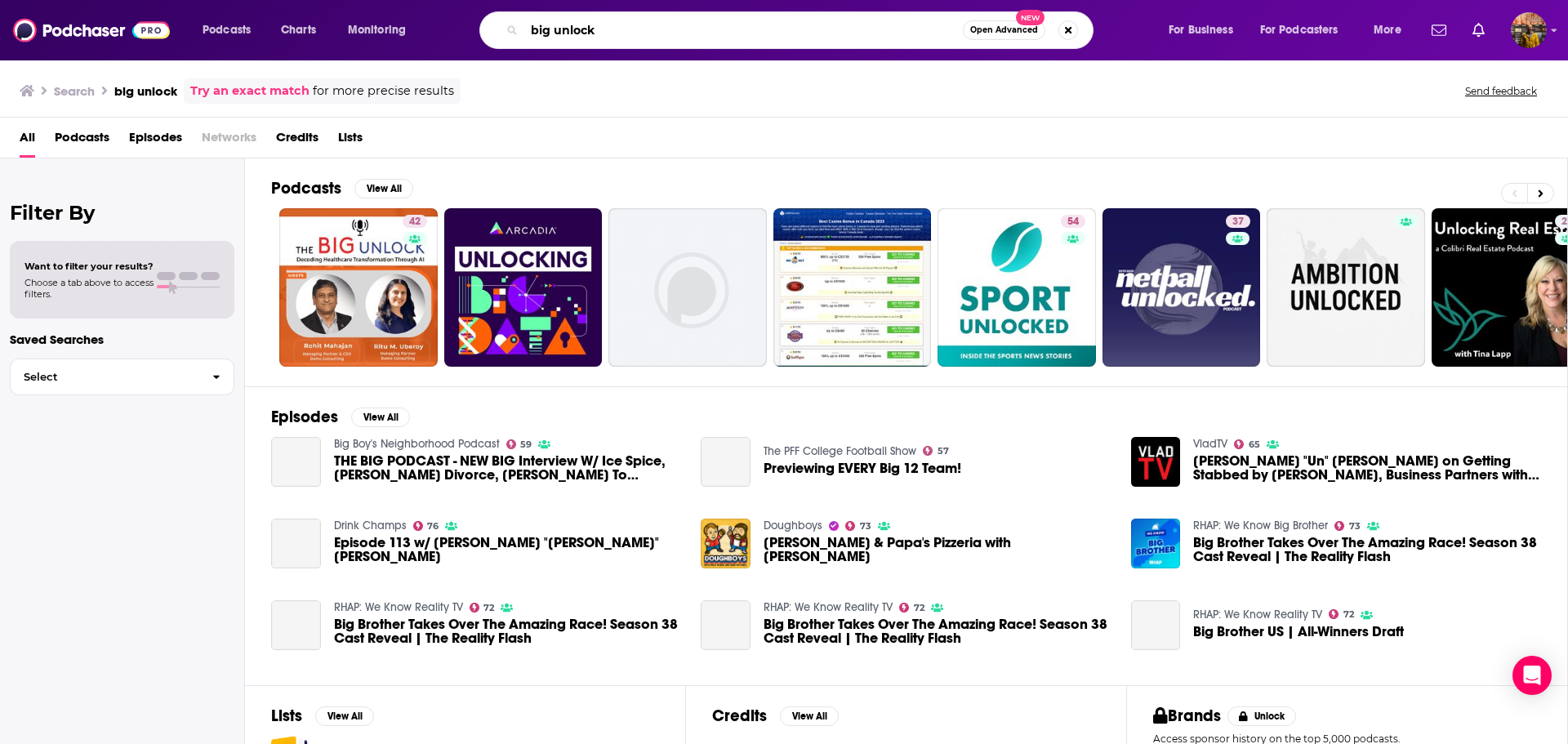
click at [627, 37] on input "big unlock" at bounding box center [743, 30] width 439 height 26
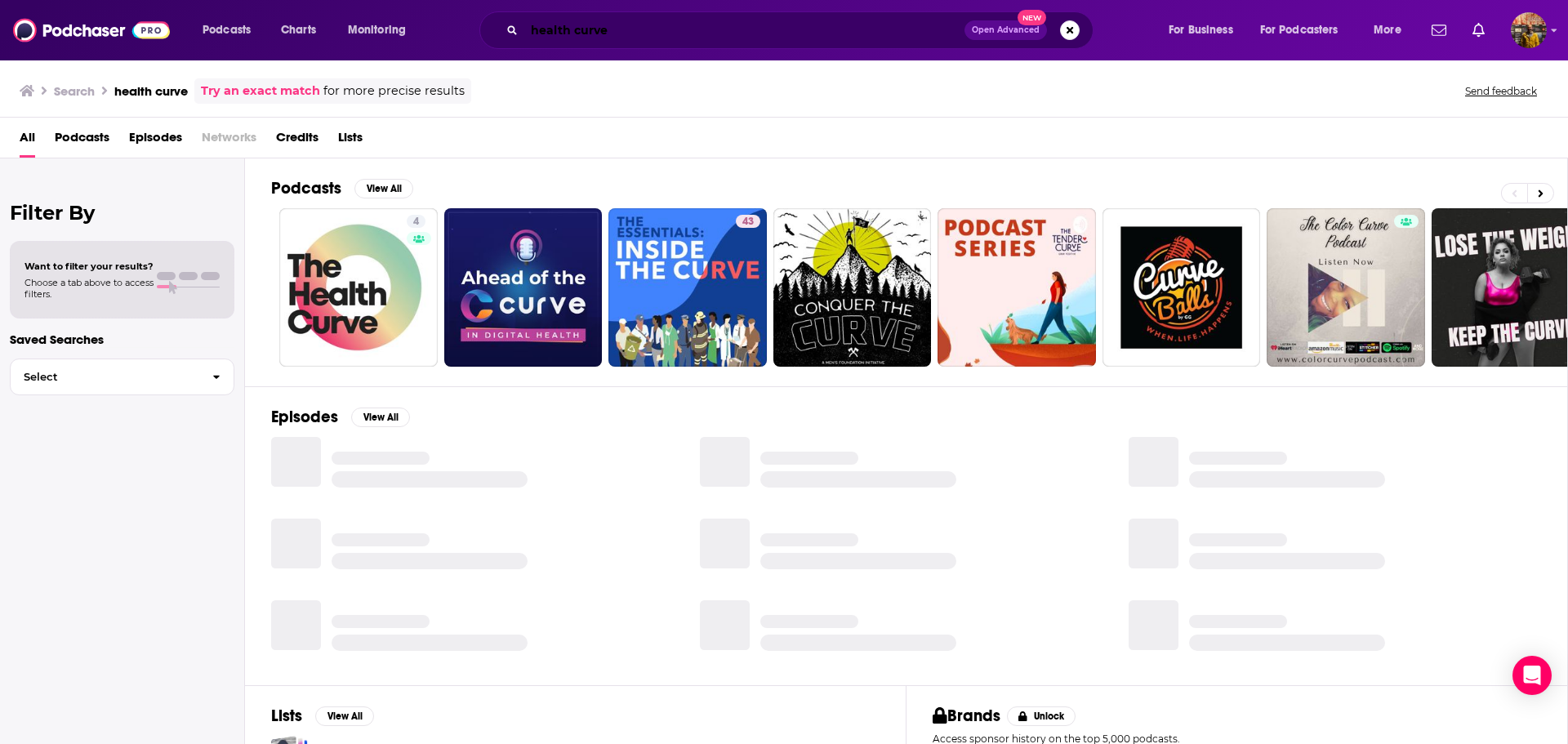
click at [627, 37] on input "health curve" at bounding box center [744, 30] width 441 height 26
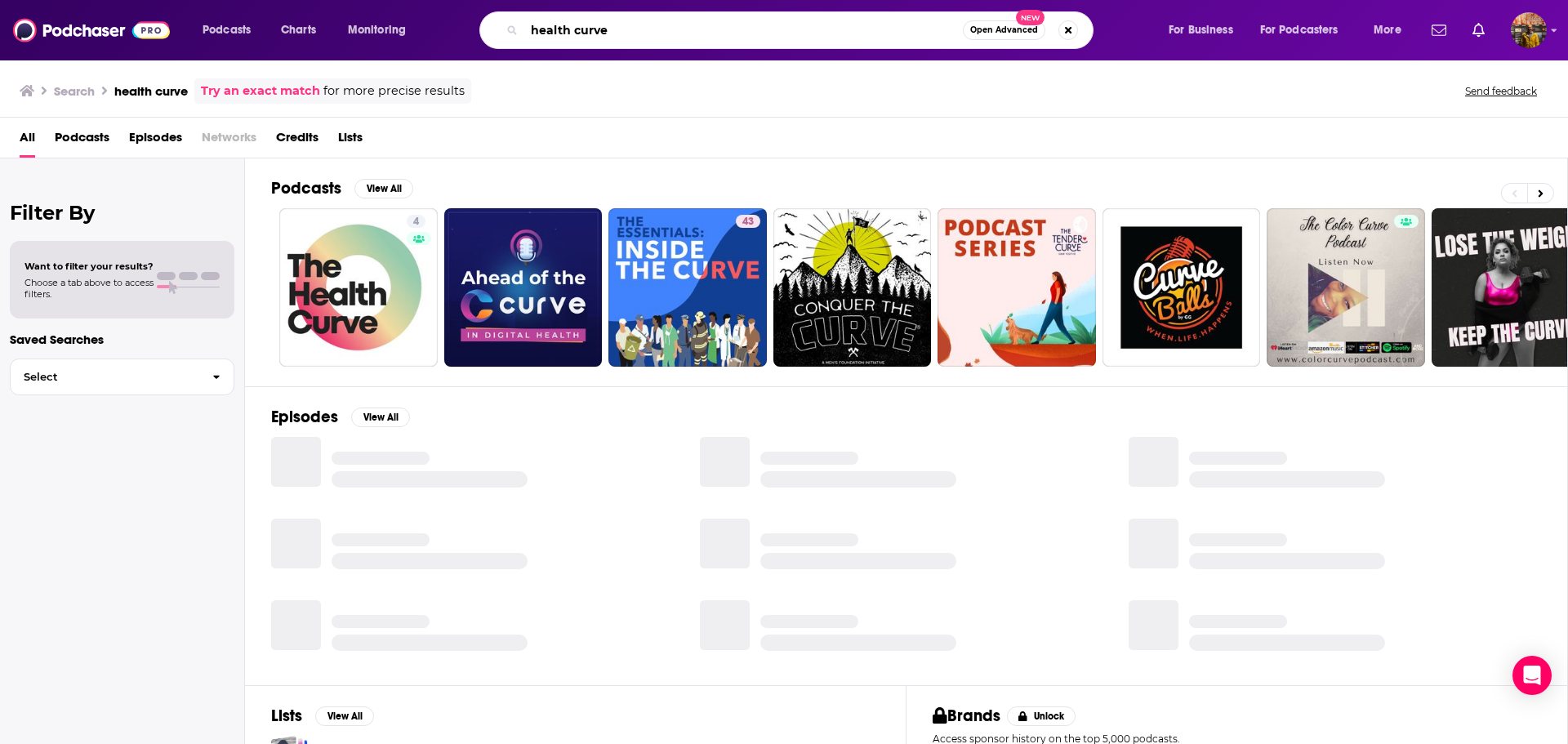
click at [627, 37] on input "health curve" at bounding box center [743, 30] width 439 height 26
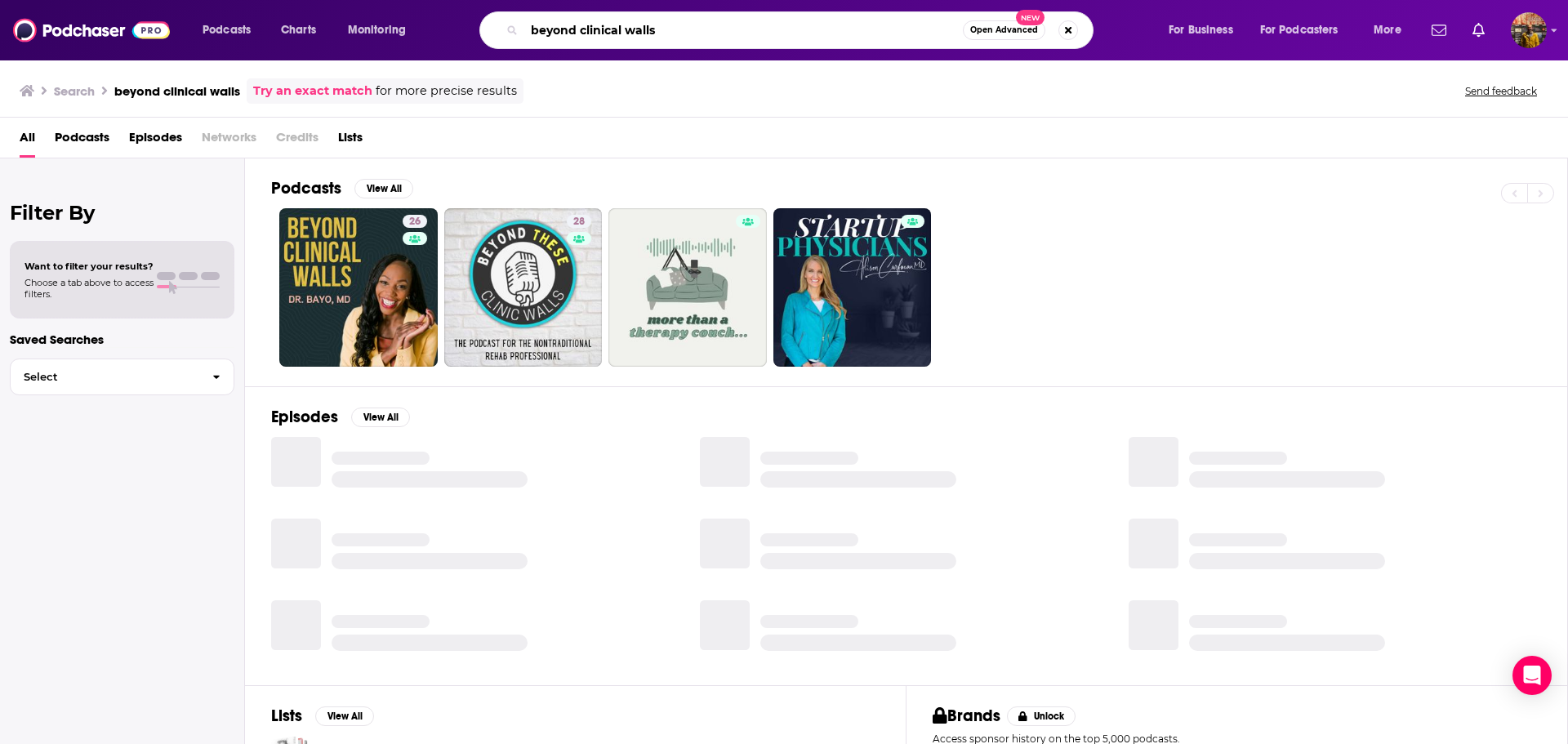
click at [627, 37] on input "beyond clinical walls" at bounding box center [743, 30] width 439 height 26
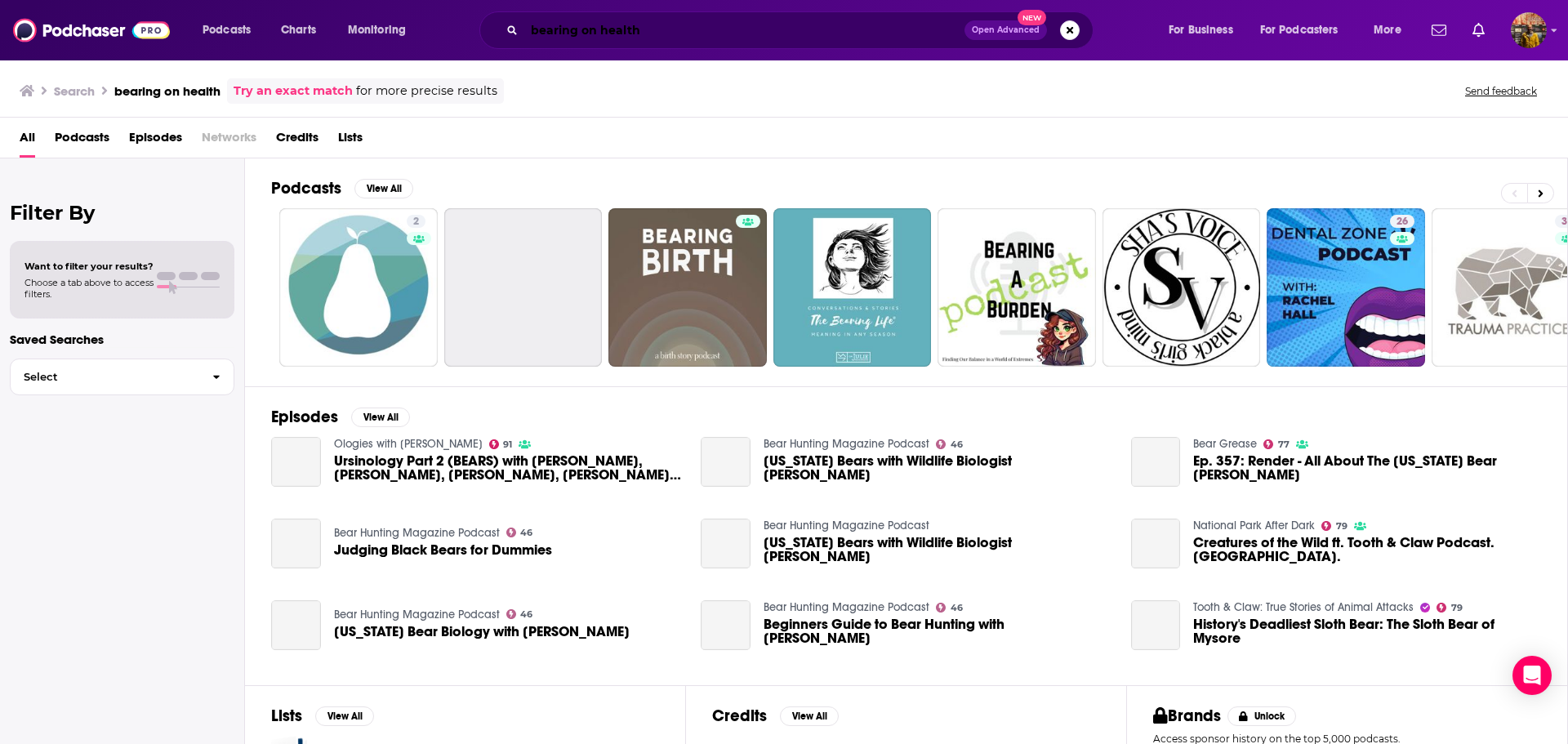
click at [625, 35] on input "bearing on health" at bounding box center [744, 30] width 441 height 26
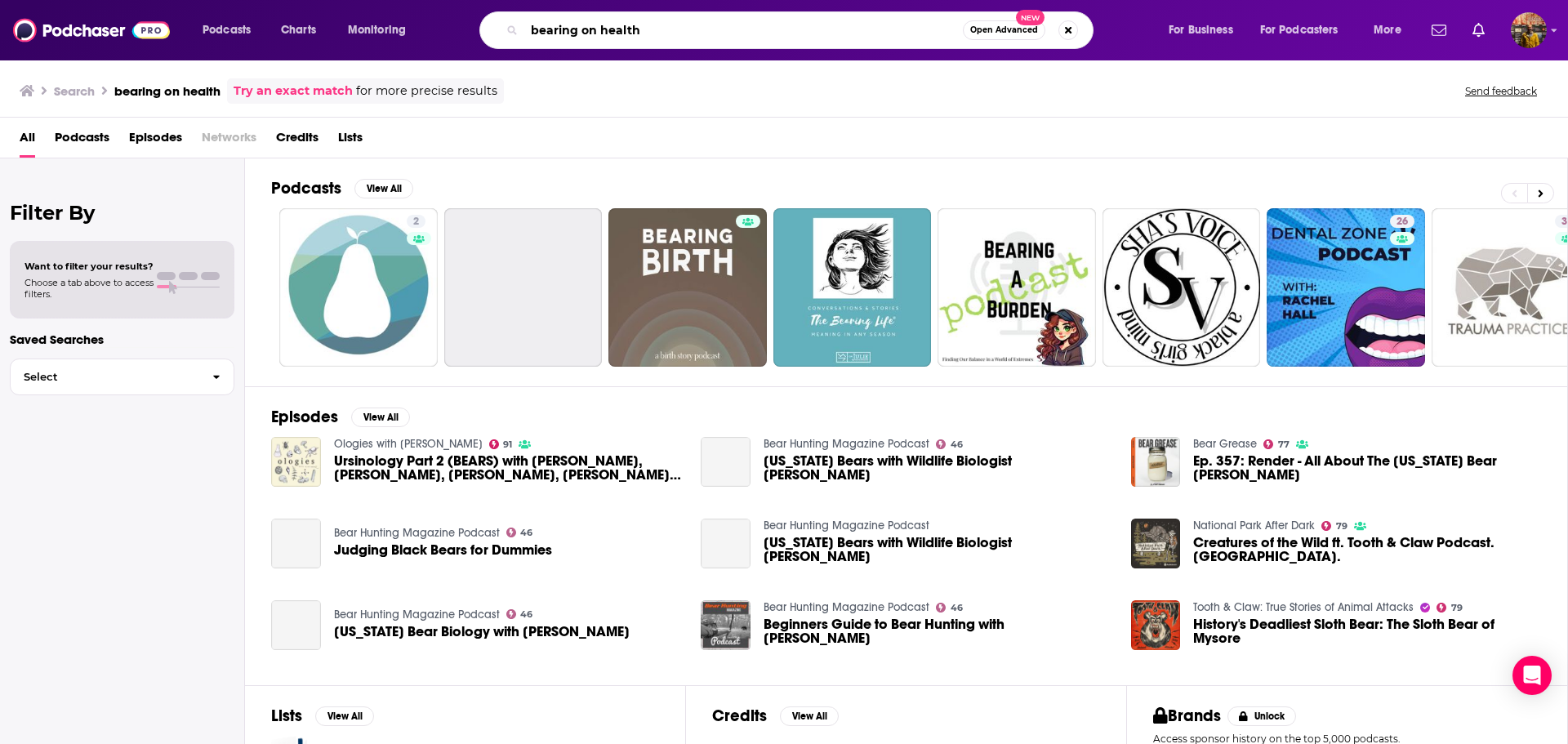
click at [625, 35] on input "bearing on health" at bounding box center [743, 30] width 439 height 26
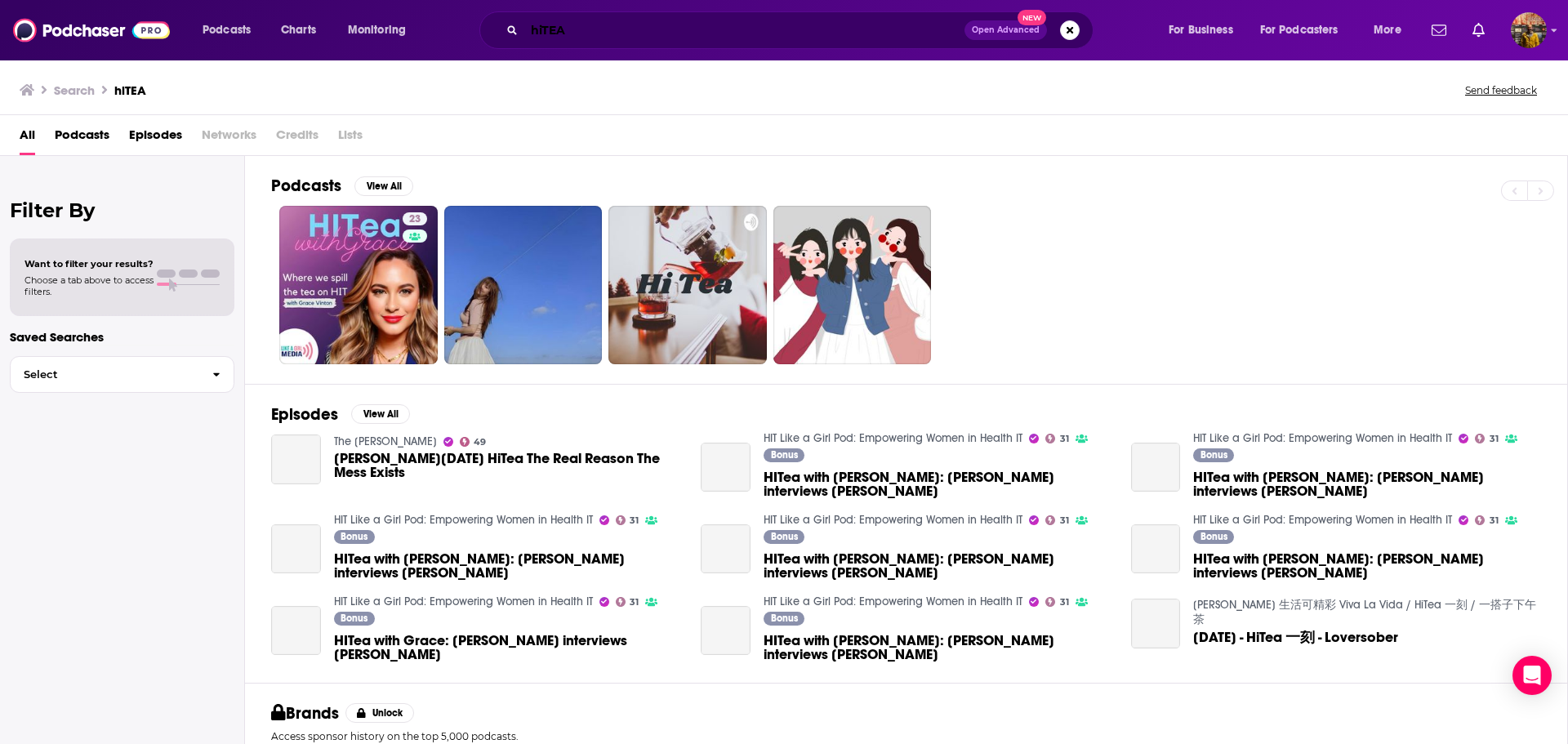
click at [625, 35] on input "hiTEA" at bounding box center [744, 30] width 441 height 26
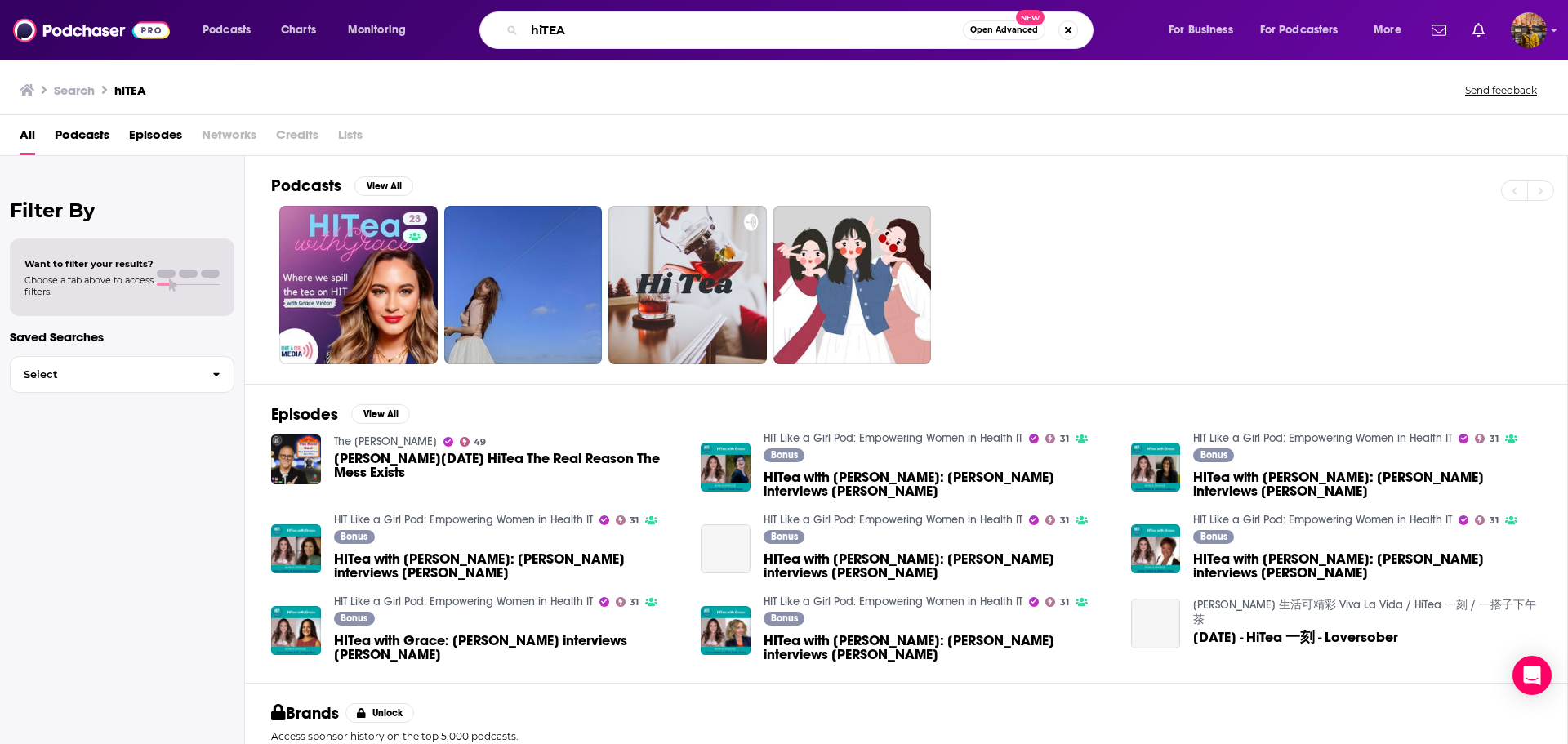
click at [625, 35] on input "hiTEA" at bounding box center [743, 30] width 439 height 26
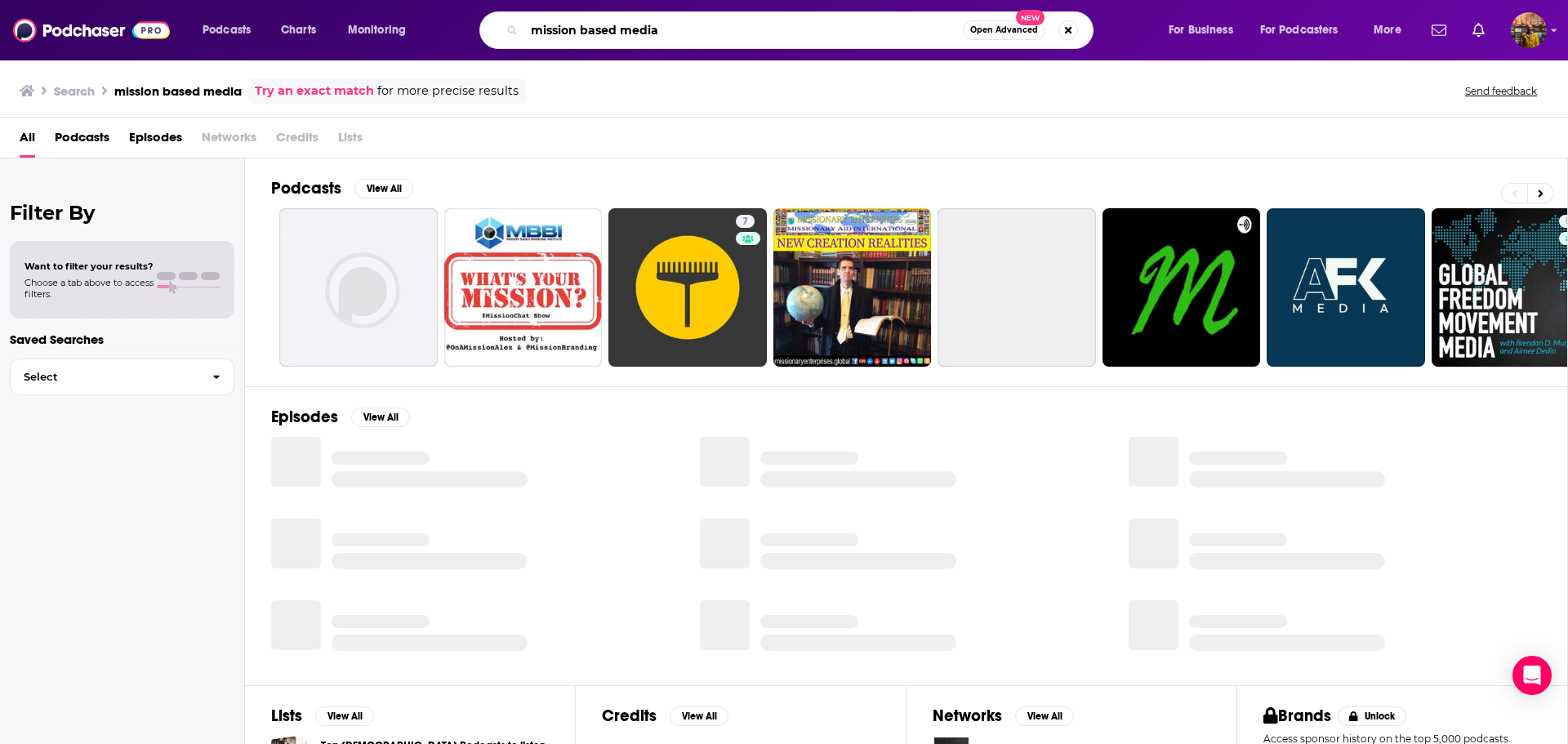
click at [625, 35] on input "mission based media" at bounding box center [743, 30] width 439 height 26
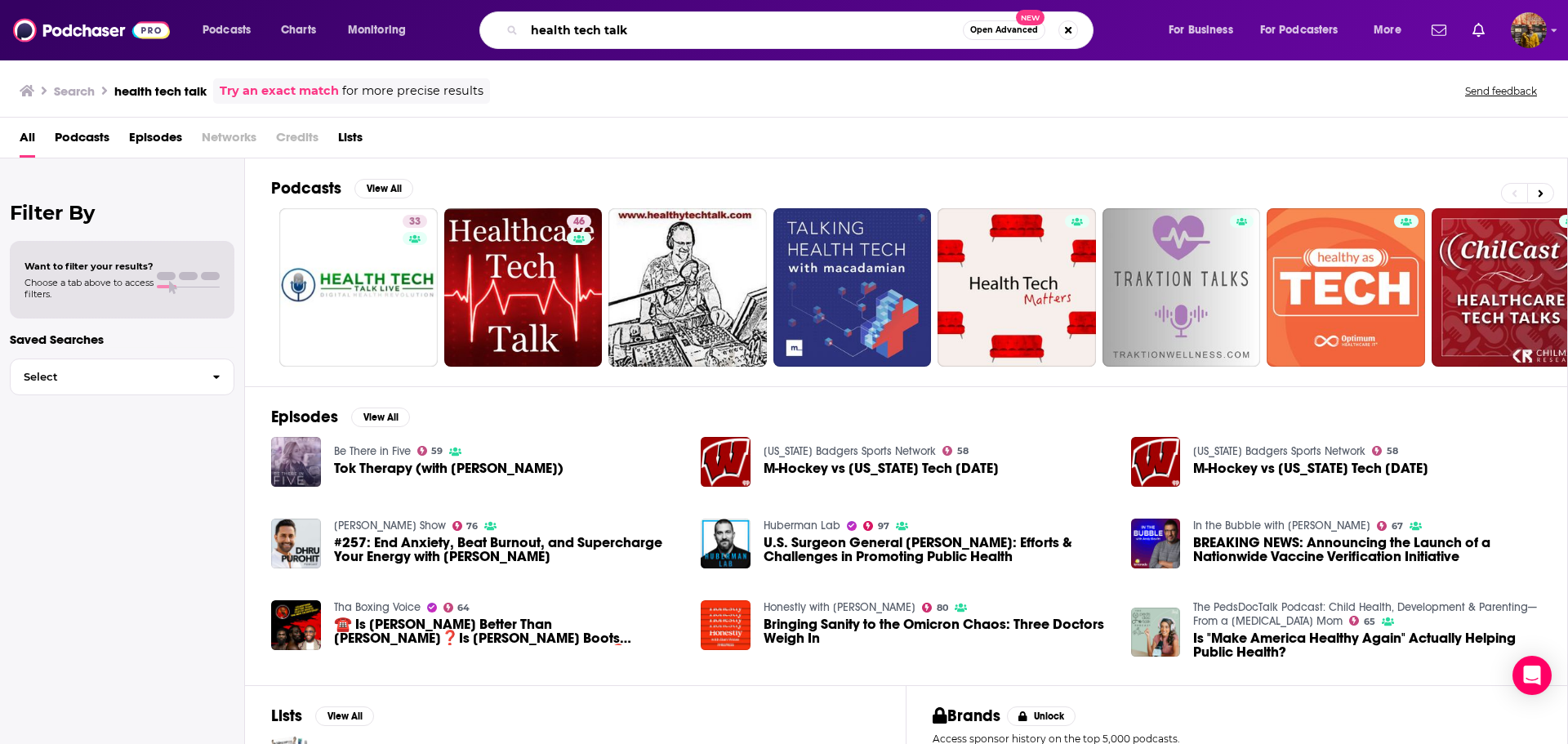
click at [609, 33] on input "health tech talk" at bounding box center [743, 30] width 439 height 26
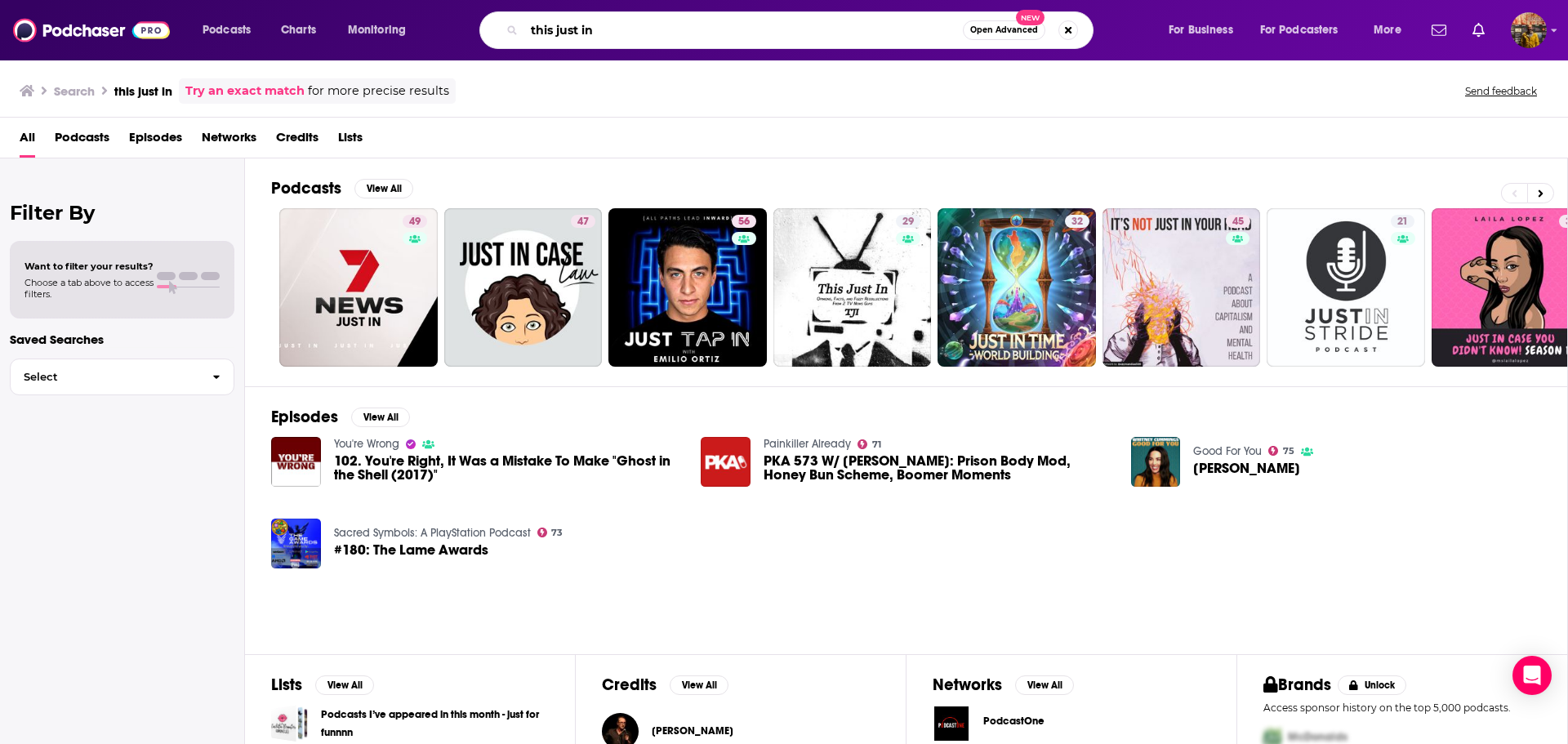
click at [613, 33] on input "this just in" at bounding box center [743, 30] width 439 height 26
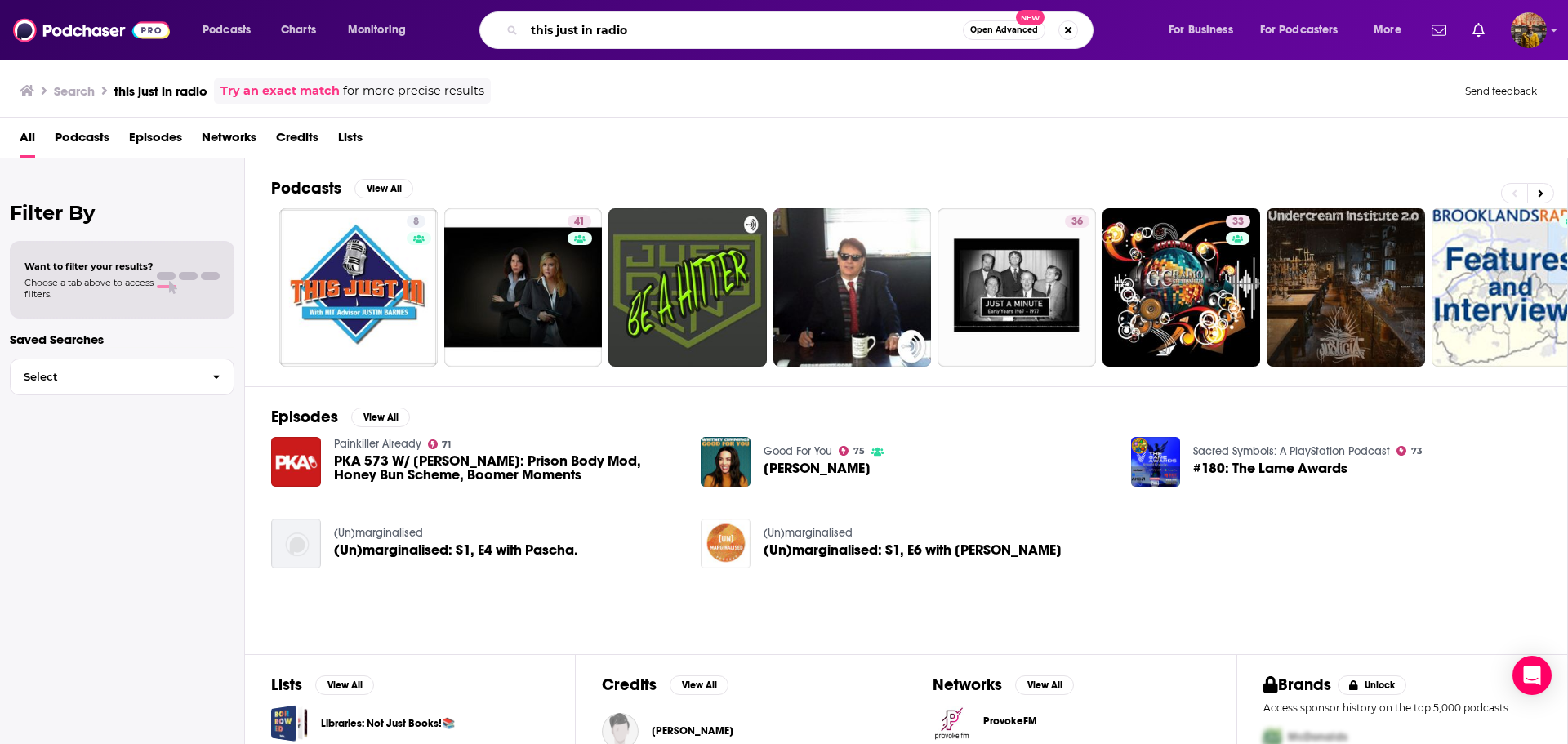
click at [613, 33] on input "this just in radio" at bounding box center [743, 30] width 439 height 26
type input "health tech talk show"
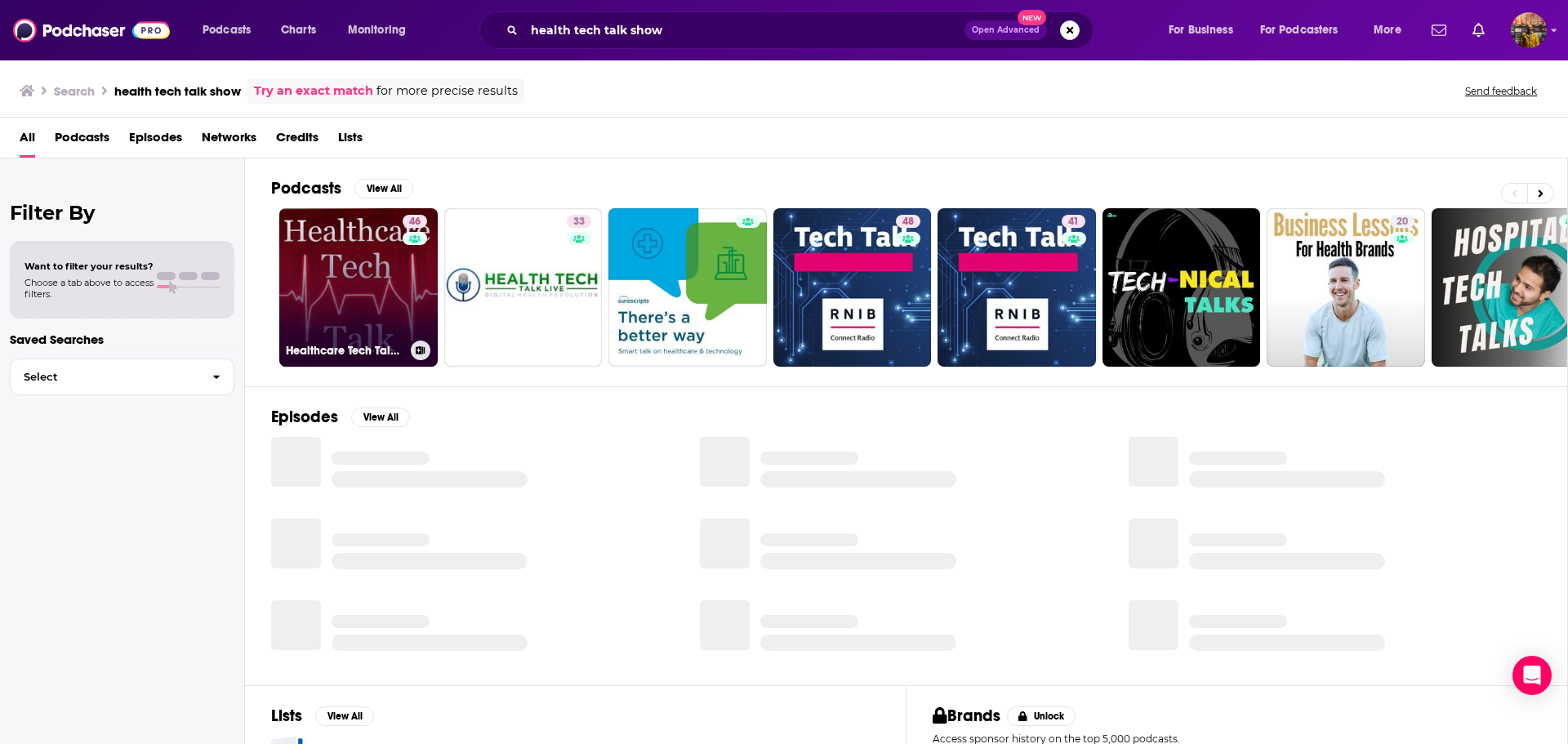
click at [371, 266] on link "46 Healthcare Tech Talk- Exploring how technology can help meet the challenges …" at bounding box center [358, 287] width 159 height 159
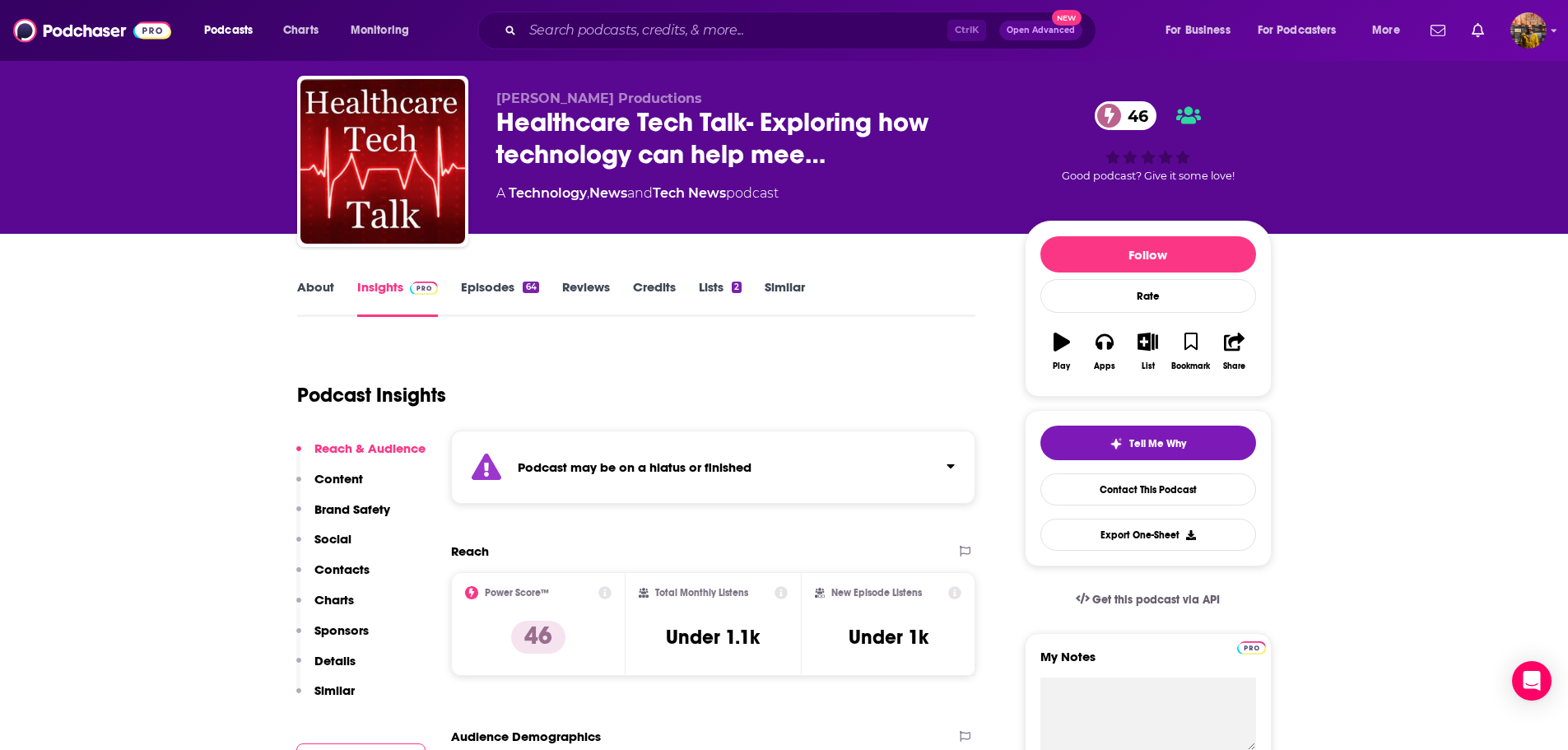
scroll to position [35, 0]
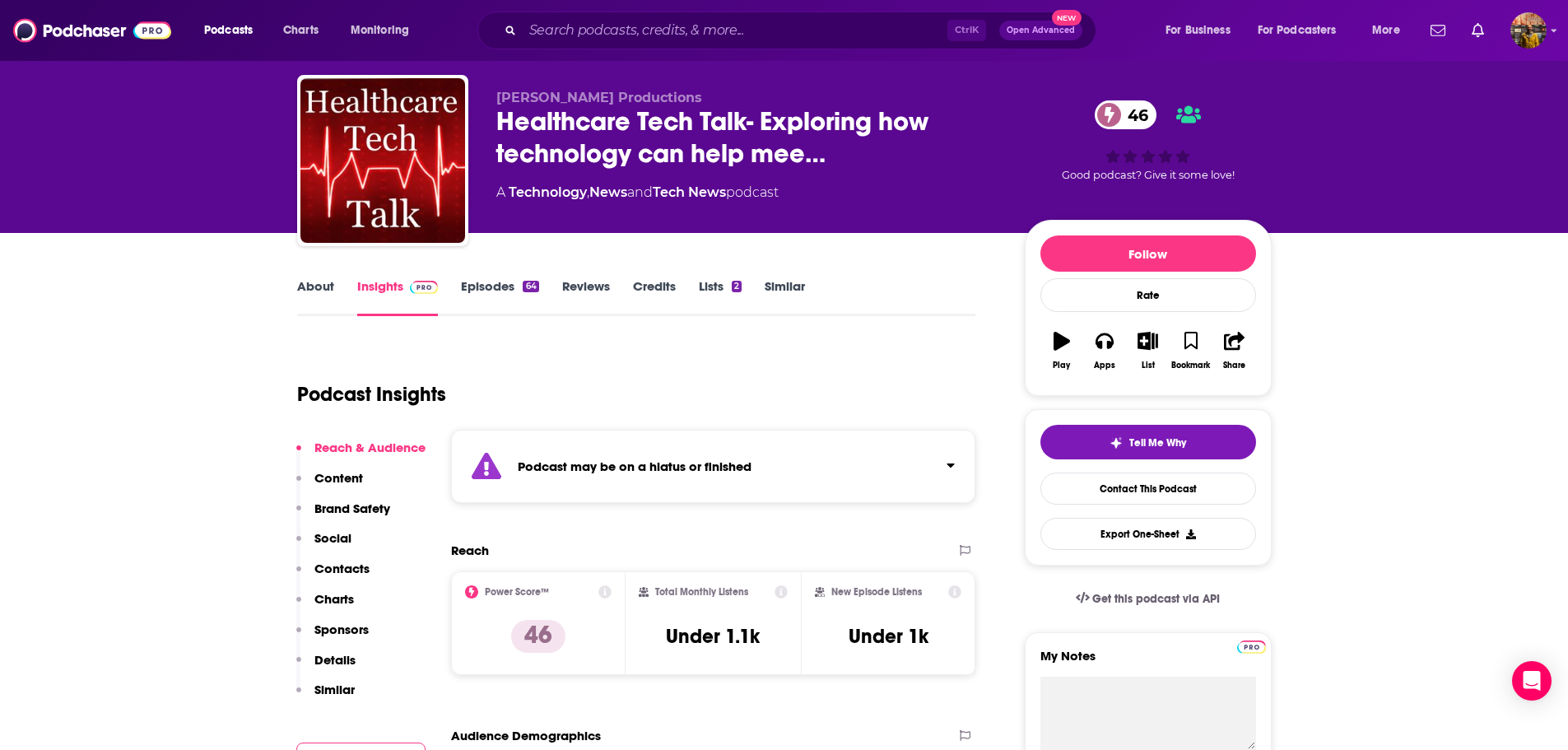
click at [510, 293] on link "Episodes 64" at bounding box center [500, 297] width 78 height 38
